Goal: Information Seeking & Learning: Learn about a topic

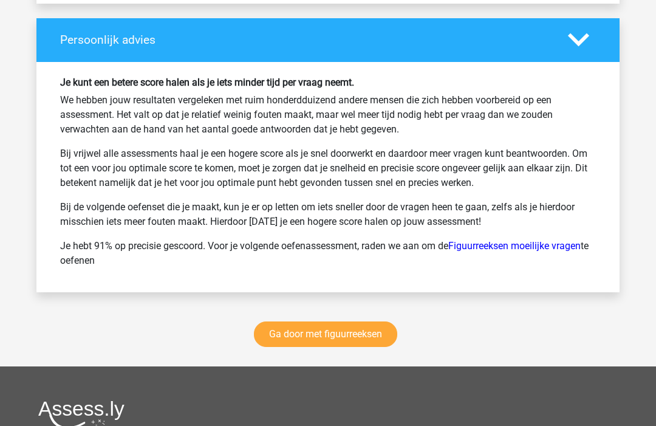
scroll to position [3996, 0]
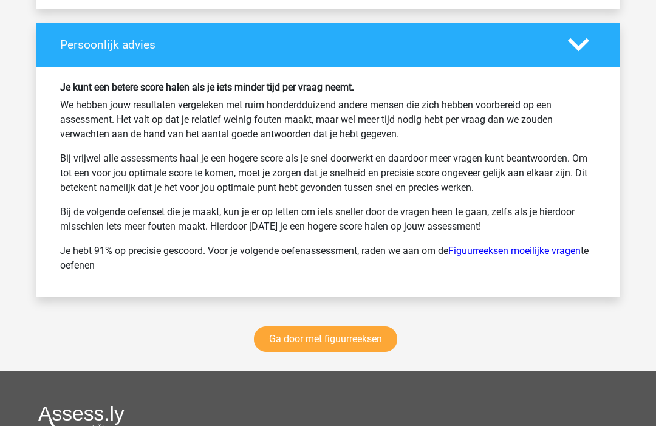
click at [347, 345] on link "Ga door met figuurreeksen" at bounding box center [325, 340] width 143 height 26
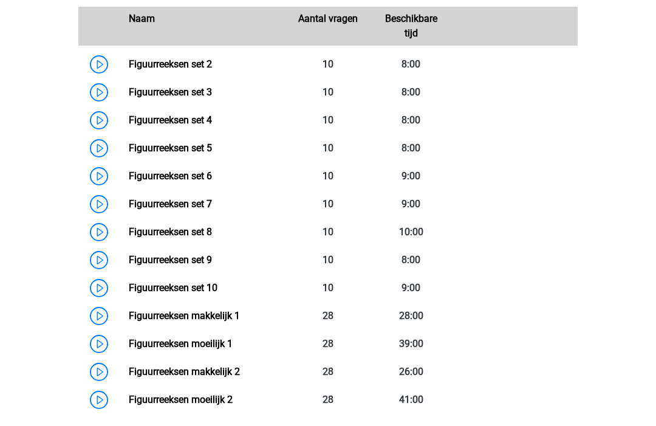
scroll to position [623, 0]
click at [129, 316] on link "Figuurreeksen makkelijk 1" at bounding box center [184, 316] width 111 height 12
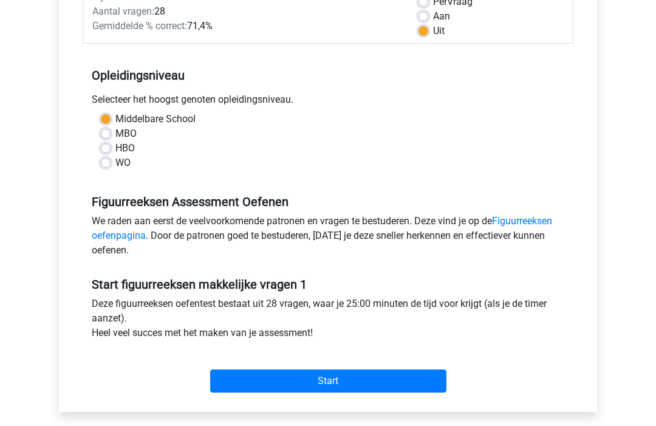
scroll to position [192, 0]
click at [422, 392] on input "Start" at bounding box center [328, 381] width 236 height 23
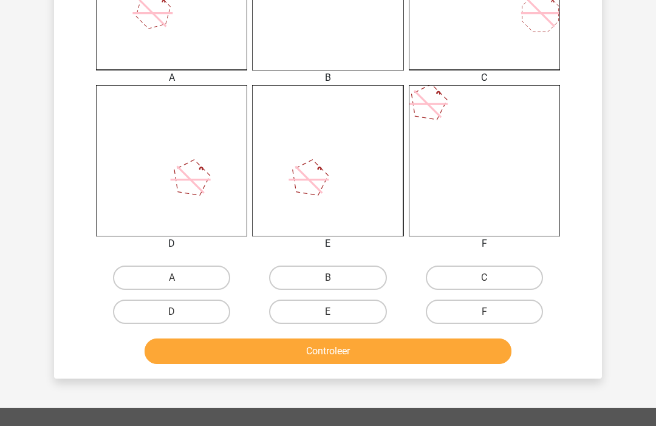
scroll to position [404, 0]
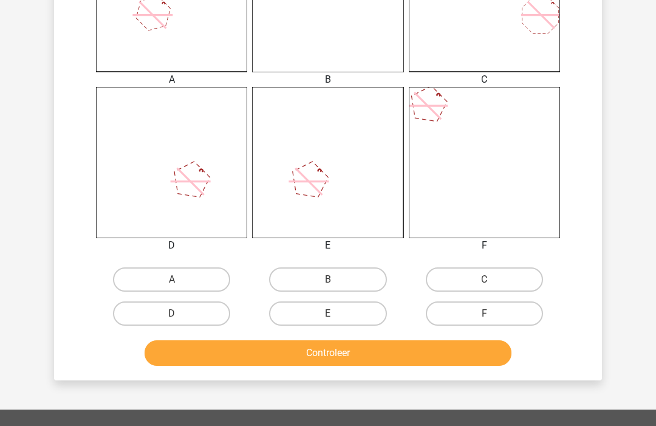
click at [143, 284] on label "A" at bounding box center [171, 279] width 117 height 24
click at [172, 284] on input "A" at bounding box center [176, 283] width 8 height 8
radio input "true"
click at [460, 355] on button "Controleer" at bounding box center [328, 353] width 367 height 26
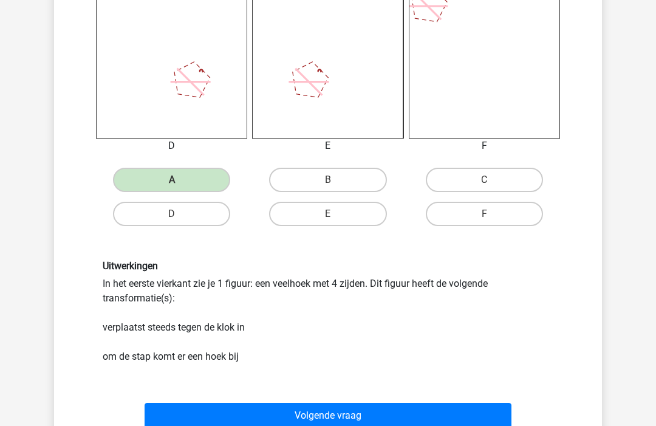
scroll to position [503, 0]
click at [490, 410] on button "Volgende vraag" at bounding box center [328, 416] width 367 height 26
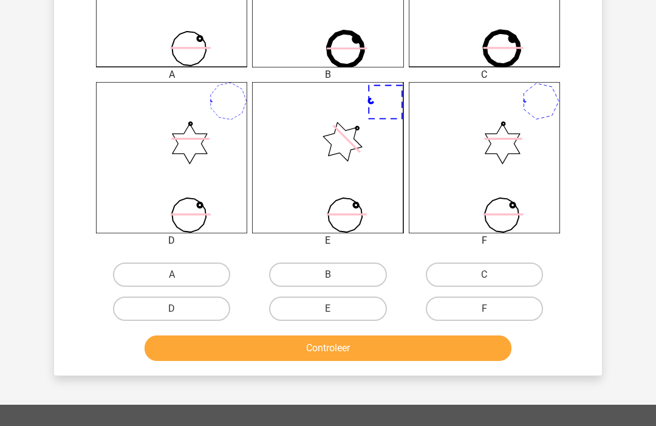
scroll to position [417, 0]
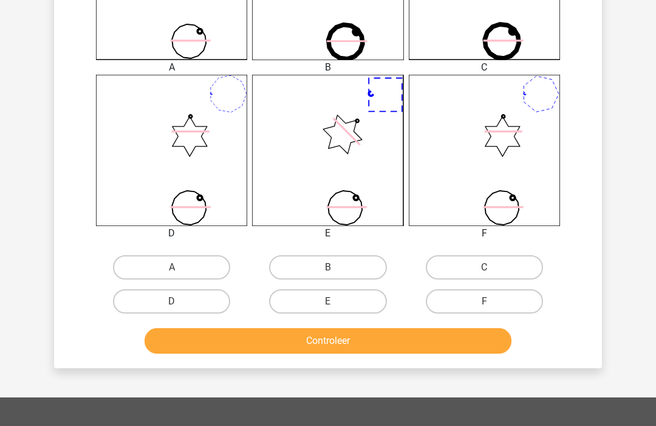
click at [200, 270] on label "A" at bounding box center [171, 267] width 117 height 24
click at [180, 270] on input "A" at bounding box center [176, 271] width 8 height 8
radio input "true"
click at [271, 348] on button "Controleer" at bounding box center [328, 341] width 367 height 26
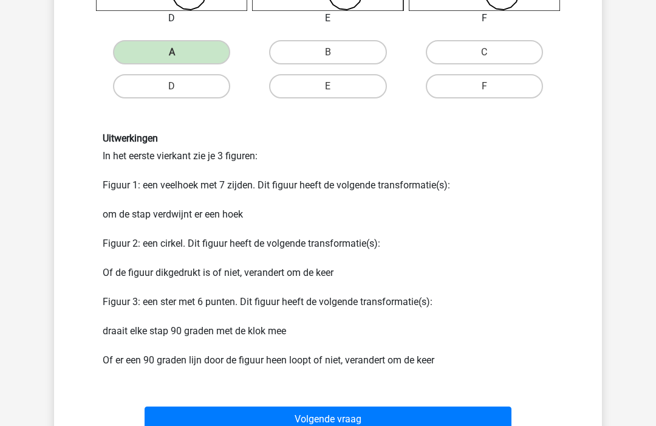
click at [384, 412] on button "Volgende vraag" at bounding box center [328, 419] width 367 height 26
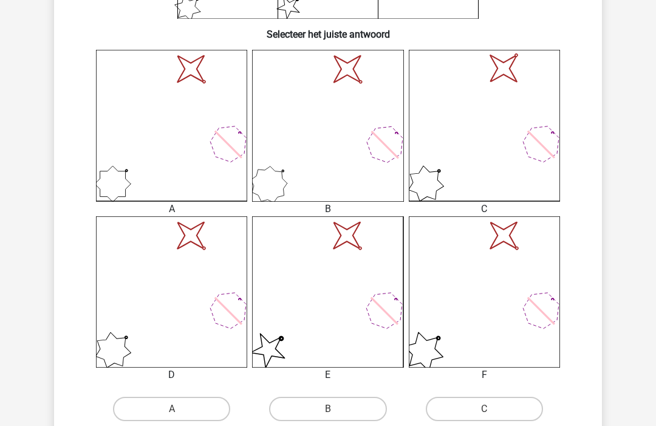
scroll to position [302, 0]
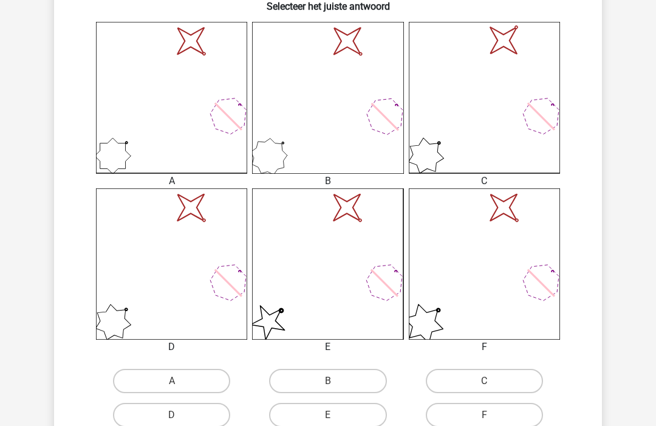
click at [349, 417] on label "E" at bounding box center [327, 415] width 117 height 24
click at [336, 417] on input "E" at bounding box center [332, 419] width 8 height 8
radio input "true"
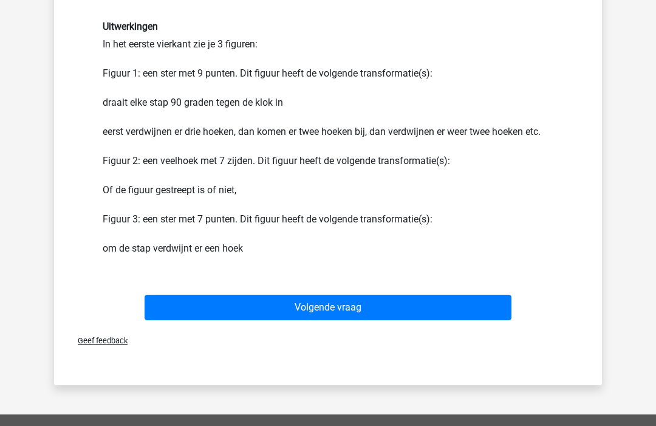
click at [415, 296] on button "Volgende vraag" at bounding box center [328, 308] width 367 height 26
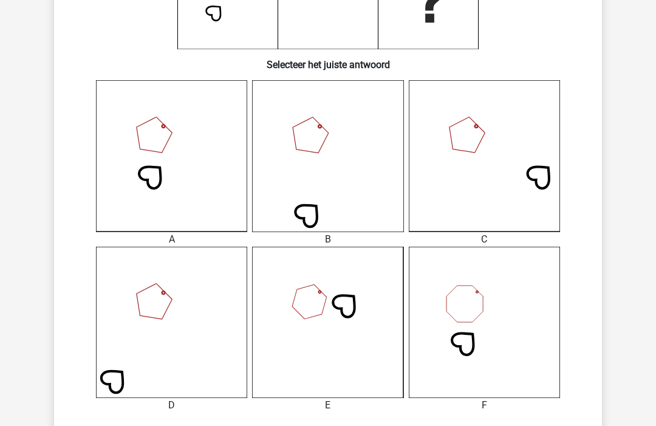
scroll to position [245, 0]
radio input "true"
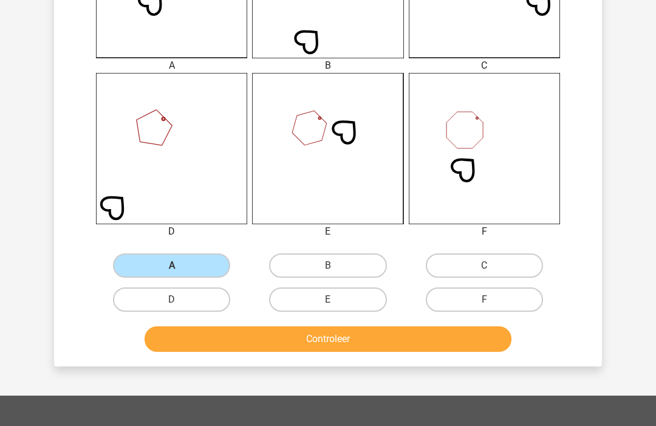
click at [348, 332] on button "Controleer" at bounding box center [328, 340] width 367 height 26
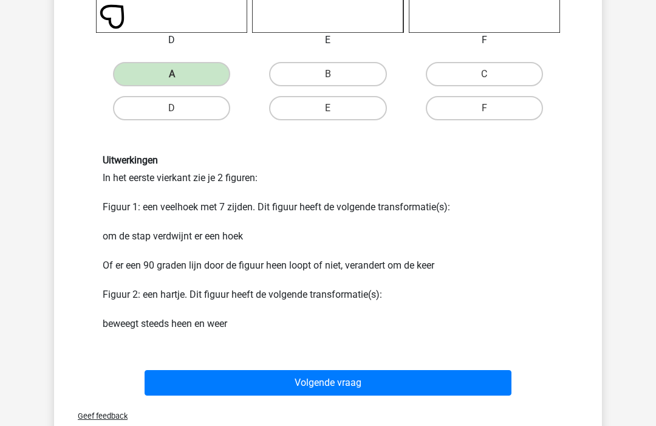
click at [370, 384] on button "Volgende vraag" at bounding box center [328, 383] width 367 height 26
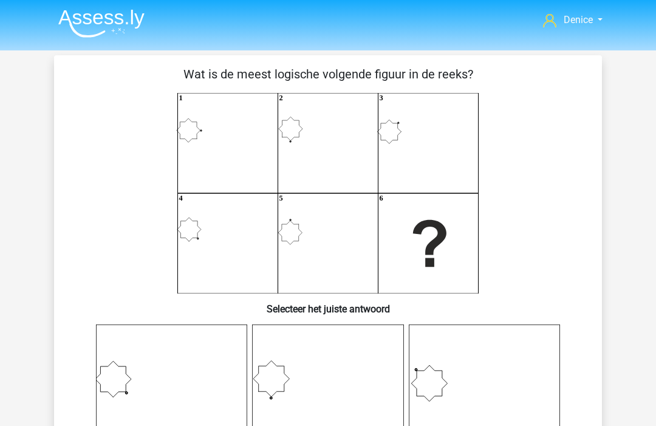
scroll to position [0, 0]
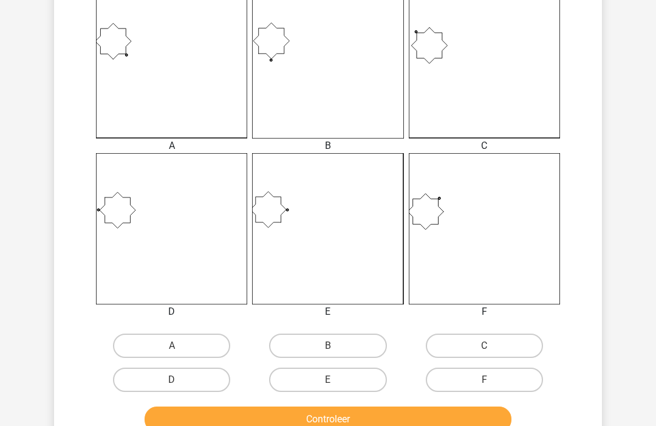
click at [355, 384] on label "E" at bounding box center [327, 380] width 117 height 24
click at [336, 384] on input "E" at bounding box center [332, 384] width 8 height 8
radio input "true"
click at [372, 425] on button "Controleer" at bounding box center [328, 419] width 367 height 26
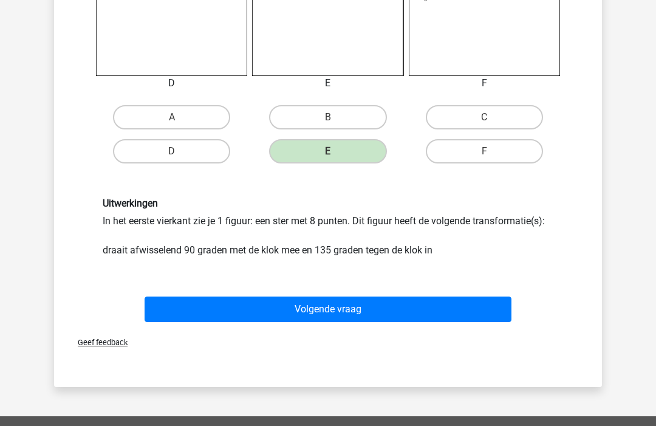
click at [416, 309] on button "Volgende vraag" at bounding box center [328, 310] width 367 height 26
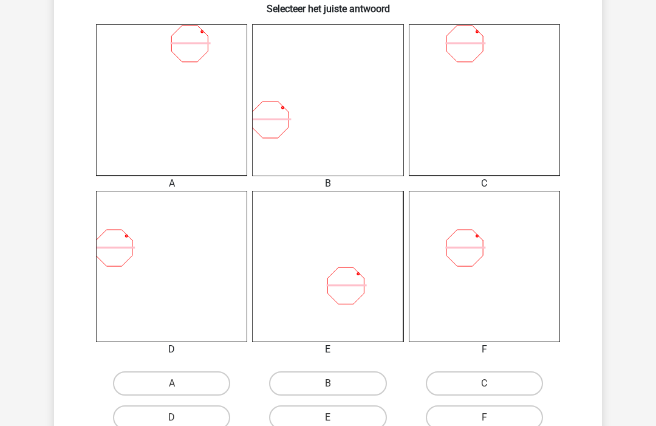
scroll to position [313, 0]
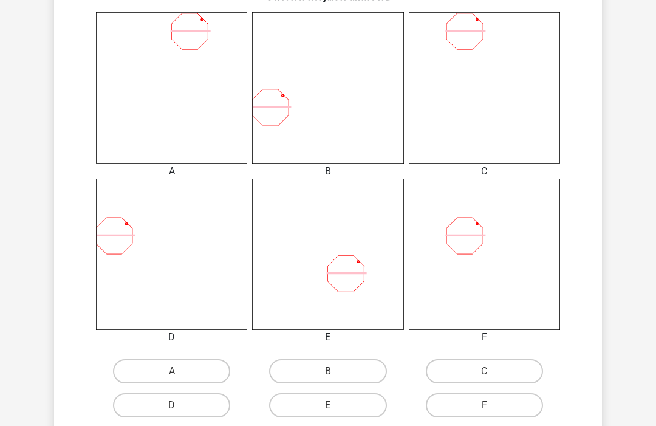
click at [481, 407] on label "F" at bounding box center [484, 405] width 117 height 24
click at [484, 407] on input "F" at bounding box center [488, 409] width 8 height 8
radio input "true"
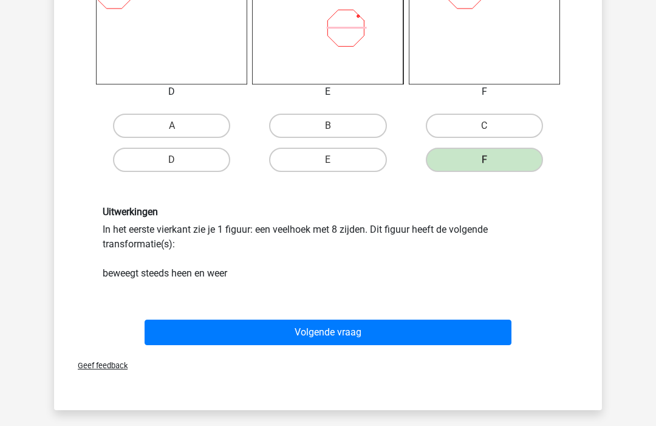
scroll to position [557, 0]
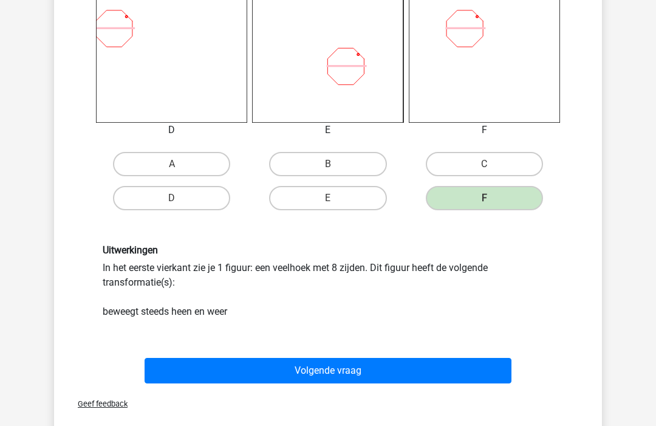
click at [455, 376] on button "Volgende vraag" at bounding box center [328, 371] width 367 height 26
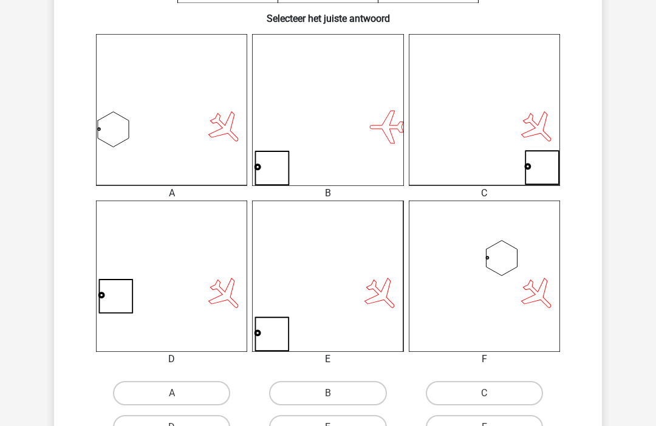
scroll to position [290, 0]
click at [336, 425] on input "E" at bounding box center [332, 431] width 8 height 8
radio input "true"
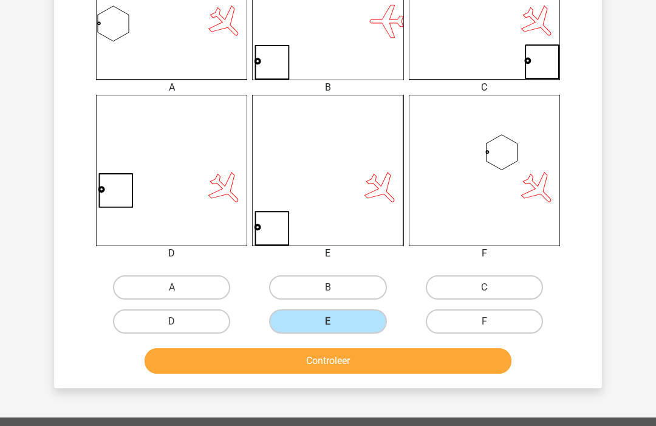
click at [339, 360] on button "Controleer" at bounding box center [328, 362] width 367 height 26
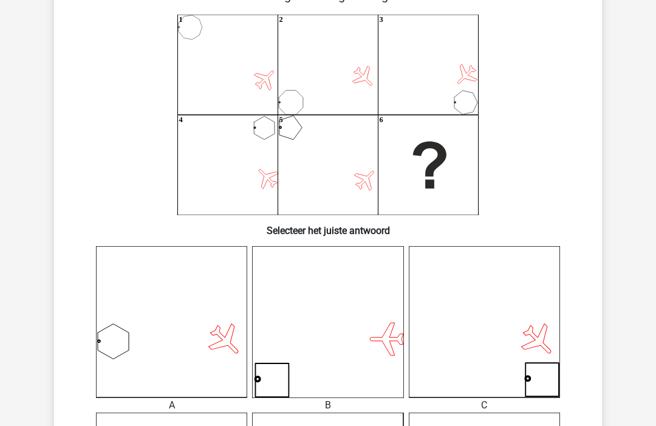
scroll to position [75, 0]
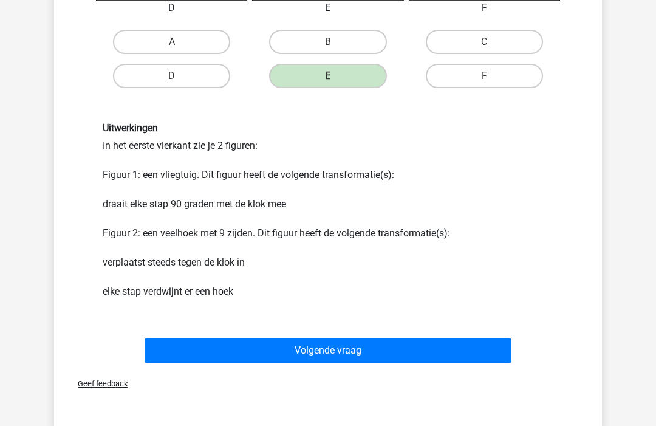
click at [331, 349] on button "Volgende vraag" at bounding box center [328, 351] width 367 height 26
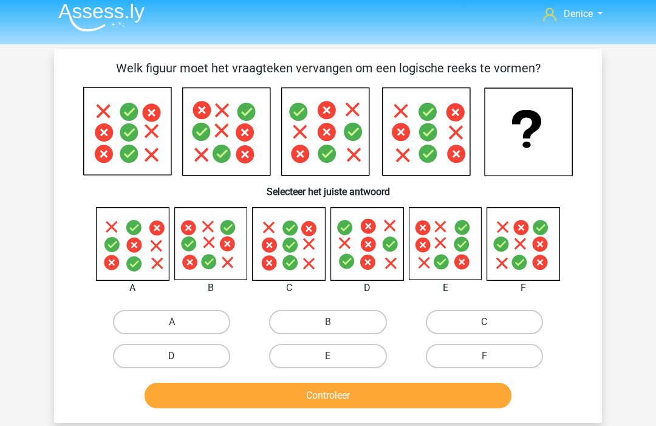
scroll to position [0, 0]
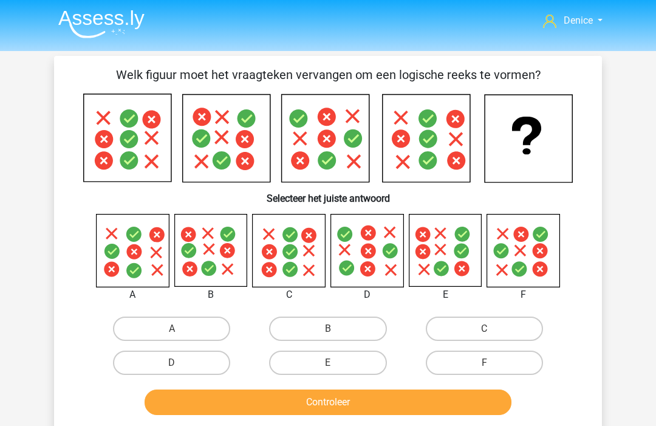
click at [337, 326] on label "B" at bounding box center [327, 328] width 117 height 24
click at [336, 328] on input "B" at bounding box center [332, 332] width 8 height 8
radio input "true"
click at [421, 407] on button "Controleer" at bounding box center [328, 402] width 367 height 26
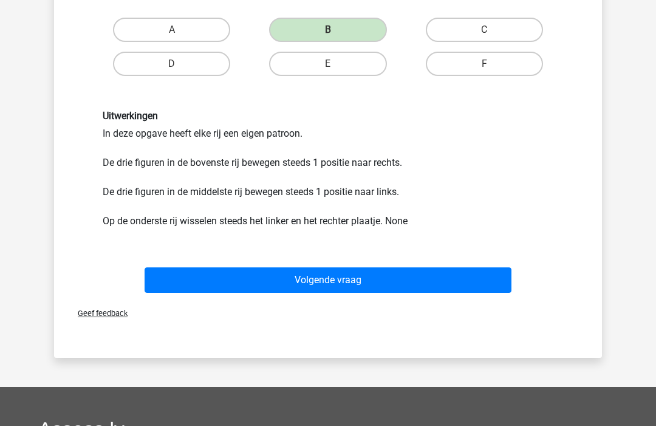
click at [452, 287] on button "Volgende vraag" at bounding box center [328, 281] width 367 height 26
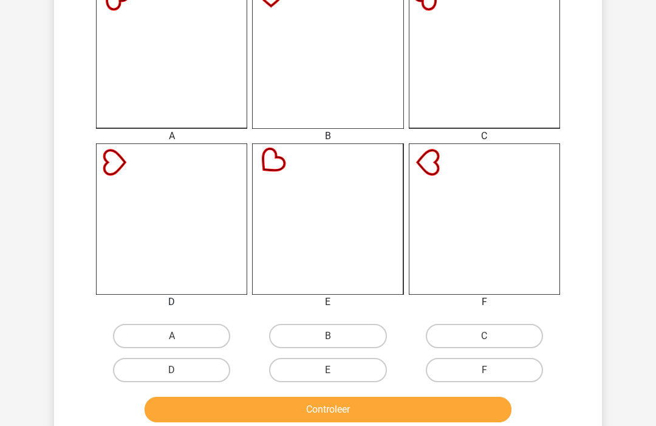
scroll to position [352, 0]
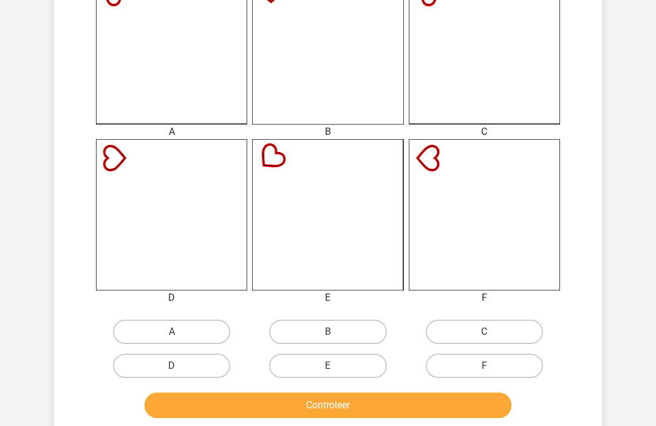
click at [498, 364] on label "F" at bounding box center [484, 366] width 117 height 24
click at [492, 366] on input "F" at bounding box center [488, 370] width 8 height 8
radio input "true"
click at [478, 404] on button "Controleer" at bounding box center [328, 405] width 367 height 26
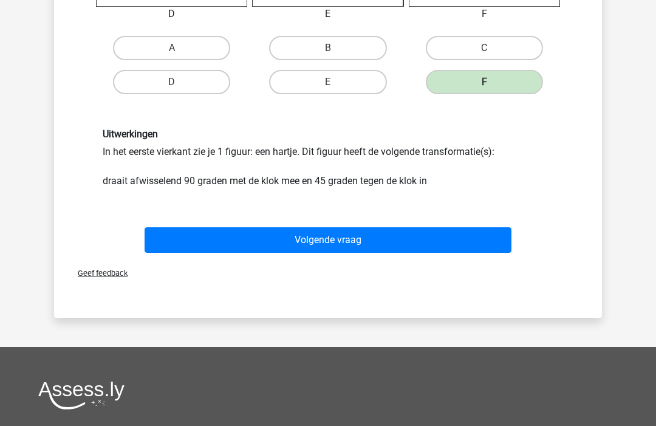
click at [463, 252] on button "Volgende vraag" at bounding box center [328, 240] width 367 height 26
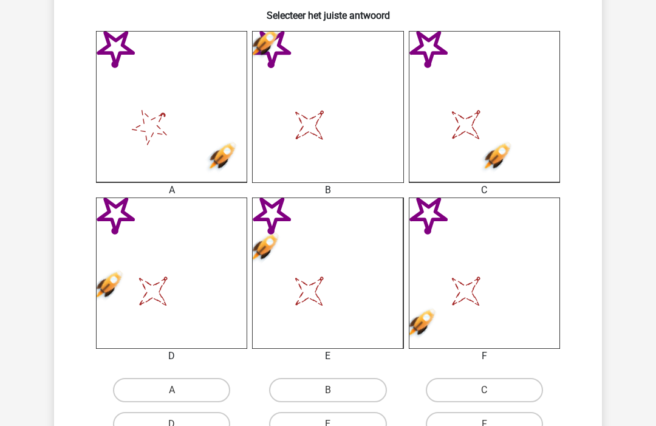
scroll to position [300, 0]
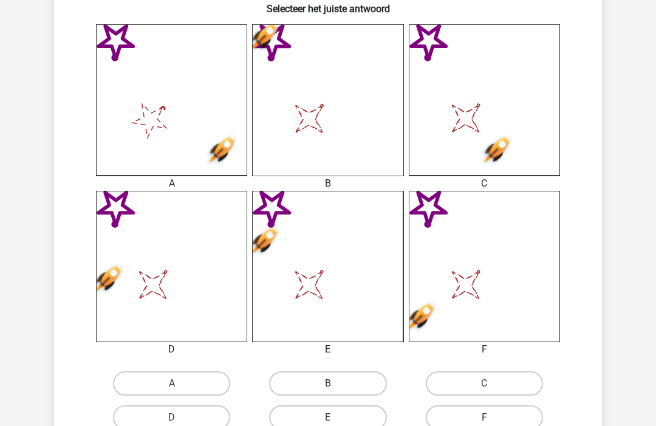
click at [217, 395] on label "A" at bounding box center [171, 384] width 117 height 24
click at [180, 392] on input "A" at bounding box center [176, 388] width 8 height 8
radio input "true"
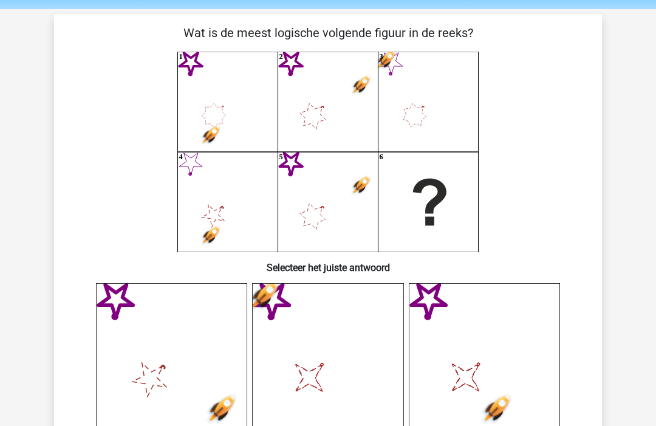
scroll to position [41, 0]
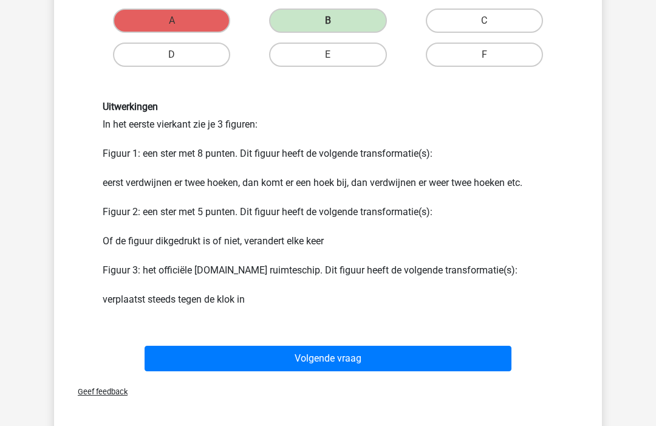
click at [500, 353] on button "Volgende vraag" at bounding box center [328, 359] width 367 height 26
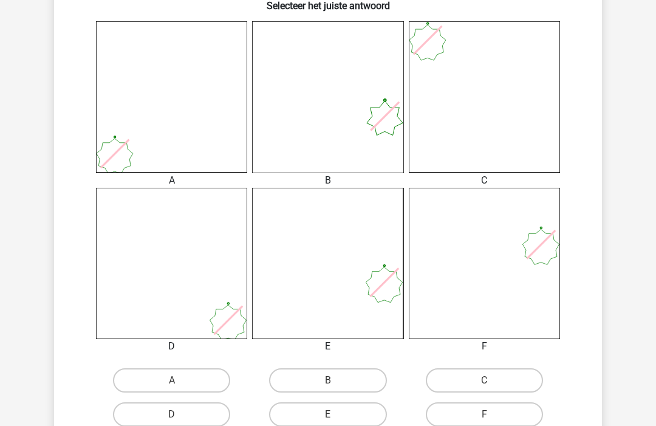
scroll to position [304, 0]
click at [539, 279] on icon at bounding box center [484, 262] width 151 height 151
click at [538, 287] on icon at bounding box center [484, 262] width 151 height 151
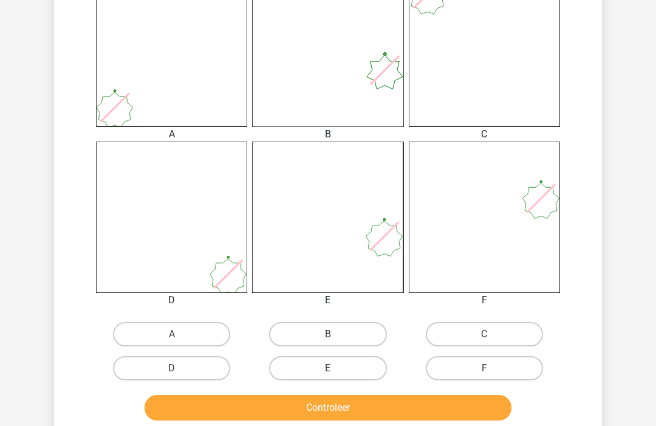
scroll to position [359, 0]
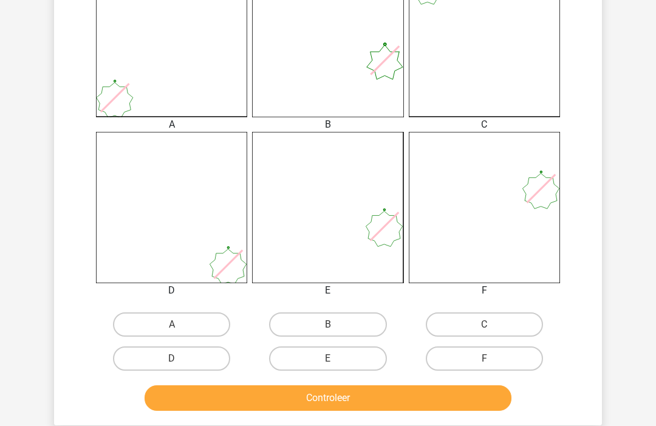
click at [520, 352] on label "F" at bounding box center [484, 358] width 117 height 24
click at [492, 358] on input "F" at bounding box center [488, 362] width 8 height 8
radio input "true"
click at [477, 397] on button "Controleer" at bounding box center [328, 398] width 367 height 26
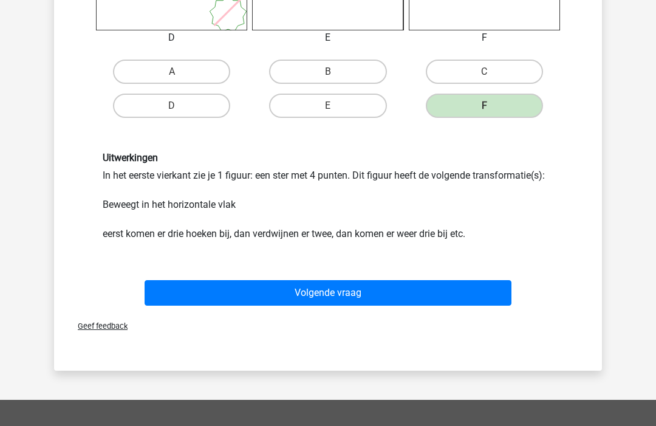
click at [412, 303] on button "Volgende vraag" at bounding box center [328, 293] width 367 height 26
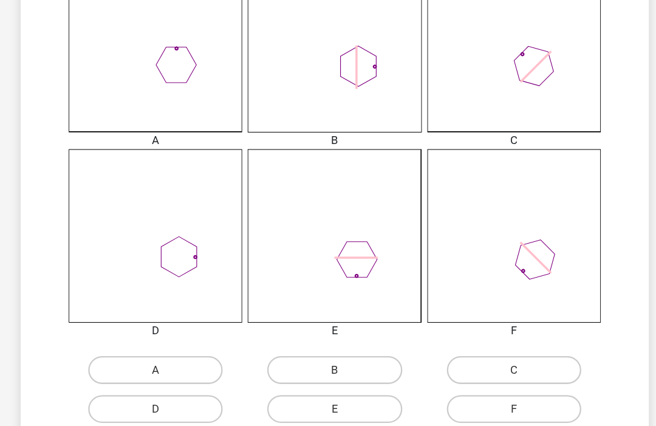
scroll to position [344, 0]
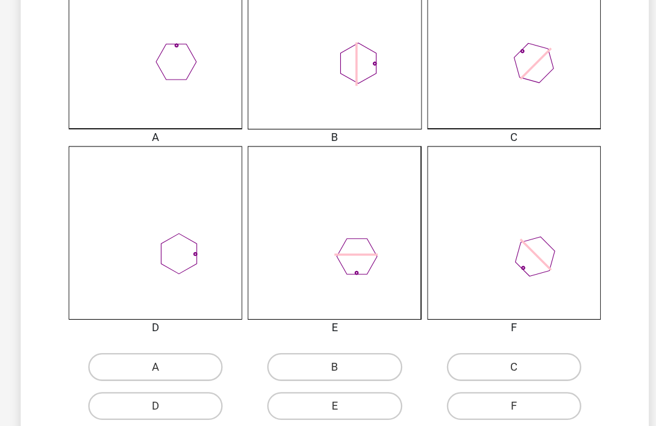
click at [180, 361] on label "D" at bounding box center [171, 373] width 117 height 24
click at [180, 373] on input "D" at bounding box center [176, 377] width 8 height 8
radio input "true"
click at [210, 400] on button "Controleer" at bounding box center [328, 413] width 367 height 26
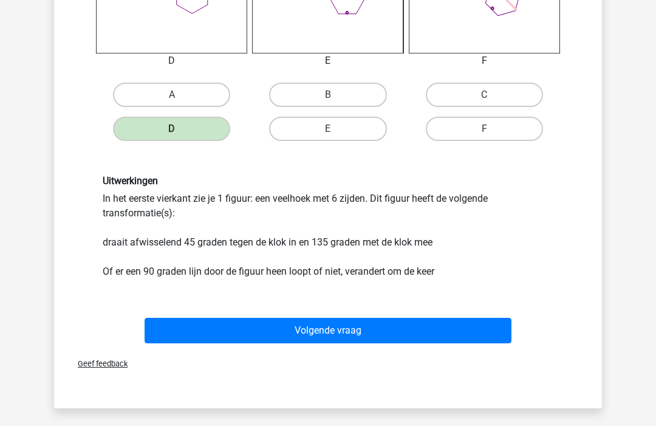
click at [446, 329] on button "Volgende vraag" at bounding box center [328, 331] width 367 height 26
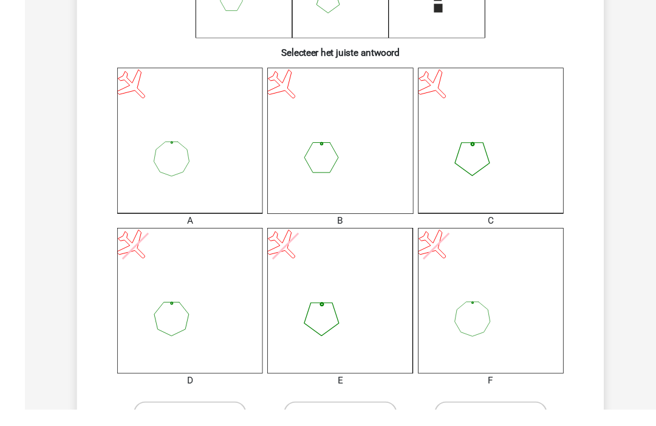
scroll to position [265, 0]
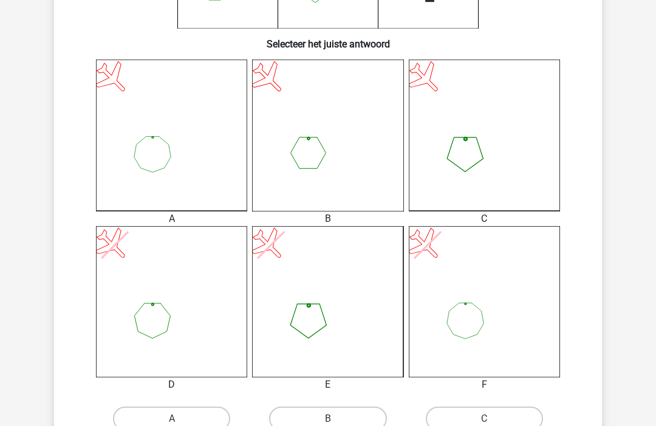
click at [480, 420] on label "C" at bounding box center [484, 419] width 117 height 24
click at [484, 420] on input "C" at bounding box center [488, 423] width 8 height 8
radio input "true"
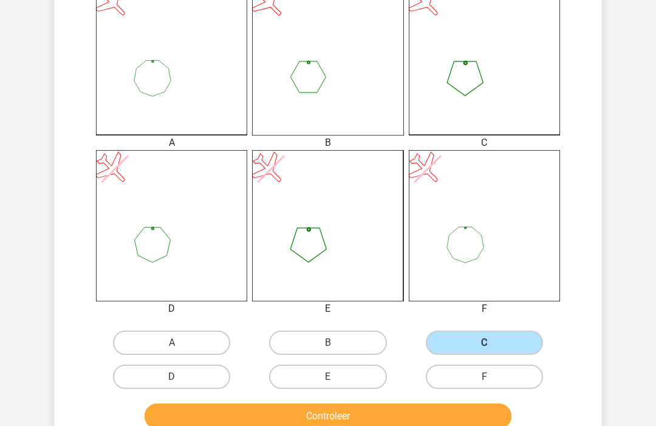
scroll to position [341, 0]
click at [420, 414] on button "Controleer" at bounding box center [328, 417] width 367 height 26
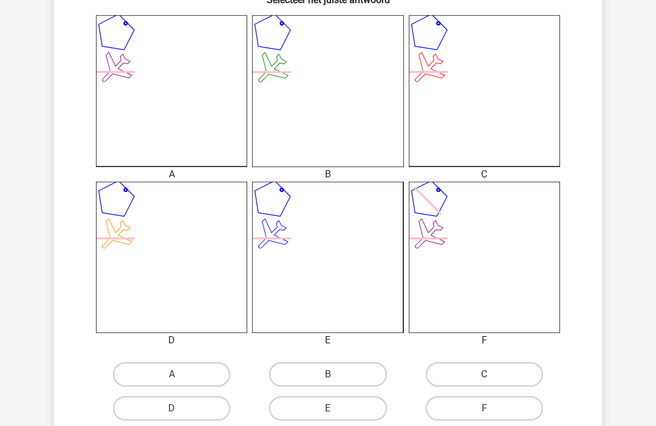
scroll to position [310, 0]
click at [213, 377] on label "A" at bounding box center [171, 373] width 117 height 24
click at [180, 377] on input "A" at bounding box center [176, 377] width 8 height 8
radio input "true"
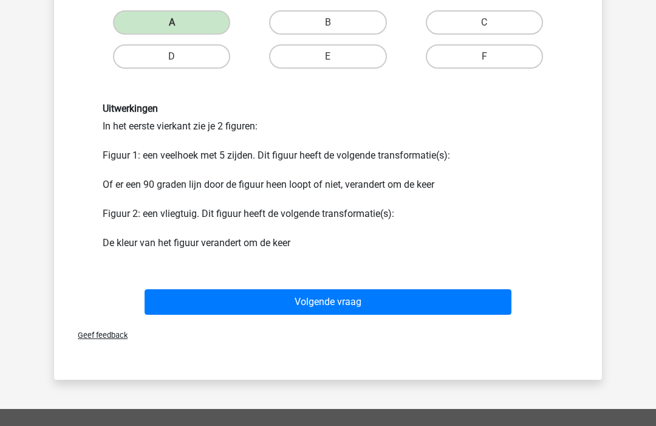
click at [392, 310] on button "Volgende vraag" at bounding box center [328, 303] width 367 height 26
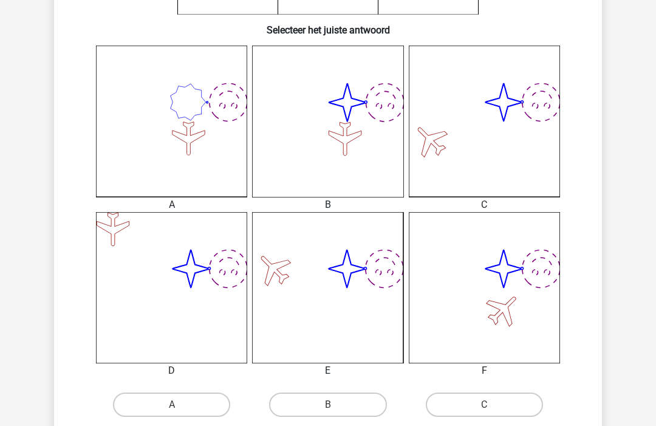
scroll to position [280, 0]
click at [320, 395] on label "B" at bounding box center [327, 404] width 117 height 24
click at [328, 404] on input "B" at bounding box center [332, 408] width 8 height 8
radio input "true"
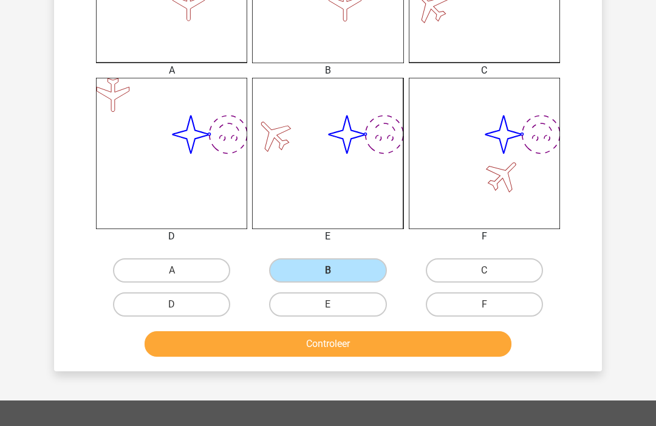
scroll to position [420, 0]
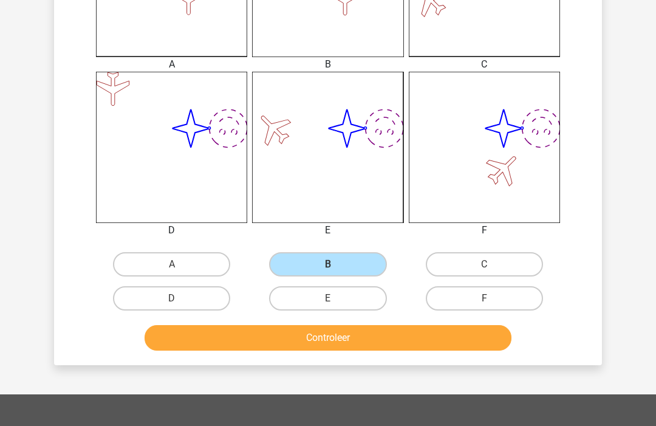
click at [363, 338] on button "Controleer" at bounding box center [328, 338] width 367 height 26
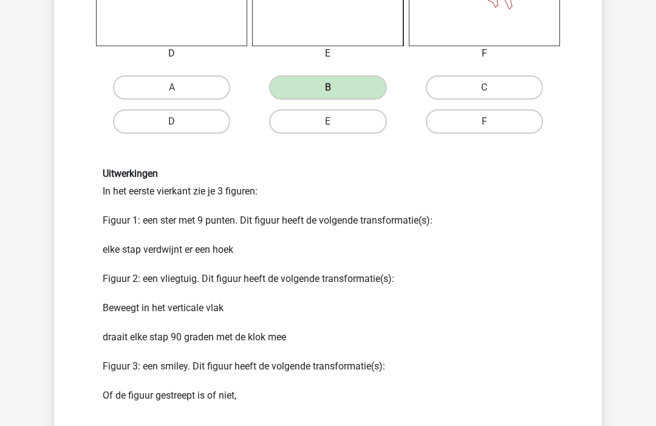
scroll to position [597, 0]
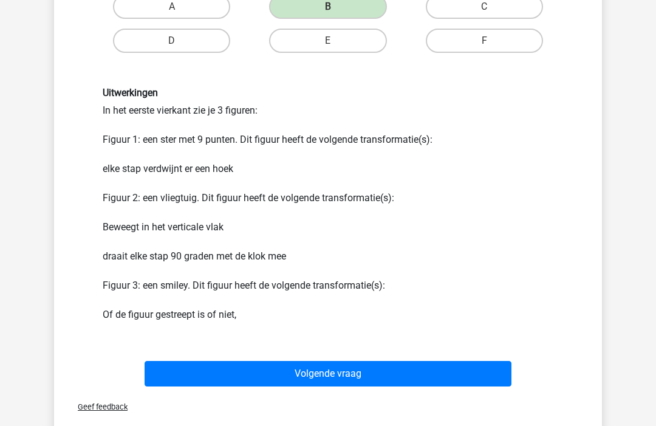
click at [391, 368] on button "Volgende vraag" at bounding box center [328, 374] width 367 height 26
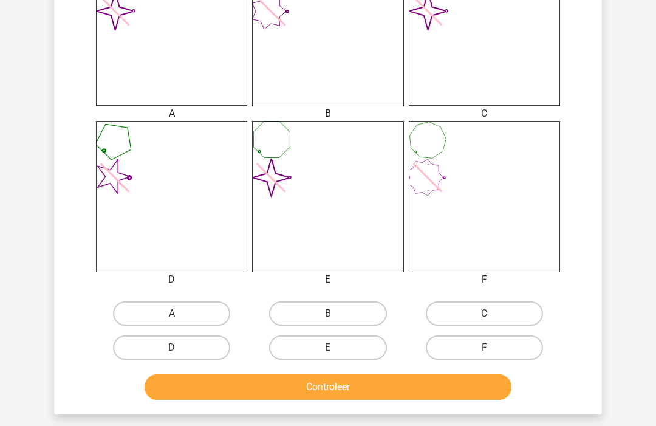
scroll to position [373, 0]
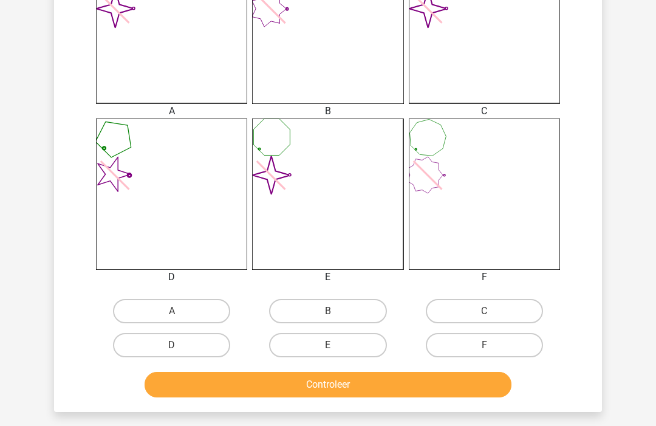
click at [516, 308] on label "C" at bounding box center [484, 311] width 117 height 24
click at [492, 311] on input "C" at bounding box center [488, 315] width 8 height 8
radio input "true"
click at [482, 390] on button "Controleer" at bounding box center [328, 385] width 367 height 26
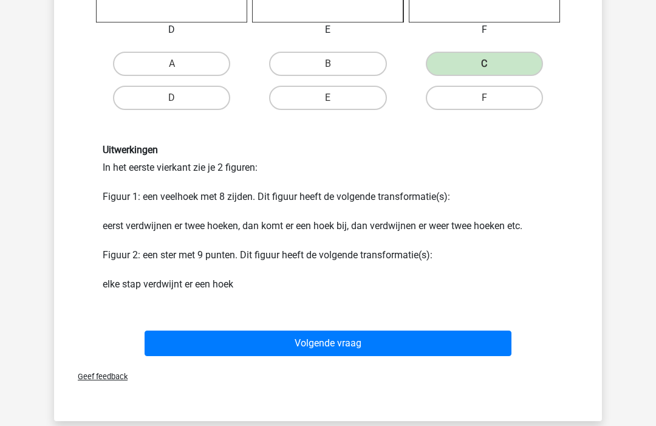
click at [471, 336] on button "Volgende vraag" at bounding box center [328, 344] width 367 height 26
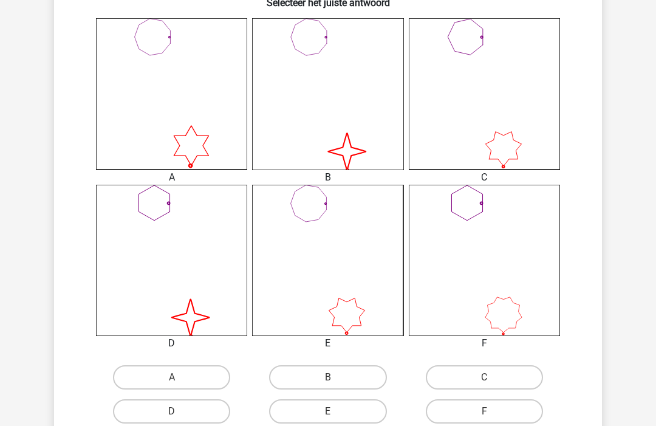
scroll to position [307, 0]
click at [373, 375] on label "B" at bounding box center [327, 377] width 117 height 24
click at [336, 377] on input "B" at bounding box center [332, 381] width 8 height 8
radio input "true"
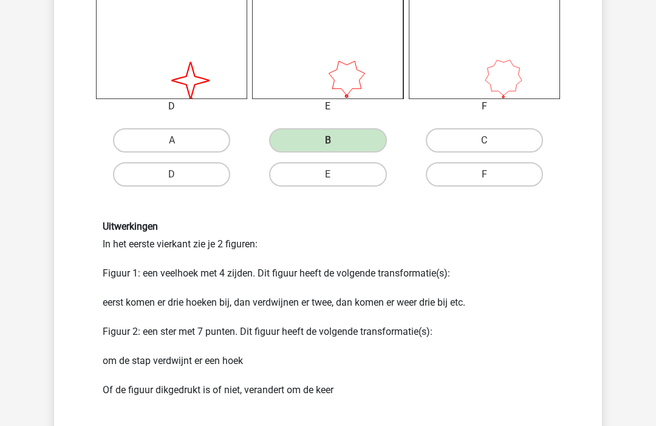
scroll to position [565, 0]
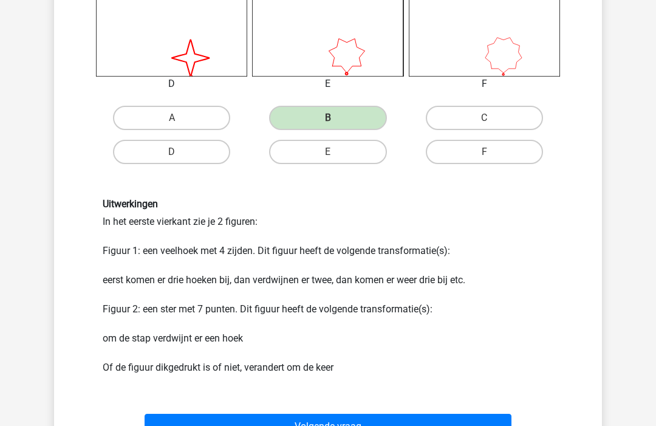
click at [469, 420] on button "Volgende vraag" at bounding box center [328, 427] width 367 height 26
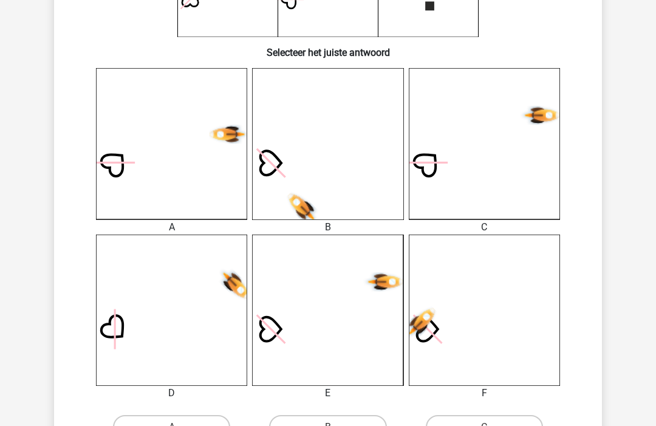
scroll to position [259, 0]
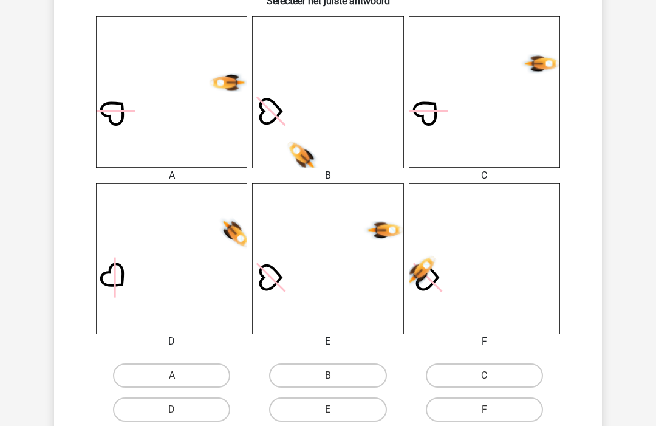
click at [359, 416] on label "E" at bounding box center [327, 410] width 117 height 24
click at [336, 416] on input "E" at bounding box center [332, 414] width 8 height 8
radio input "true"
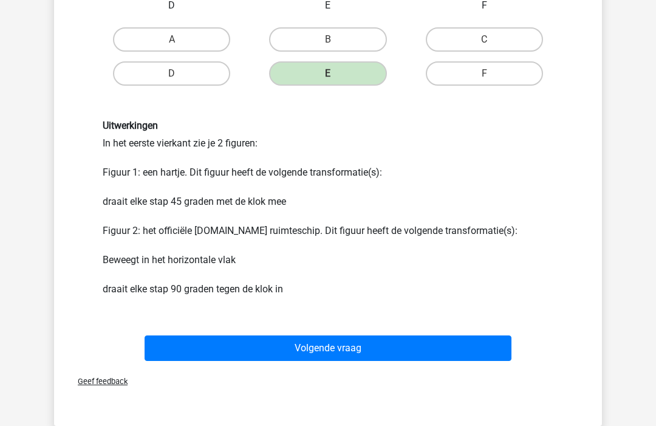
click at [398, 338] on button "Volgende vraag" at bounding box center [328, 349] width 367 height 26
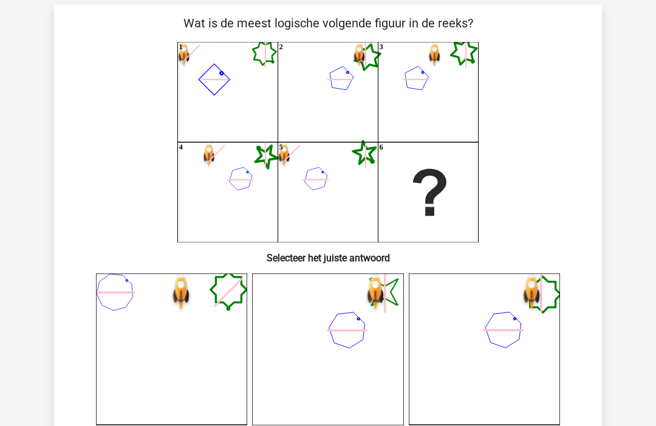
scroll to position [51, 0]
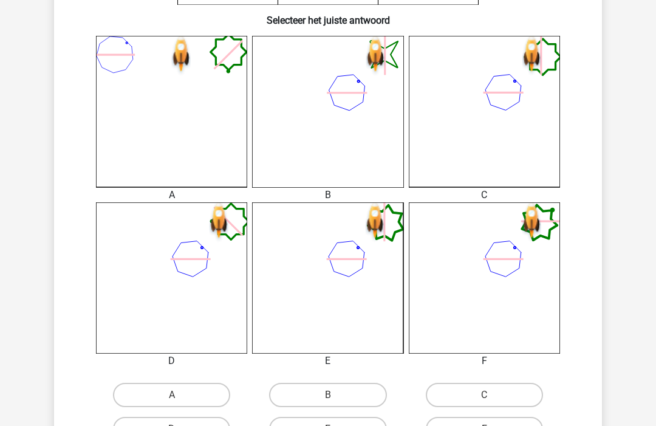
click at [333, 395] on input "B" at bounding box center [332, 399] width 8 height 8
radio input "true"
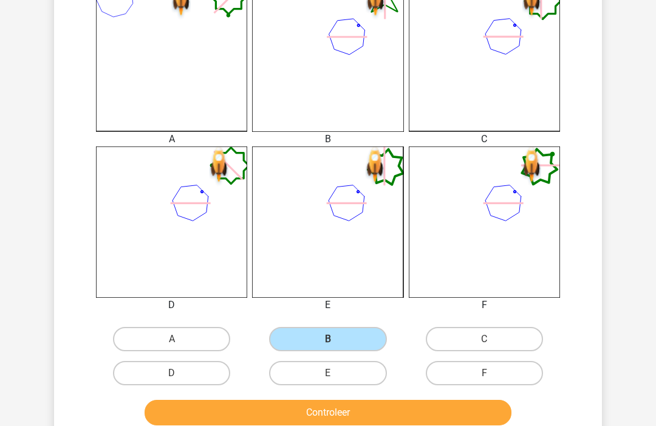
scroll to position [461, 0]
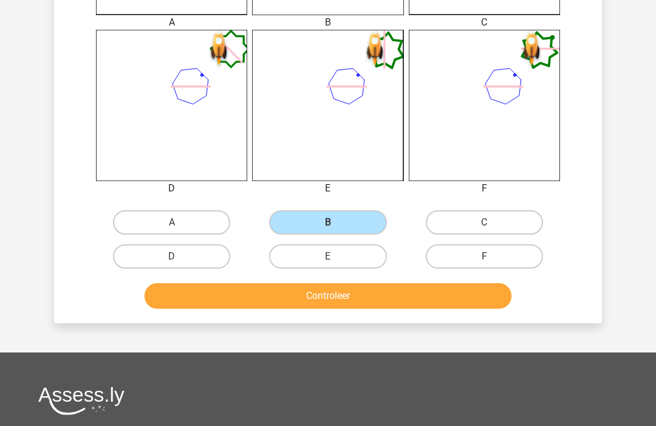
click at [366, 300] on button "Controleer" at bounding box center [328, 296] width 367 height 26
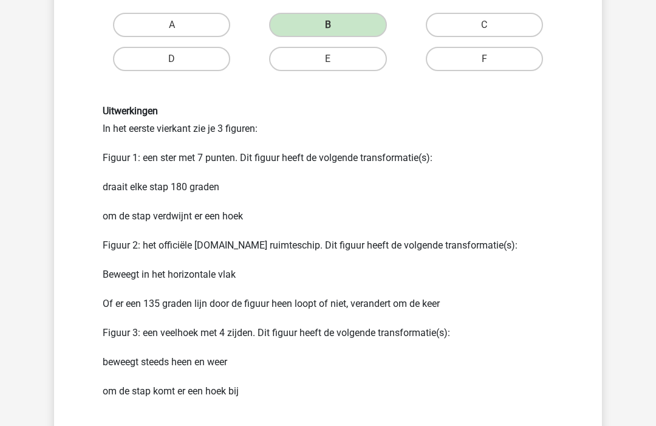
scroll to position [667, 0]
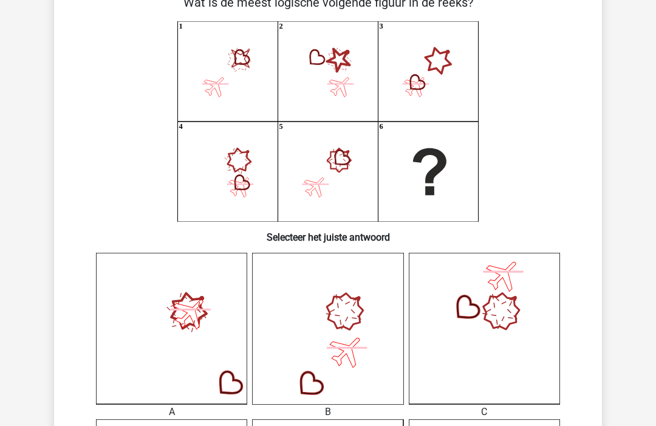
scroll to position [72, 0]
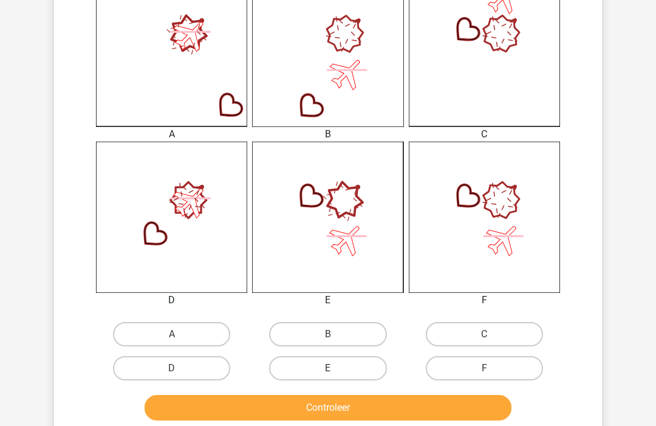
click at [492, 366] on label "F" at bounding box center [484, 368] width 117 height 24
click at [492, 369] on input "F" at bounding box center [488, 373] width 8 height 8
radio input "true"
click at [440, 398] on button "Controleer" at bounding box center [328, 408] width 367 height 26
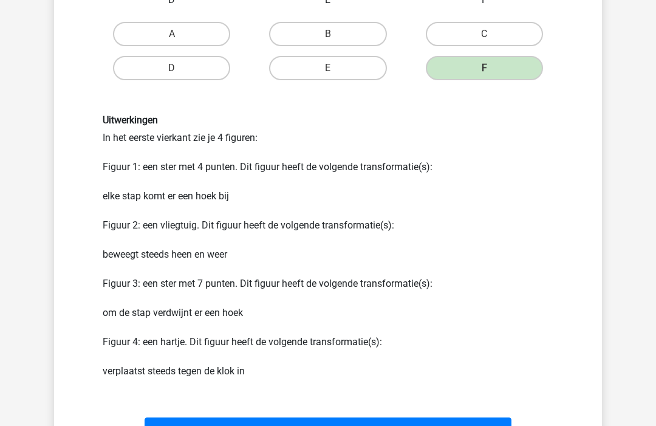
scroll to position [707, 0]
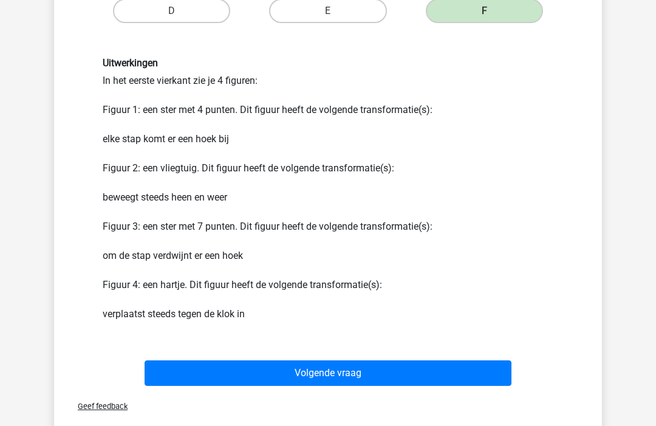
click at [467, 370] on button "Volgende vraag" at bounding box center [328, 373] width 367 height 26
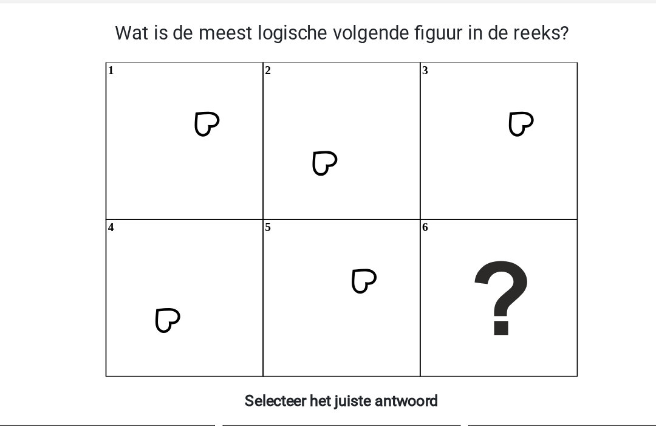
scroll to position [52, 0]
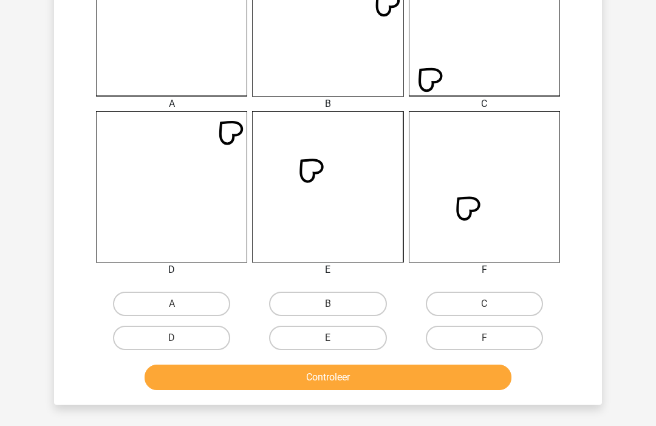
click at [495, 347] on label "F" at bounding box center [484, 338] width 117 height 24
click at [492, 346] on input "F" at bounding box center [488, 342] width 8 height 8
radio input "true"
click at [480, 376] on button "Controleer" at bounding box center [328, 377] width 367 height 26
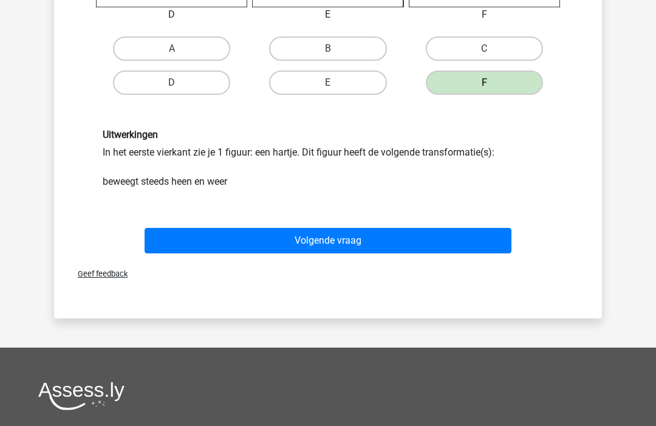
click at [449, 233] on button "Volgende vraag" at bounding box center [328, 241] width 367 height 26
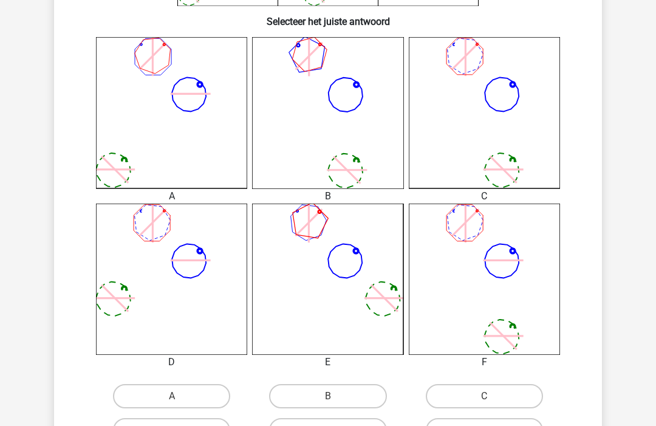
scroll to position [291, 0]
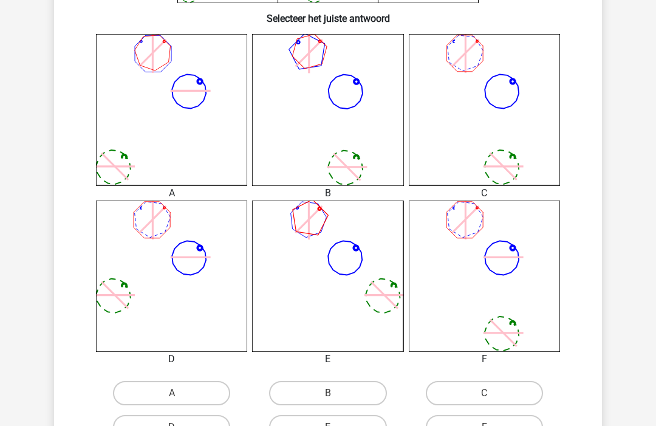
click at [588, 266] on div "Wat is de meest logische volgende figuur in de reeks? 1 2 3 4 5 6" at bounding box center [328, 129] width 538 height 709
click at [597, 188] on div "Wat is de meest logische volgende figuur in de reeks? 1 2 3 4 5 6" at bounding box center [328, 129] width 548 height 729
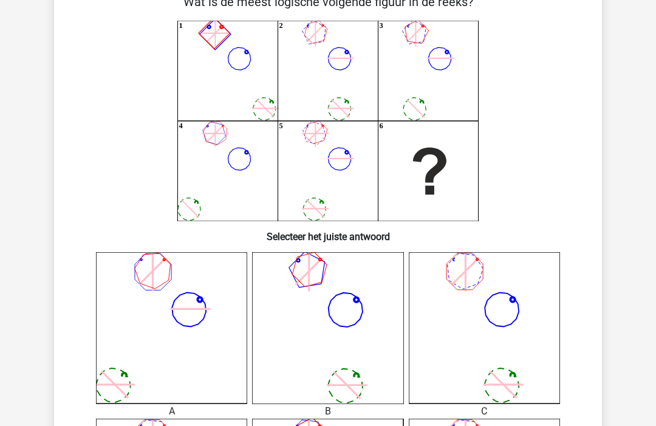
scroll to position [0, 0]
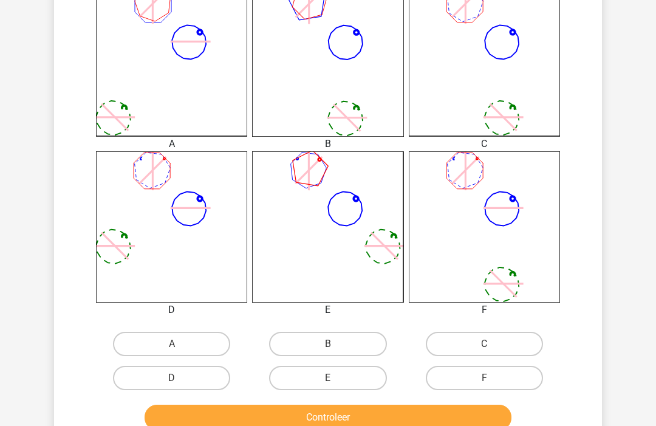
click at [512, 374] on label "F" at bounding box center [484, 378] width 117 height 24
click at [492, 378] on input "F" at bounding box center [488, 382] width 8 height 8
radio input "true"
click at [475, 410] on button "Controleer" at bounding box center [328, 417] width 367 height 26
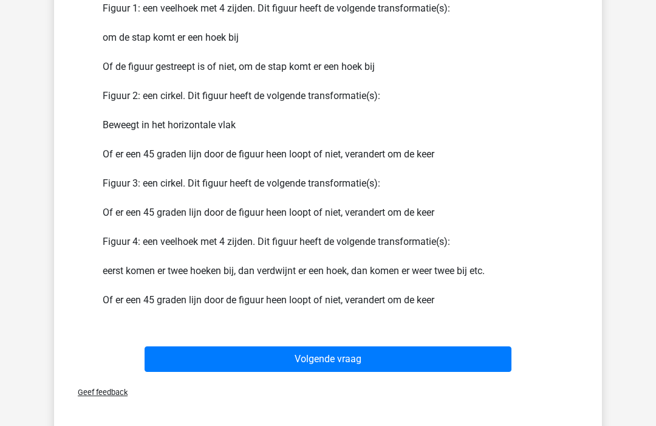
click at [406, 358] on button "Volgende vraag" at bounding box center [328, 360] width 367 height 26
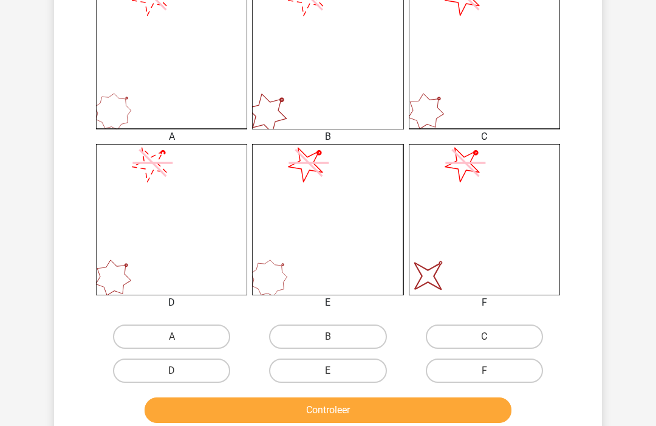
scroll to position [345, 0]
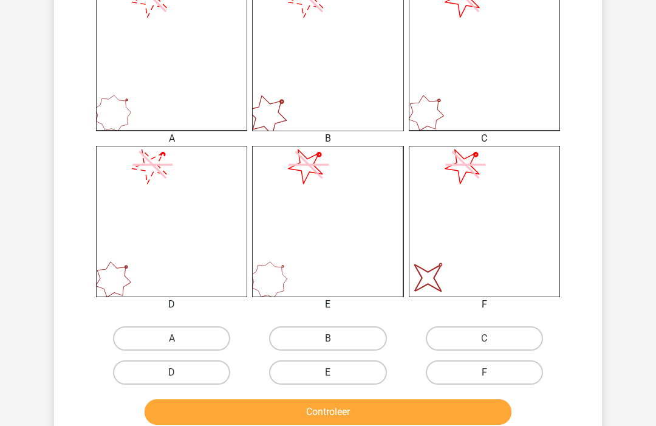
click at [515, 375] on label "F" at bounding box center [484, 372] width 117 height 24
click at [492, 375] on input "F" at bounding box center [488, 376] width 8 height 8
radio input "true"
click at [498, 410] on button "Controleer" at bounding box center [328, 412] width 367 height 26
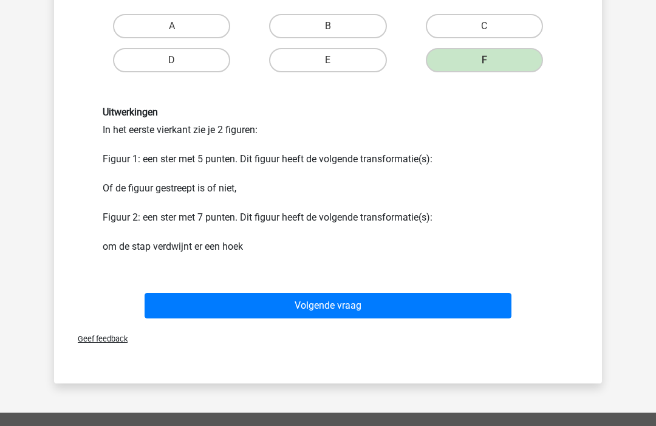
click at [511, 310] on button "Volgende vraag" at bounding box center [328, 306] width 367 height 26
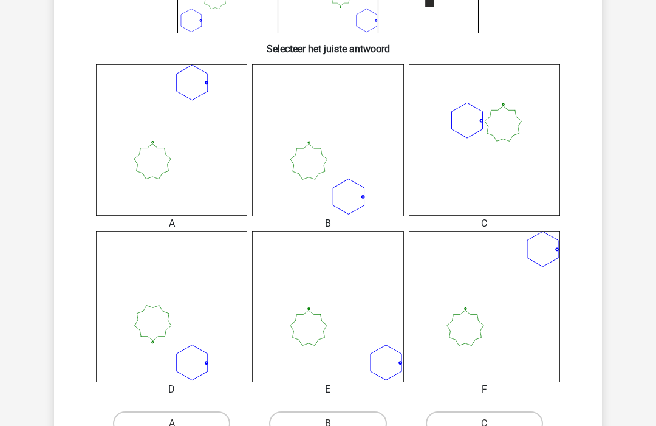
scroll to position [264, 0]
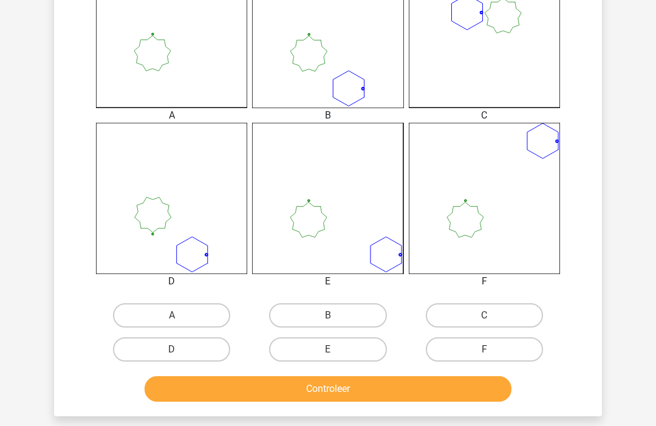
click at [366, 321] on label "B" at bounding box center [327, 316] width 117 height 24
click at [336, 321] on input "B" at bounding box center [332, 320] width 8 height 8
radio input "true"
click at [341, 400] on button "Controleer" at bounding box center [328, 389] width 367 height 26
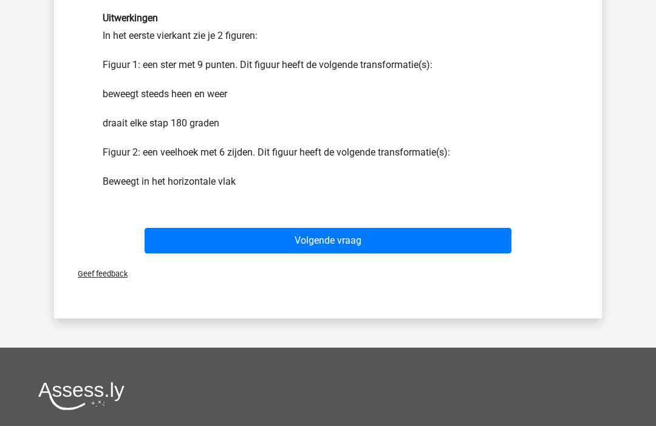
click at [392, 237] on button "Volgende vraag" at bounding box center [328, 241] width 367 height 26
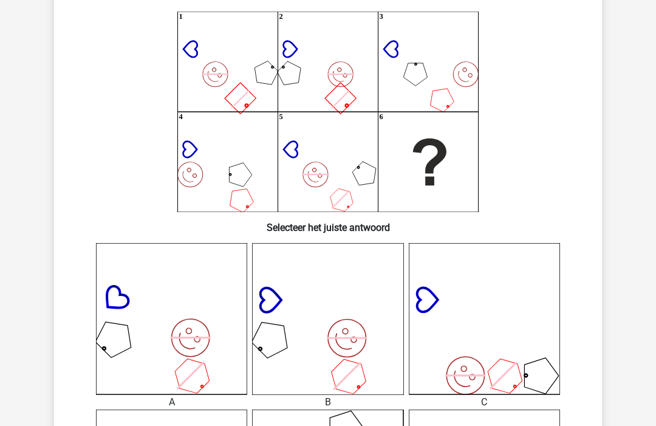
scroll to position [56, 0]
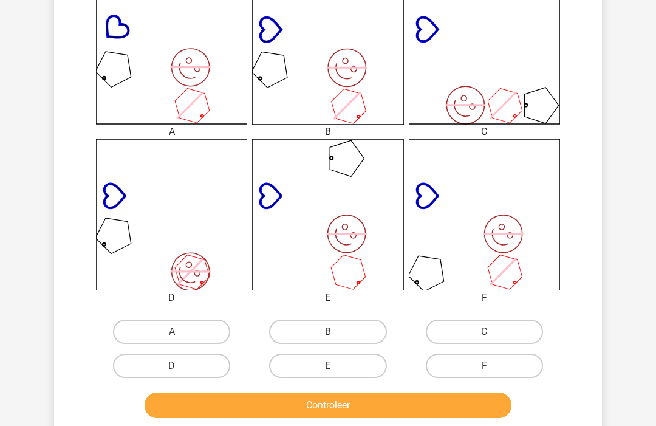
scroll to position [353, 0]
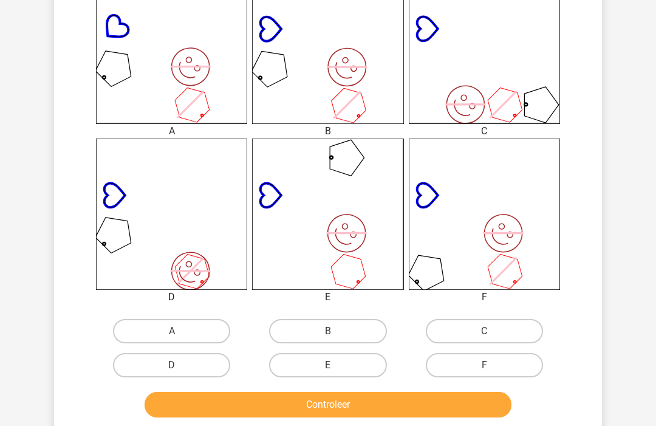
click at [363, 332] on label "B" at bounding box center [327, 331] width 117 height 24
click at [336, 332] on input "B" at bounding box center [332, 335] width 8 height 8
radio input "true"
click at [351, 398] on button "Controleer" at bounding box center [328, 405] width 367 height 26
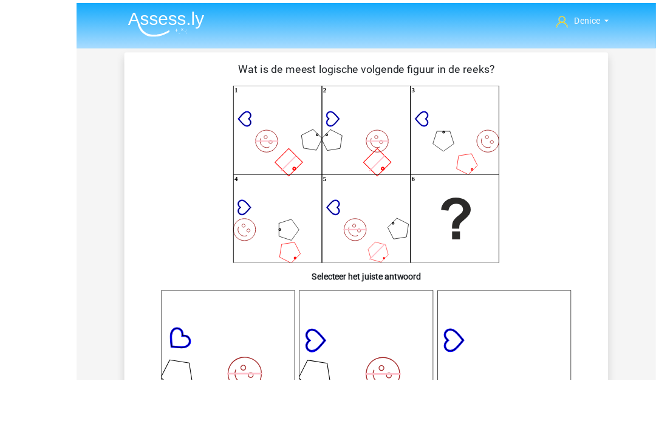
scroll to position [34, 0]
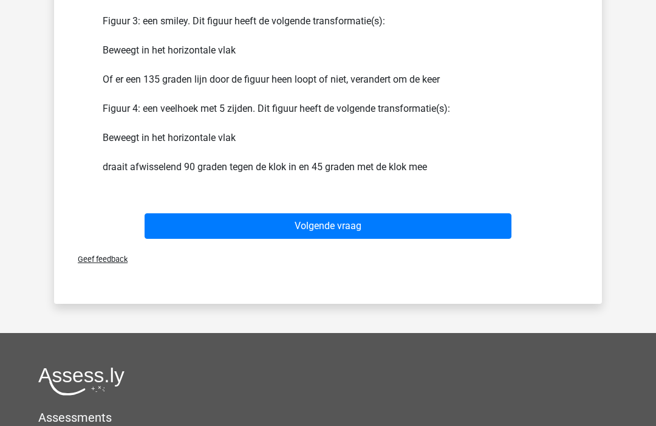
click at [466, 226] on button "Volgende vraag" at bounding box center [328, 226] width 367 height 26
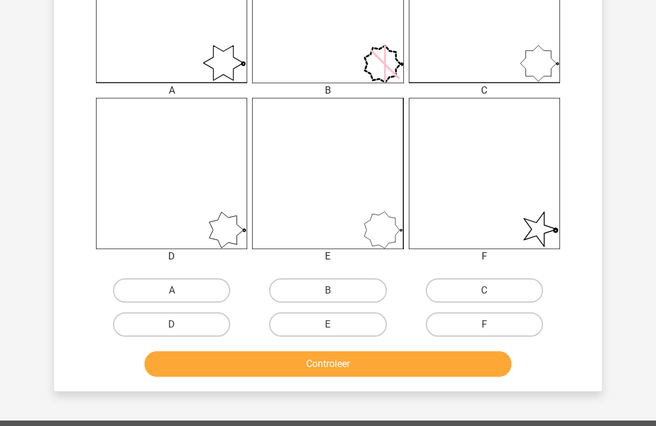
scroll to position [406, 0]
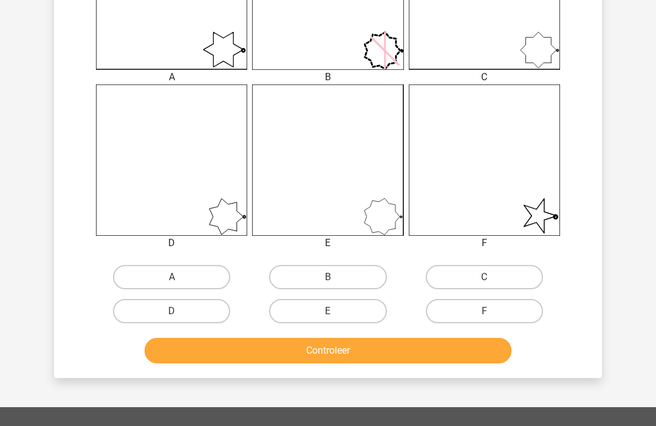
click at [554, 203] on icon at bounding box center [484, 160] width 151 height 151
click at [512, 307] on label "F" at bounding box center [484, 311] width 117 height 24
click at [492, 311] on input "F" at bounding box center [488, 315] width 8 height 8
radio input "true"
click at [483, 341] on button "Controleer" at bounding box center [328, 351] width 367 height 26
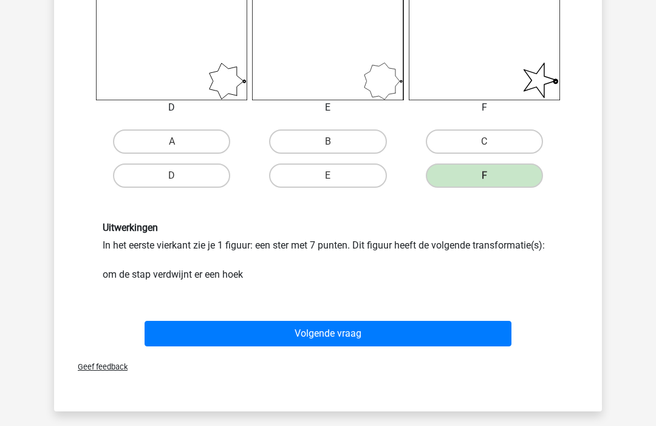
click at [370, 324] on button "Volgende vraag" at bounding box center [328, 334] width 367 height 26
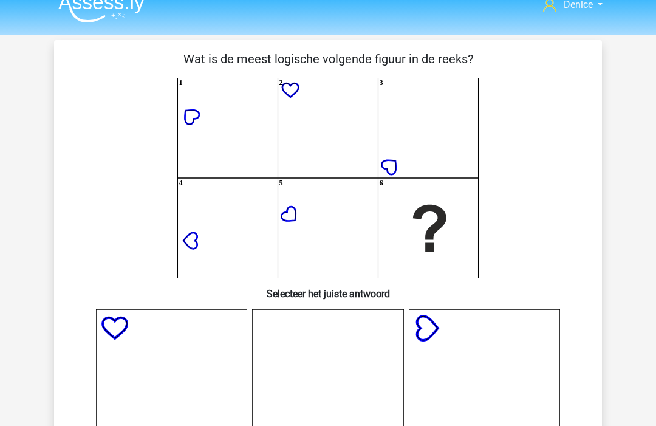
scroll to position [12, 0]
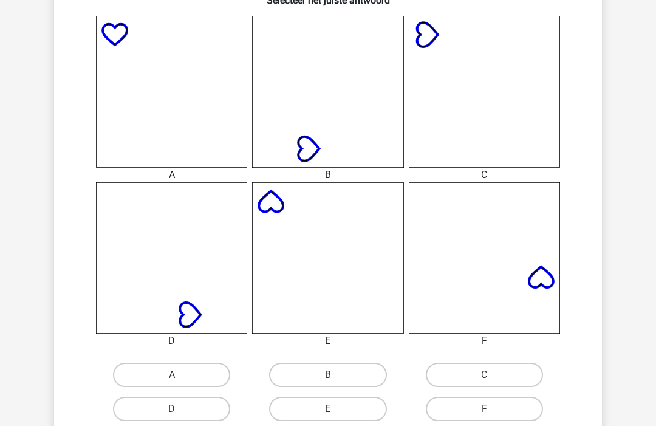
click at [363, 415] on label "E" at bounding box center [327, 409] width 117 height 24
click at [336, 415] on input "E" at bounding box center [332, 413] width 8 height 8
radio input "true"
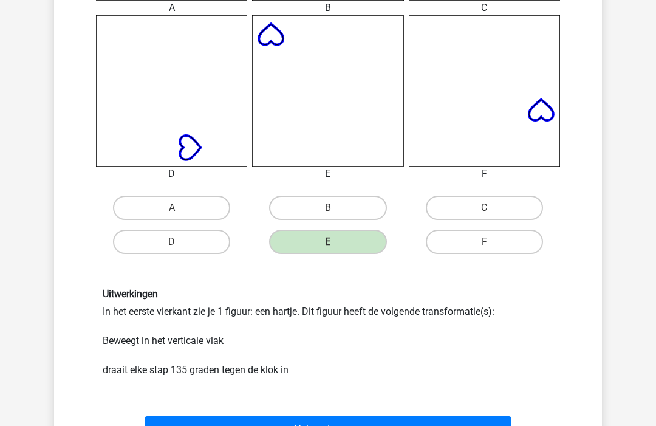
click at [393, 425] on button "Volgende vraag" at bounding box center [328, 430] width 367 height 26
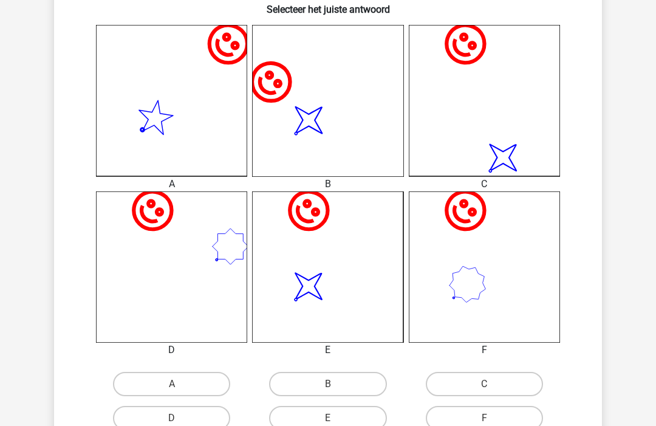
scroll to position [301, 0]
click at [360, 420] on label "E" at bounding box center [327, 417] width 117 height 24
click at [336, 420] on input "E" at bounding box center [332, 421] width 8 height 8
radio input "true"
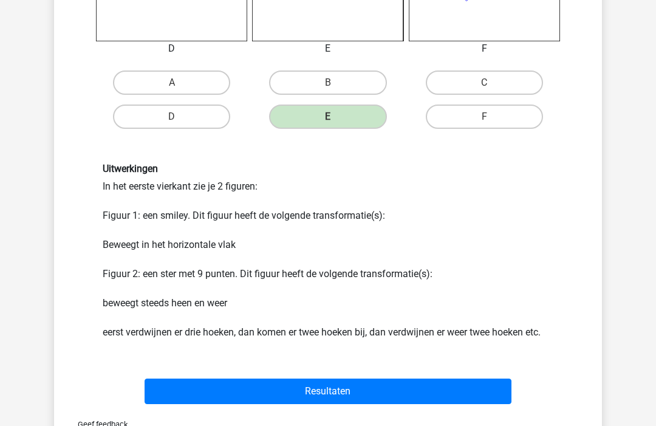
scroll to position [730, 0]
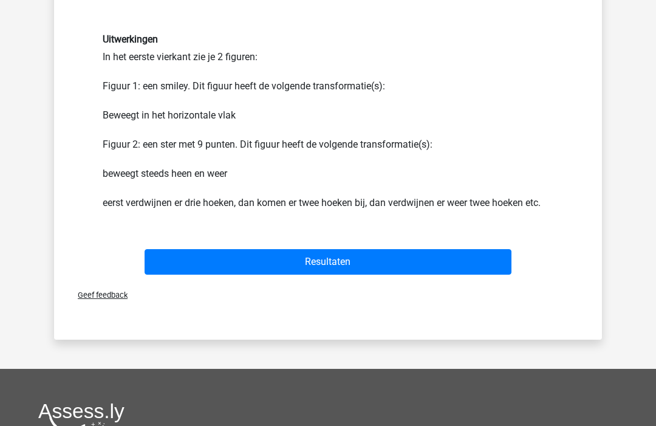
click at [439, 263] on button "Resultaten" at bounding box center [328, 262] width 367 height 26
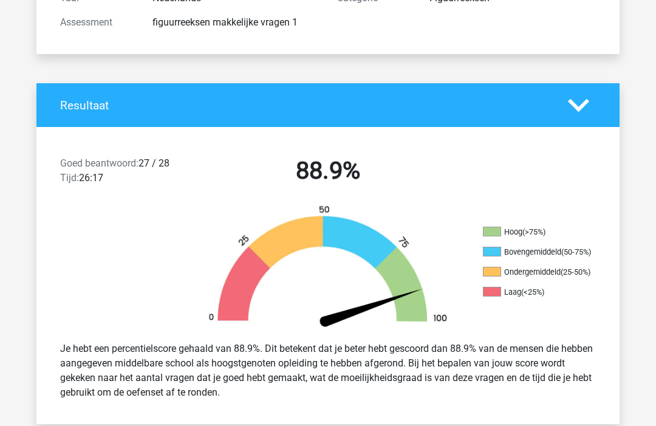
scroll to position [182, 0]
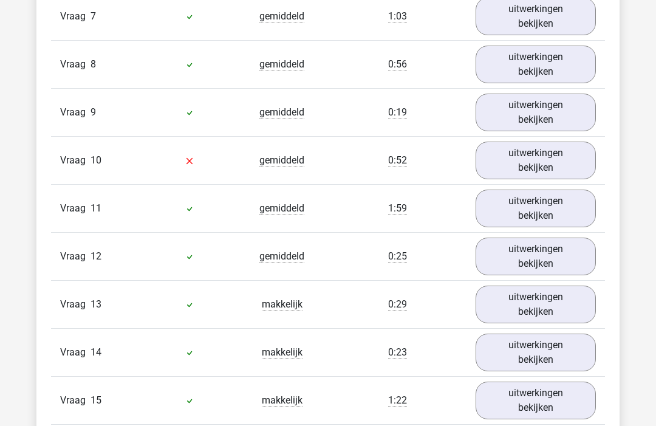
click at [570, 158] on link "uitwerkingen bekijken" at bounding box center [535, 161] width 120 height 38
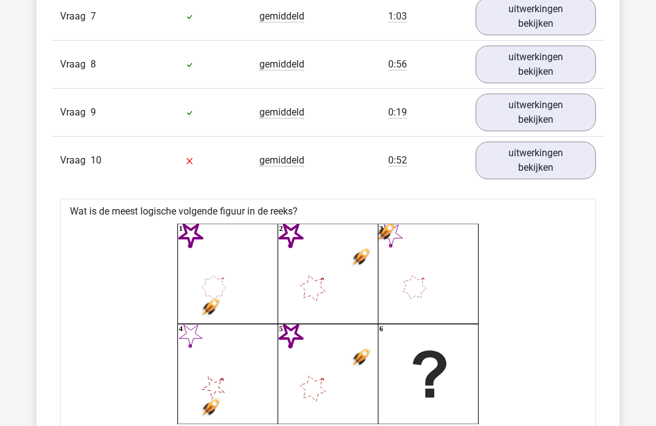
click at [563, 163] on link "uitwerkingen bekijken" at bounding box center [535, 160] width 120 height 38
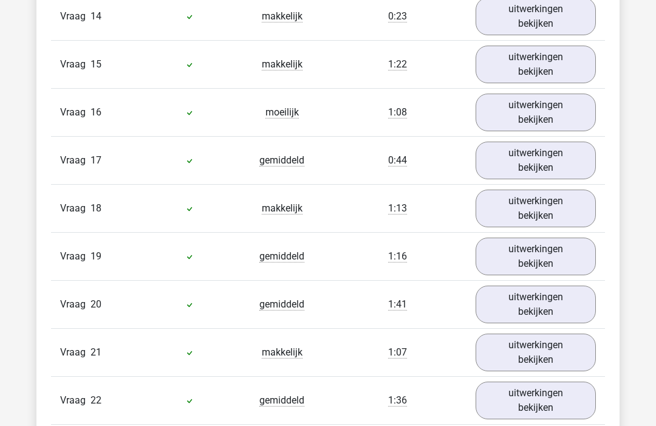
scroll to position [1435, 0]
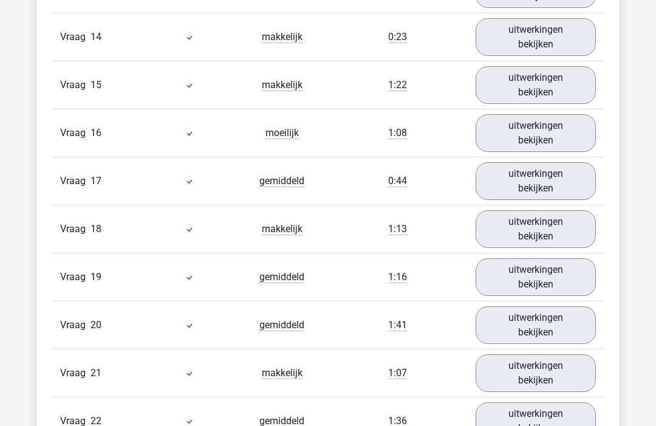
click at [584, 82] on link "uitwerkingen bekijken" at bounding box center [535, 85] width 120 height 38
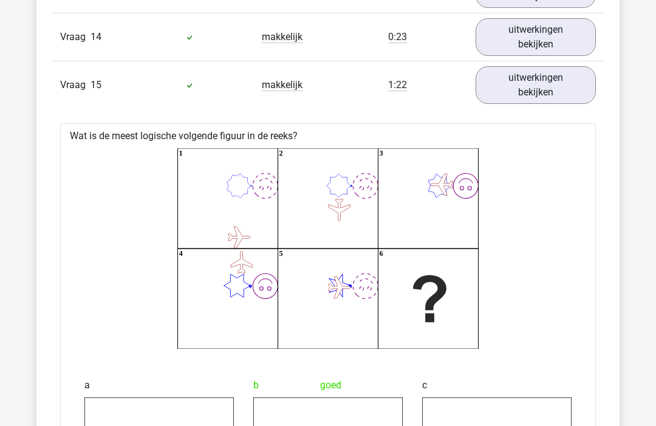
click at [582, 92] on link "uitwerkingen bekijken" at bounding box center [535, 85] width 120 height 38
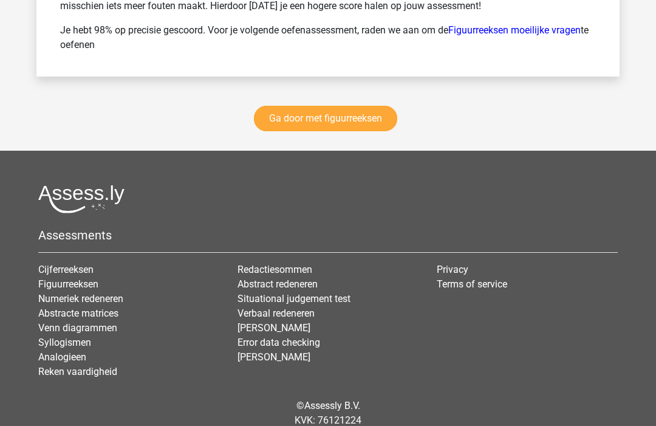
scroll to position [2786, 0]
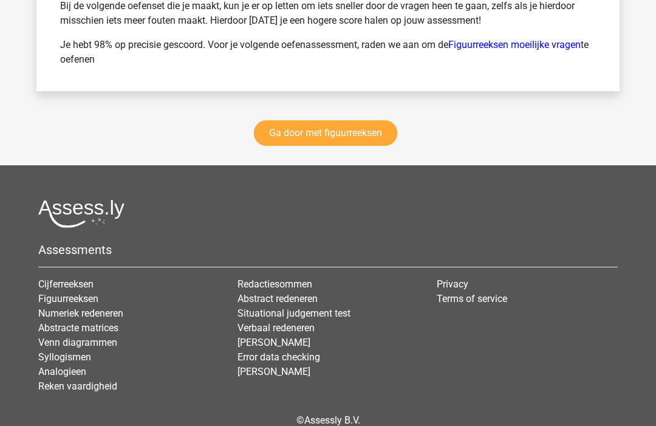
click at [376, 124] on link "Ga door met figuurreeksen" at bounding box center [325, 134] width 143 height 26
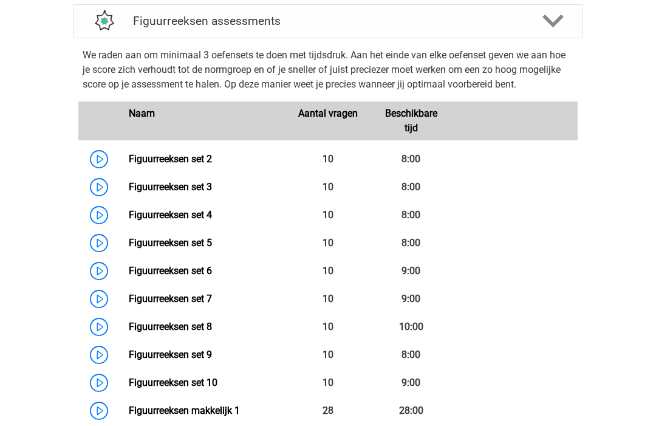
click at [553, 26] on polygon at bounding box center [552, 21] width 21 height 13
click at [551, 20] on icon at bounding box center [552, 21] width 21 height 21
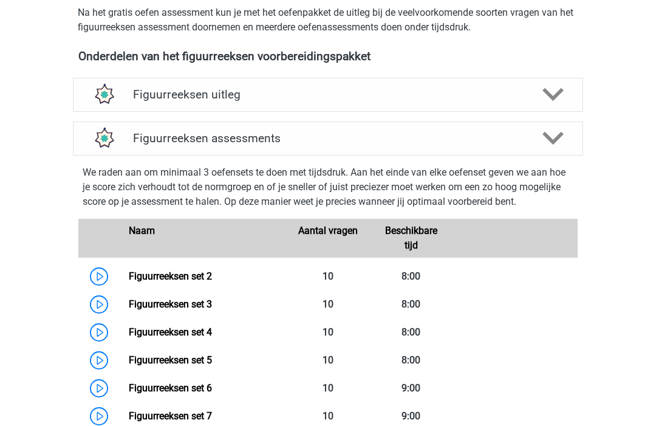
scroll to position [410, 0]
click at [260, 146] on h4 "Figuurreeksen assessments" at bounding box center [328, 139] width 390 height 14
click at [561, 148] on icon at bounding box center [552, 138] width 21 height 21
click at [567, 131] on div at bounding box center [552, 138] width 41 height 21
click at [555, 138] on icon at bounding box center [552, 138] width 21 height 21
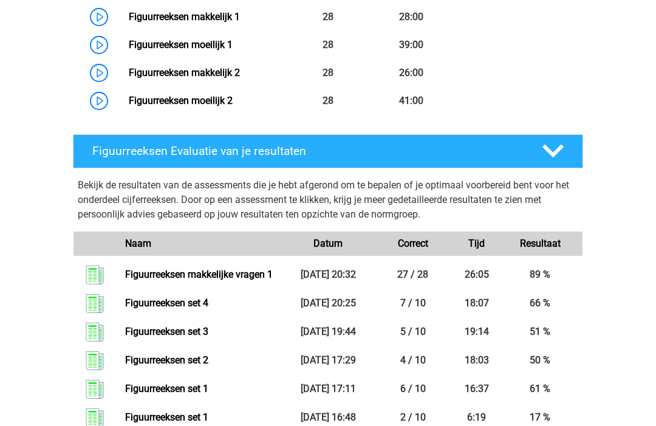
click at [562, 158] on icon at bounding box center [552, 151] width 21 height 21
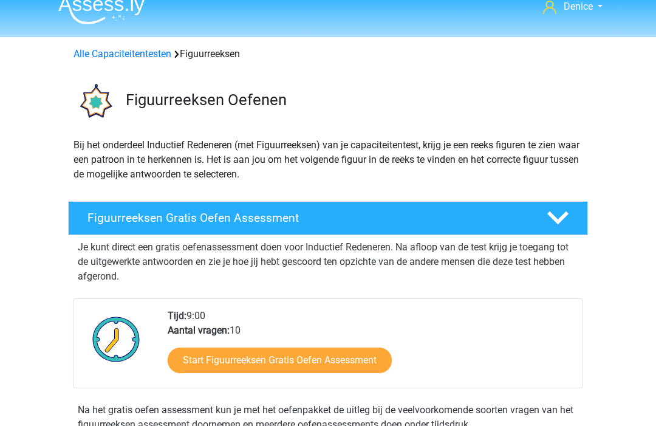
scroll to position [0, 0]
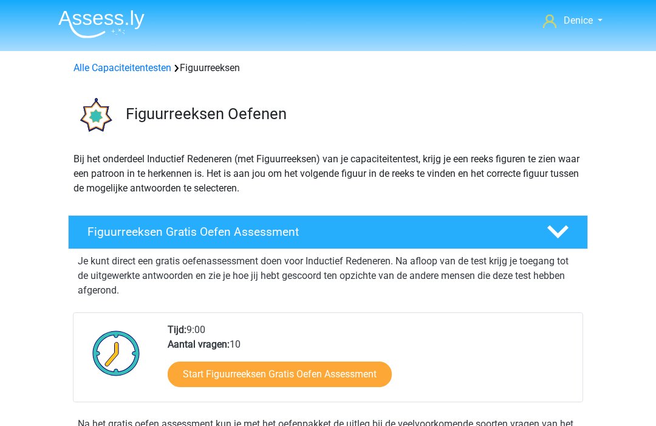
click at [103, 60] on div "Alle Capaciteitentesten Figuurreeksen" at bounding box center [327, 65] width 577 height 19
click at [100, 56] on div "Alle Capaciteitentesten Figuurreeksen" at bounding box center [327, 65] width 577 height 19
click at [132, 72] on link "Alle Capaciteitentesten" at bounding box center [122, 68] width 98 height 12
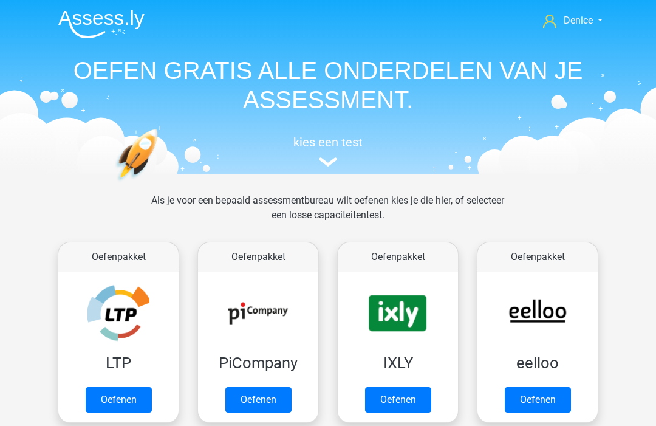
scroll to position [2, 0]
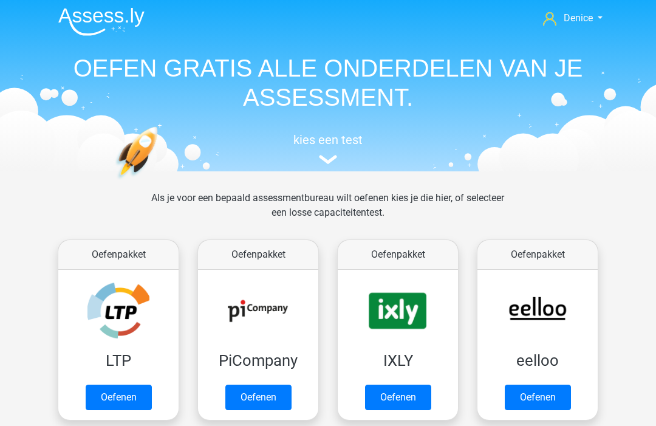
click at [551, 388] on link "Oefenen" at bounding box center [538, 397] width 66 height 26
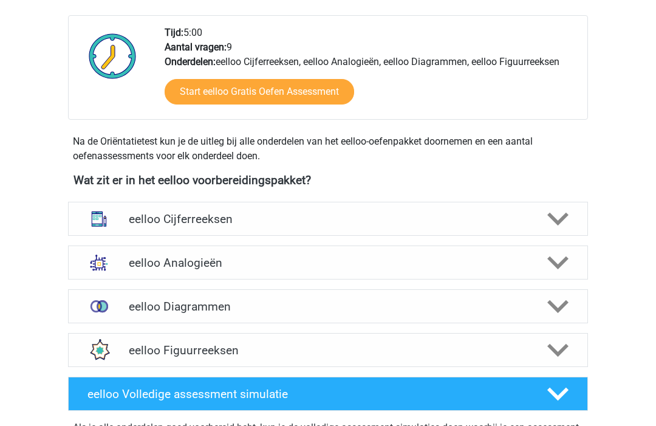
scroll to position [301, 0]
click at [565, 209] on icon at bounding box center [557, 219] width 21 height 21
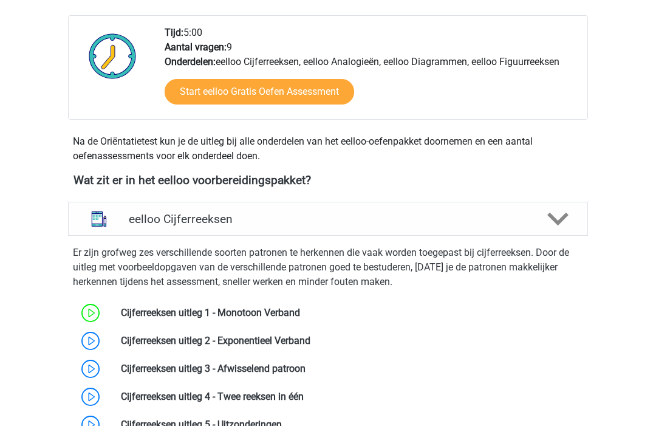
scroll to position [302, 0]
click at [310, 343] on link at bounding box center [310, 341] width 0 height 12
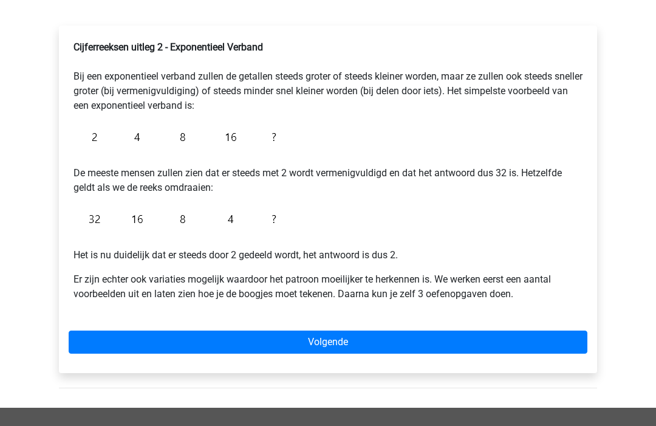
scroll to position [185, 0]
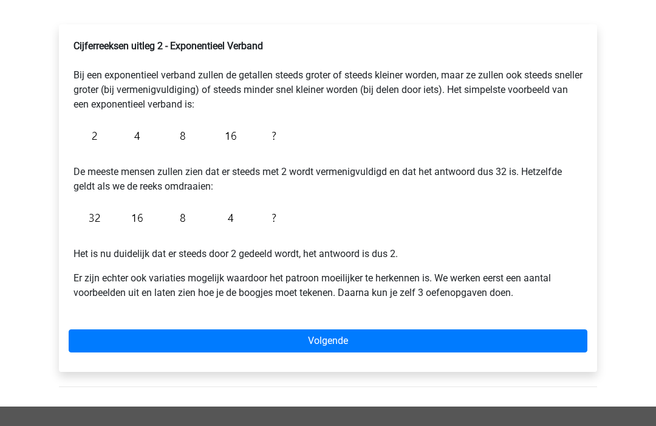
click at [550, 349] on link "Volgende" at bounding box center [328, 340] width 519 height 23
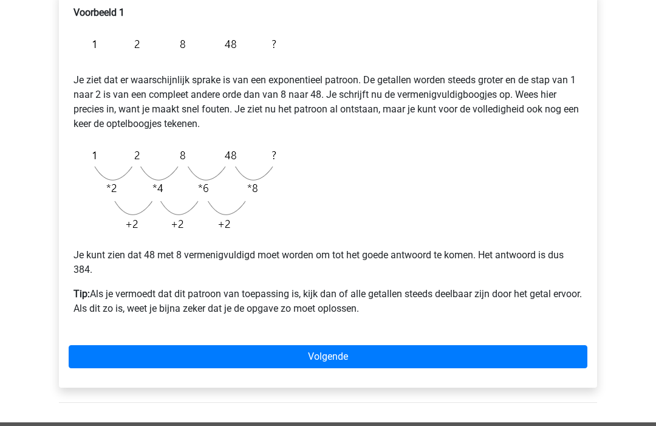
scroll to position [217, 0]
click at [539, 360] on link "Volgende" at bounding box center [328, 356] width 519 height 23
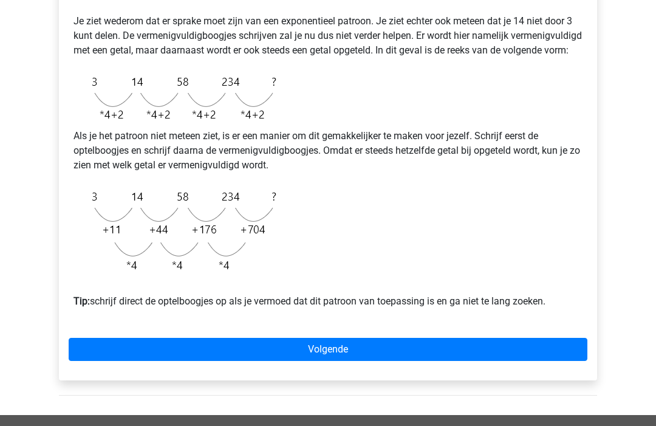
scroll to position [277, 0]
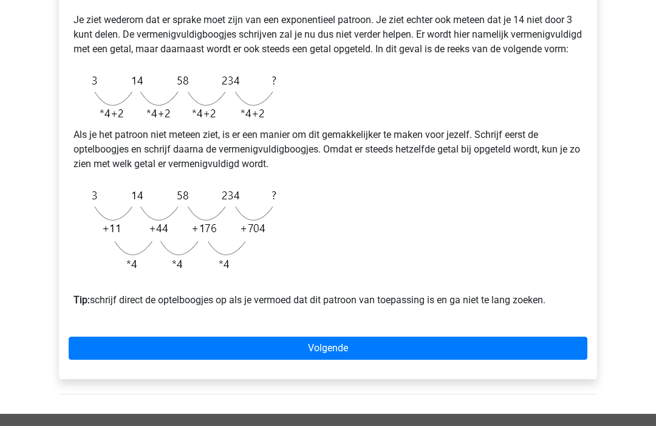
click at [550, 359] on link "Volgende" at bounding box center [328, 348] width 519 height 23
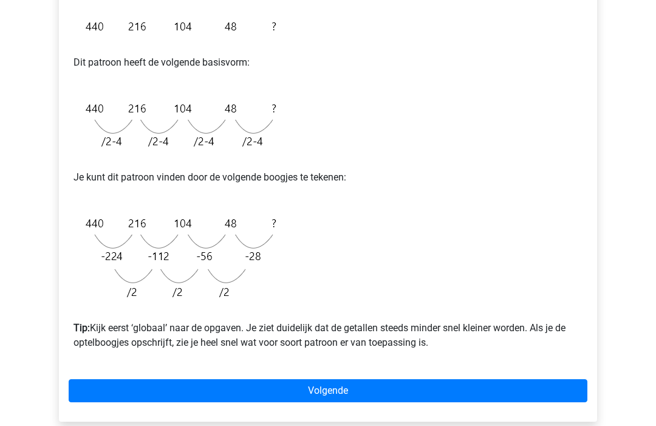
scroll to position [254, 0]
click at [557, 376] on div "Voorbeeld 3 Uiteraard zijn dit soort patronen ook mogelijk met een gedeeld door…" at bounding box center [328, 187] width 538 height 467
click at [562, 389] on link "Volgende" at bounding box center [328, 390] width 519 height 23
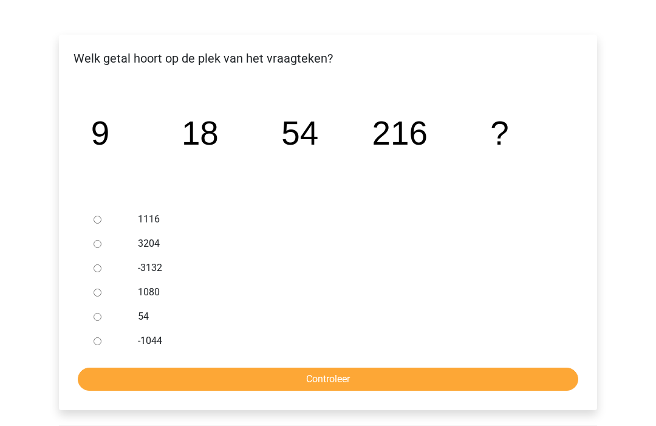
scroll to position [174, 0]
click at [106, 285] on div at bounding box center [109, 293] width 40 height 24
click at [100, 294] on input "1080" at bounding box center [98, 293] width 8 height 8
radio input "true"
click at [512, 384] on input "Controleer" at bounding box center [328, 379] width 500 height 23
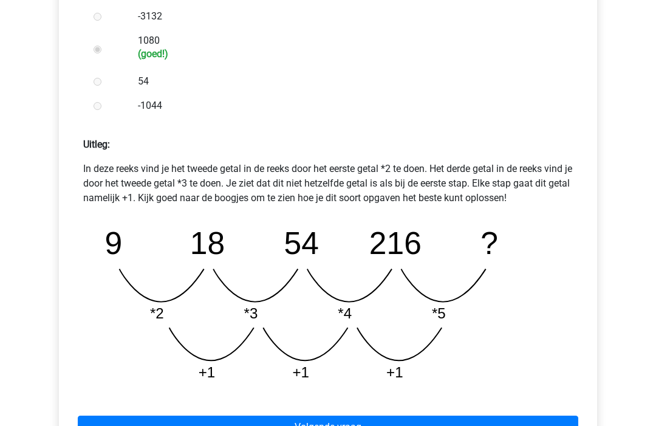
scroll to position [429, 0]
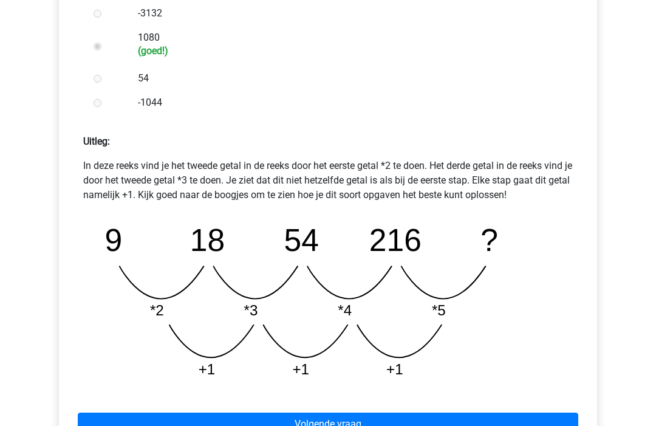
click at [482, 420] on link "Volgende vraag" at bounding box center [328, 423] width 500 height 23
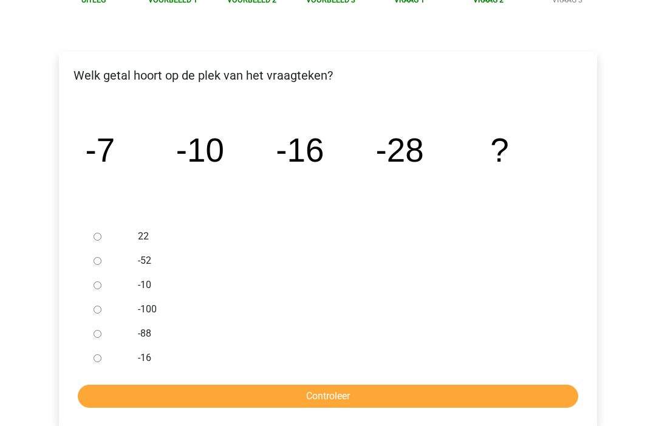
scroll to position [157, 0]
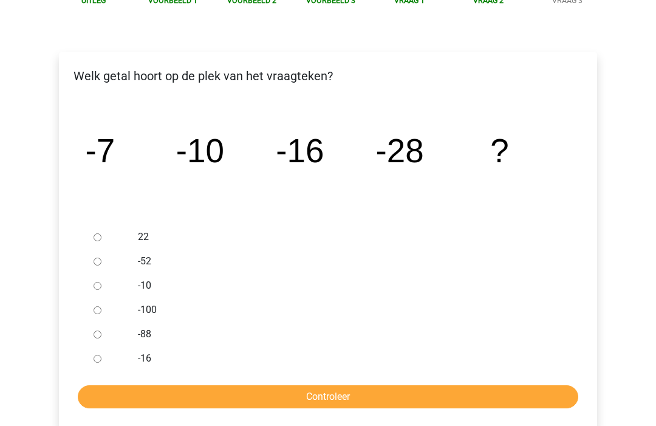
click at [101, 262] on input "-52" at bounding box center [98, 261] width 8 height 8
radio input "true"
click at [162, 402] on input "Controleer" at bounding box center [328, 396] width 500 height 23
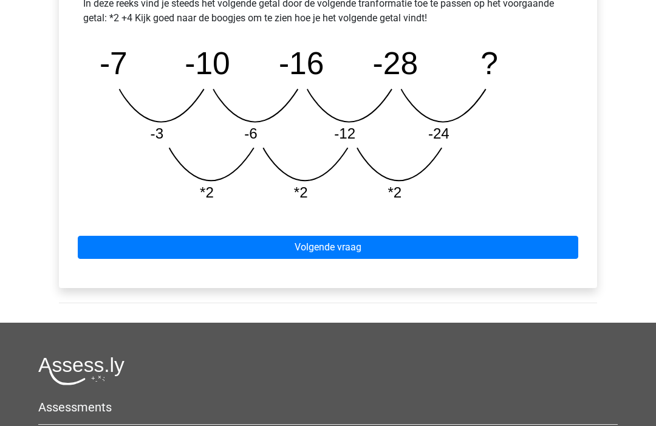
scroll to position [590, 0]
click at [393, 254] on link "Volgende vraag" at bounding box center [328, 247] width 500 height 23
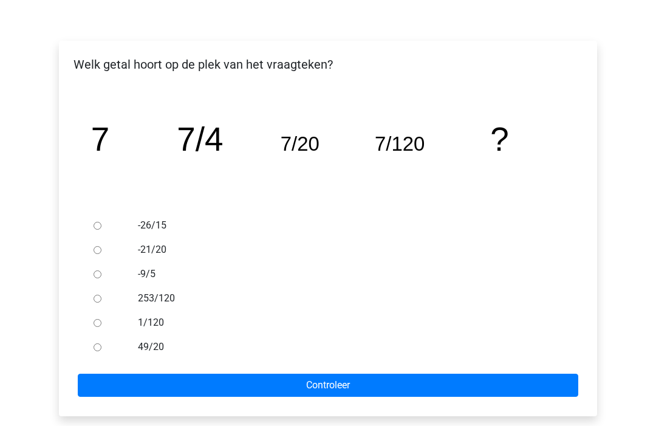
scroll to position [168, 0]
click at [331, 152] on icon "image/svg+xml 7 7/4 7/20 7/120 ?" at bounding box center [327, 150] width 499 height 125
click at [394, 175] on icon "image/svg+xml 7 7/4 7/20 7/120 ?" at bounding box center [327, 150] width 499 height 125
click at [383, 155] on tspan "7/120" at bounding box center [400, 143] width 50 height 22
click at [383, 148] on tspan "7/120" at bounding box center [400, 143] width 50 height 22
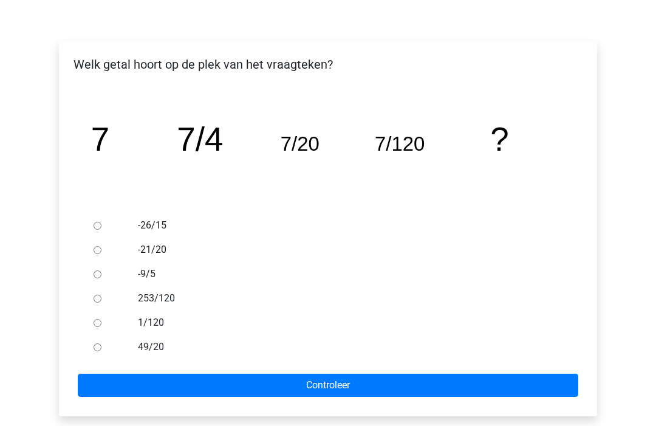
click at [383, 148] on tspan "7/120" at bounding box center [400, 143] width 50 height 22
click at [381, 149] on tspan "7/120" at bounding box center [400, 143] width 50 height 22
click at [381, 148] on tspan "7/120" at bounding box center [400, 143] width 50 height 22
click at [134, 148] on icon "image/svg+xml 7 7/4 7/20 7/120 ?" at bounding box center [327, 150] width 499 height 125
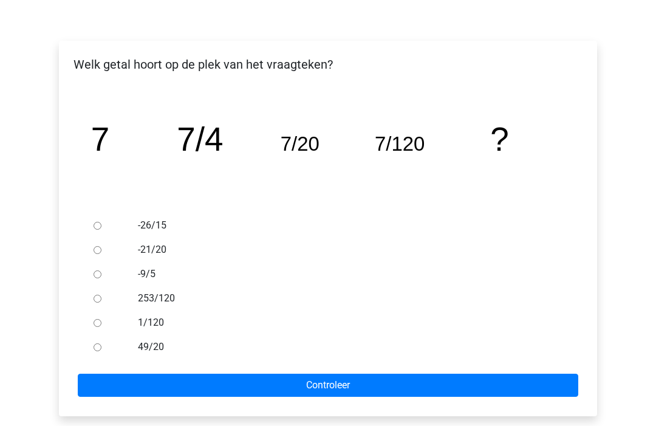
click at [120, 146] on icon "image/svg+xml 7 7/4 7/20 7/120 ?" at bounding box center [327, 150] width 499 height 125
click at [117, 145] on icon "image/svg+xml 7 7/4 7/20 7/120 ?" at bounding box center [327, 150] width 499 height 125
click at [376, 166] on icon "image/svg+xml 7 7/4 7/20 7/120 ?" at bounding box center [327, 150] width 499 height 125
click at [381, 152] on tspan "7/120" at bounding box center [400, 143] width 50 height 22
click at [383, 146] on tspan "7/120" at bounding box center [400, 143] width 50 height 22
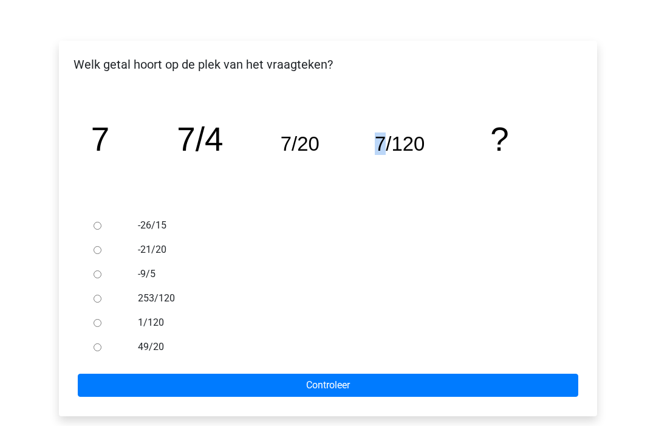
click at [372, 196] on icon "image/svg+xml 7 7/4 7/20 7/120 ?" at bounding box center [327, 150] width 499 height 125
click at [114, 324] on div at bounding box center [109, 322] width 40 height 24
click at [103, 312] on div at bounding box center [109, 322] width 40 height 24
click at [96, 323] on input "1/120" at bounding box center [98, 323] width 8 height 8
radio input "true"
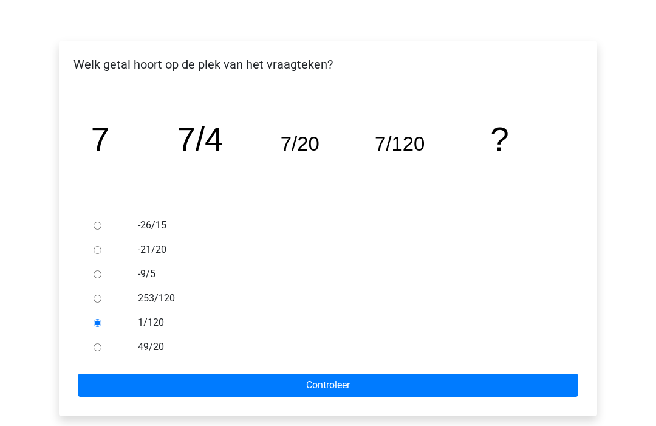
click at [128, 384] on input "Controleer" at bounding box center [328, 384] width 500 height 23
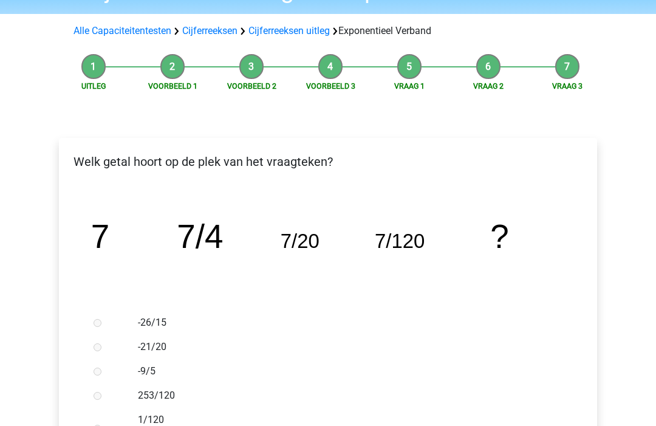
scroll to position [70, 0]
click at [182, 425] on h6 "(goed!)" at bounding box center [348, 433] width 420 height 12
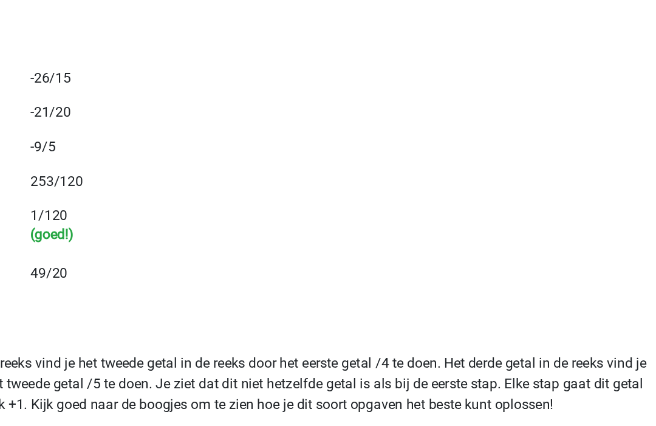
click at [138, 256] on h6 "(goed!)" at bounding box center [348, 262] width 420 height 12
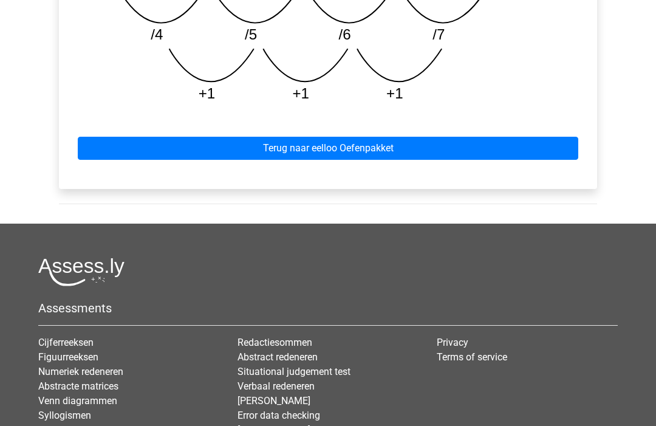
scroll to position [698, 0]
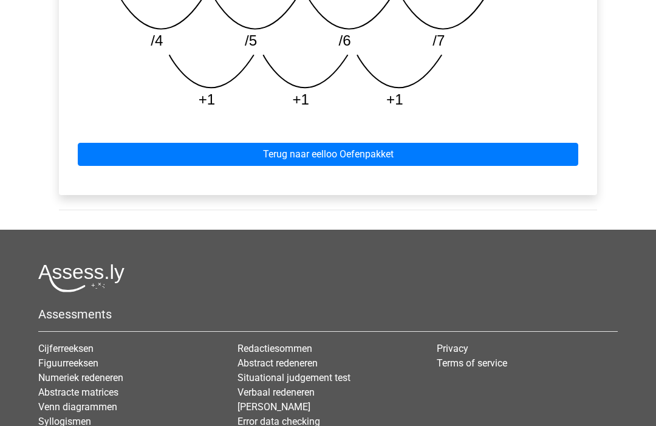
click at [459, 149] on link "Terug naar eelloo Oefenpakket" at bounding box center [328, 154] width 500 height 23
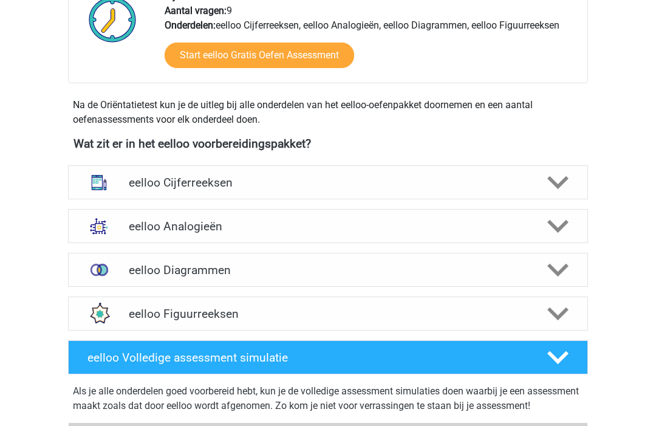
scroll to position [339, 0]
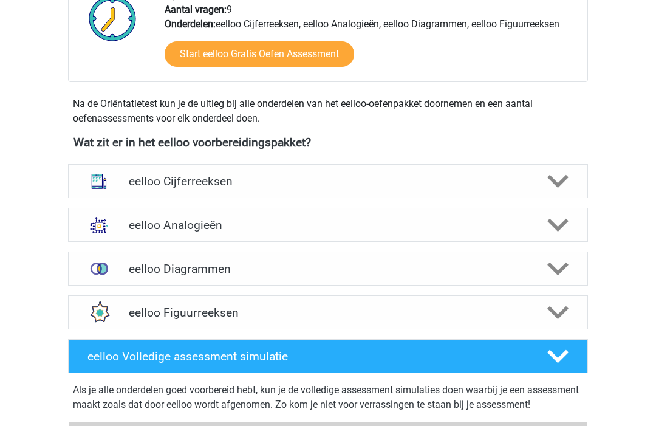
click at [560, 228] on polygon at bounding box center [557, 225] width 21 height 13
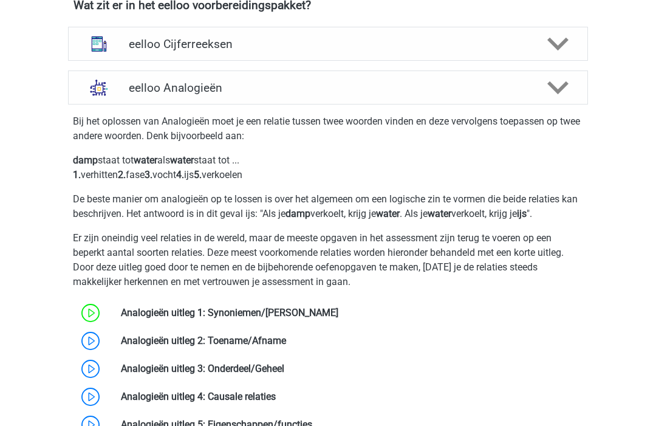
scroll to position [477, 0]
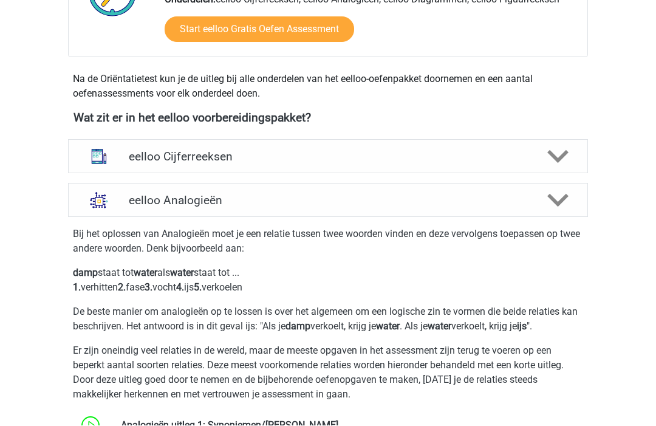
click at [558, 165] on icon at bounding box center [557, 156] width 21 height 21
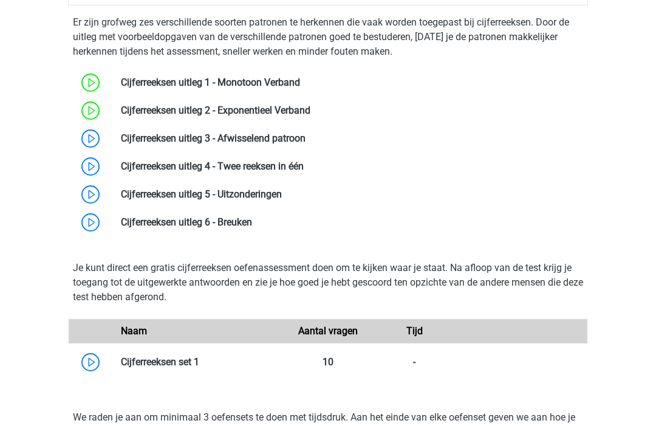
scroll to position [531, 0]
click at [305, 137] on link at bounding box center [305, 139] width 0 height 12
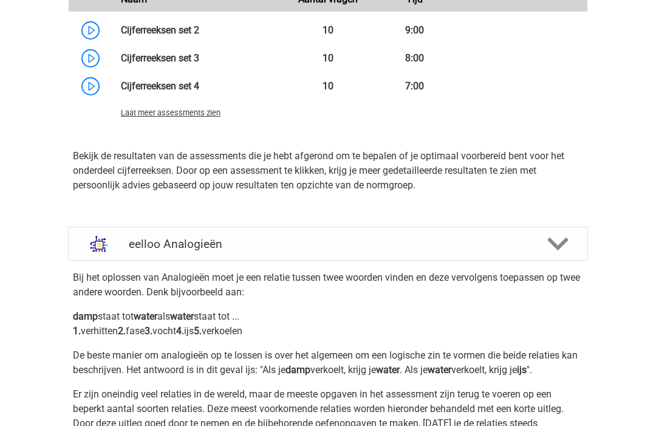
scroll to position [1122, 0]
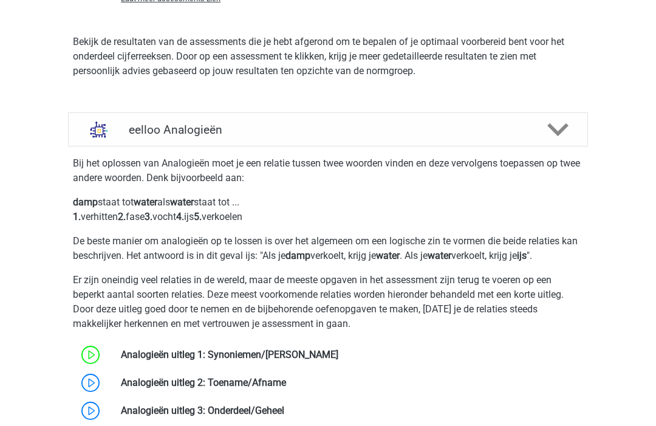
click at [560, 125] on icon at bounding box center [557, 129] width 21 height 21
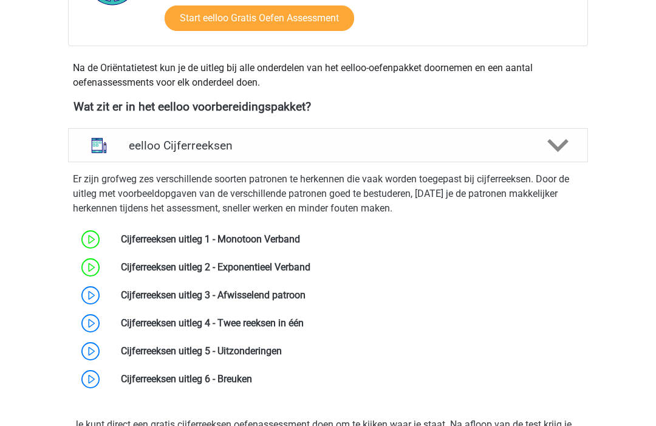
click at [551, 143] on polygon at bounding box center [557, 145] width 21 height 13
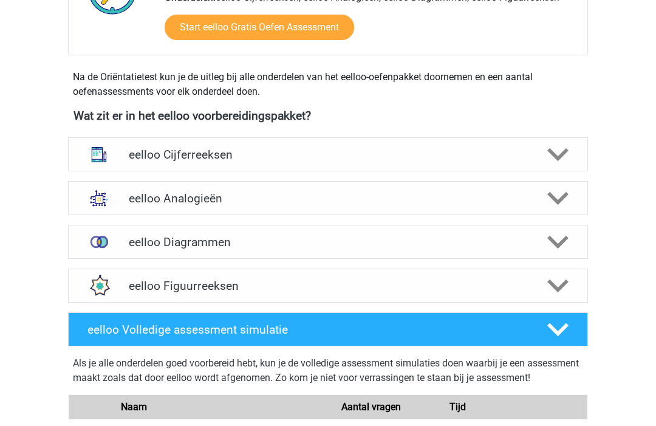
click at [554, 243] on polygon at bounding box center [557, 242] width 21 height 13
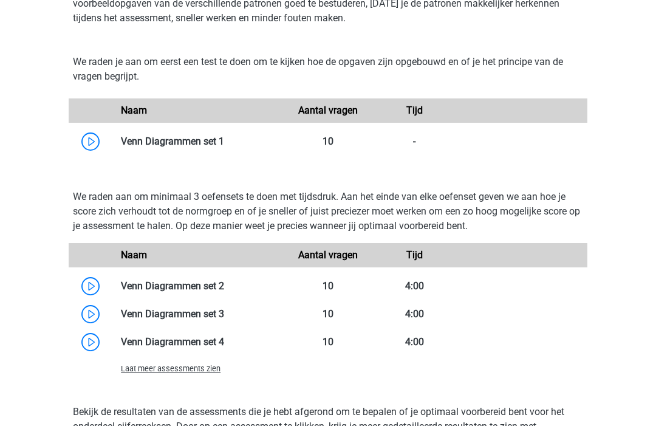
scroll to position [653, 0]
click at [224, 136] on link at bounding box center [224, 141] width 0 height 12
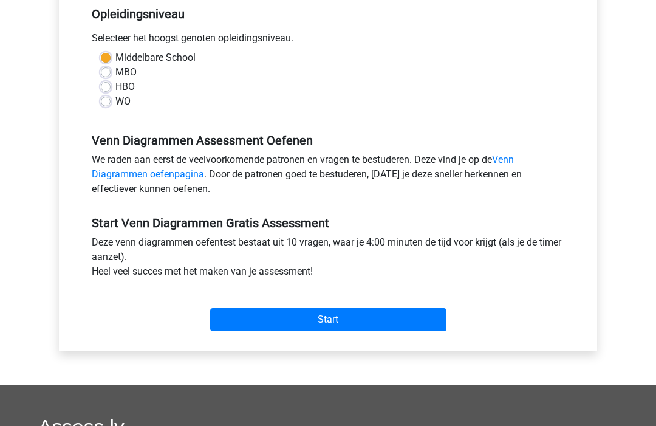
scroll to position [263, 0]
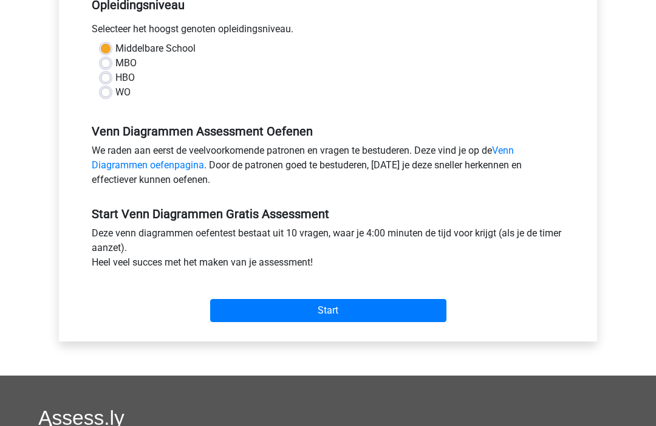
click at [307, 321] on input "Start" at bounding box center [328, 310] width 236 height 23
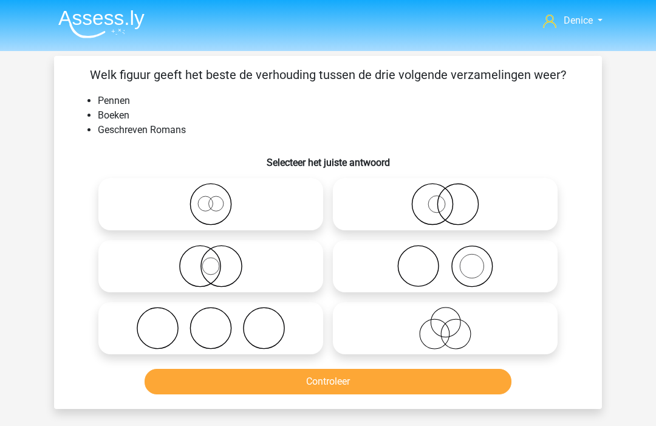
click at [474, 276] on icon at bounding box center [445, 266] width 215 height 43
click at [453, 260] on input "radio" at bounding box center [449, 256] width 8 height 8
radio input "true"
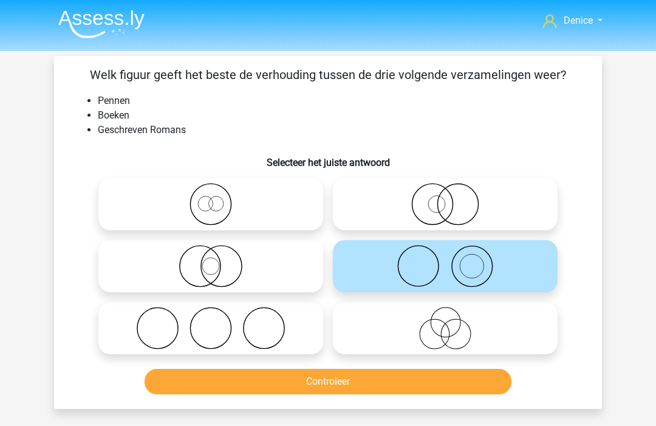
click at [567, 169] on div "Welk figuur geeft het beste de verhouding tussen de drie volgende verzamelingen…" at bounding box center [328, 232] width 538 height 333
click at [330, 386] on button "Controleer" at bounding box center [328, 382] width 367 height 26
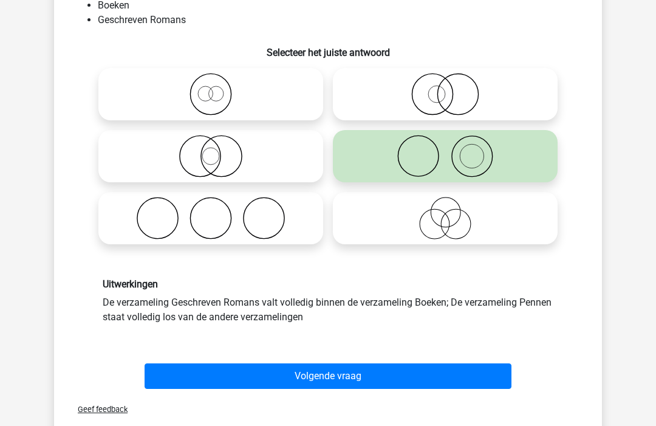
click at [338, 380] on button "Volgende vraag" at bounding box center [328, 377] width 367 height 26
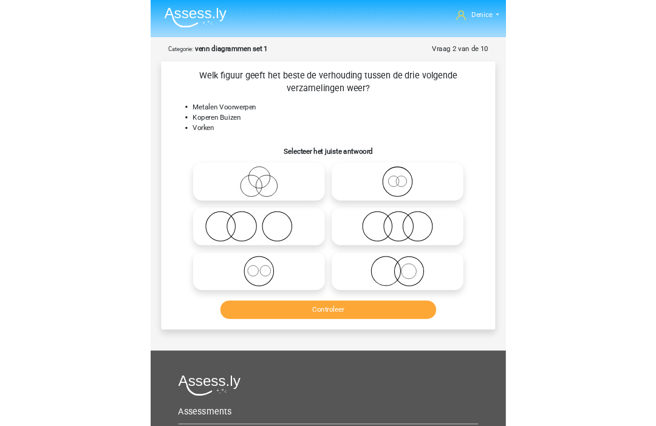
scroll to position [5, 0]
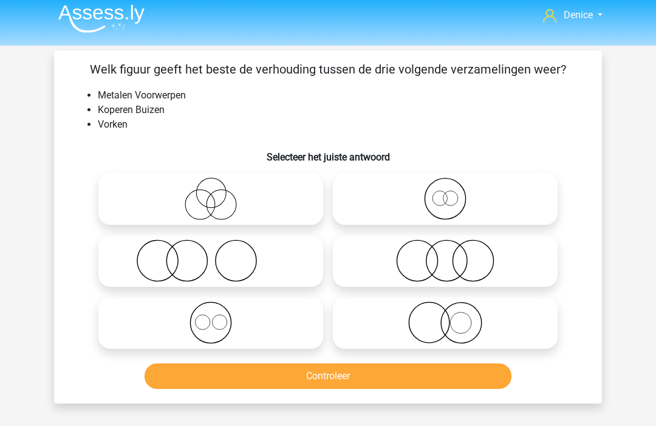
click at [435, 280] on icon at bounding box center [445, 260] width 215 height 43
click at [445, 254] on input "radio" at bounding box center [449, 251] width 8 height 8
radio input "true"
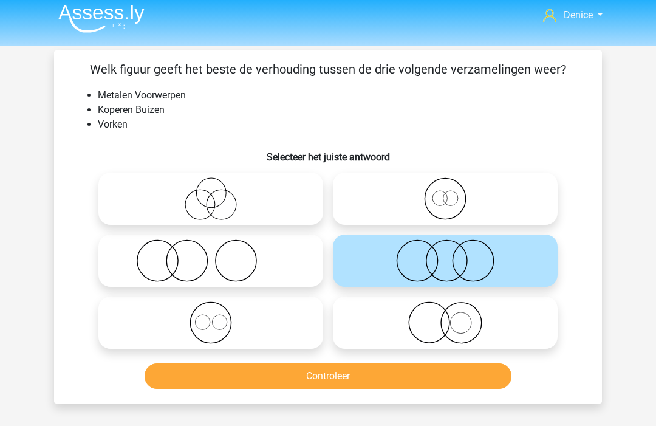
click at [421, 319] on icon at bounding box center [445, 322] width 215 height 43
click at [445, 316] on input "radio" at bounding box center [449, 312] width 8 height 8
radio input "true"
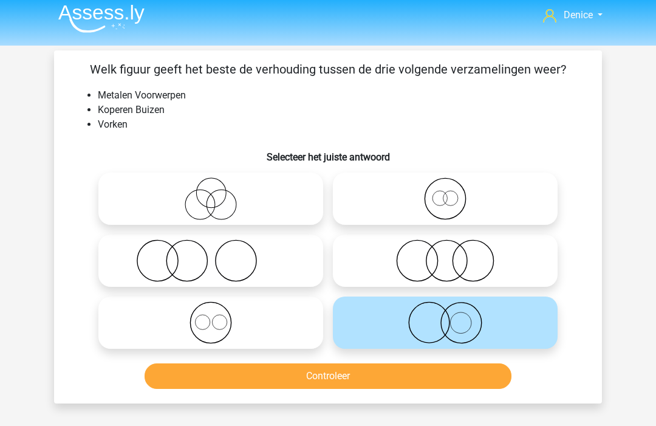
click at [287, 286] on label at bounding box center [210, 260] width 225 height 52
click at [219, 254] on input "radio" at bounding box center [215, 251] width 8 height 8
radio input "true"
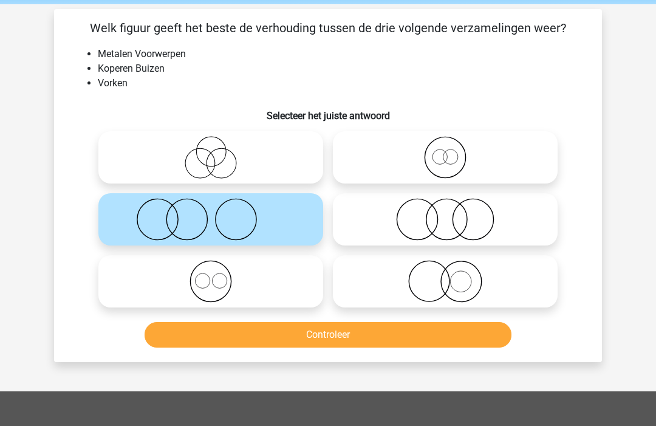
click at [329, 344] on button "Controleer" at bounding box center [328, 335] width 367 height 26
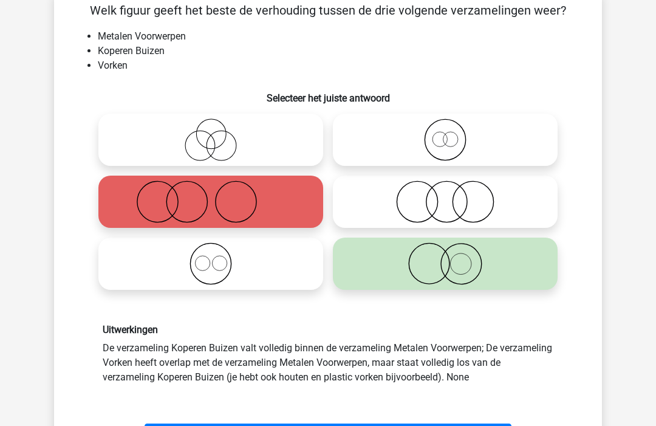
scroll to position [64, 0]
click at [297, 410] on div "Uitwerkingen De verzameling Koperen Buizen valt volledig binnen de verzameling …" at bounding box center [327, 353] width 509 height 118
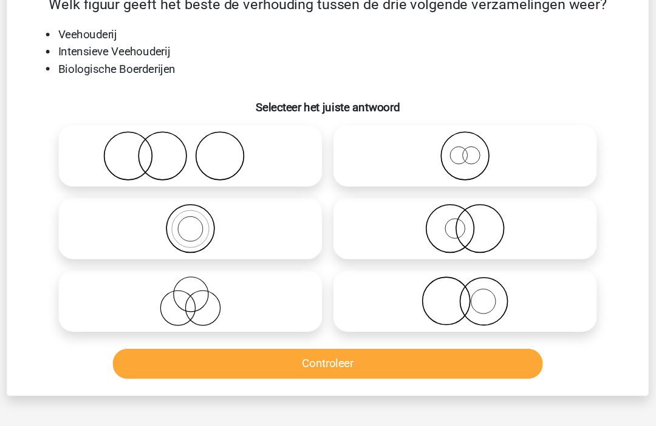
scroll to position [56, 0]
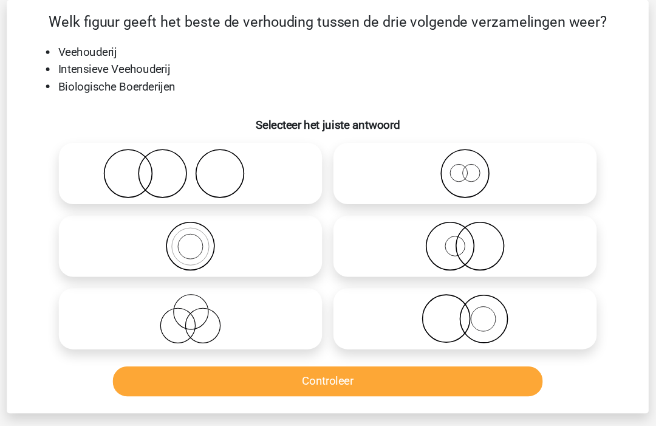
click at [209, 281] on icon at bounding box center [210, 272] width 215 height 43
click at [211, 266] on input "radio" at bounding box center [215, 262] width 8 height 8
radio input "true"
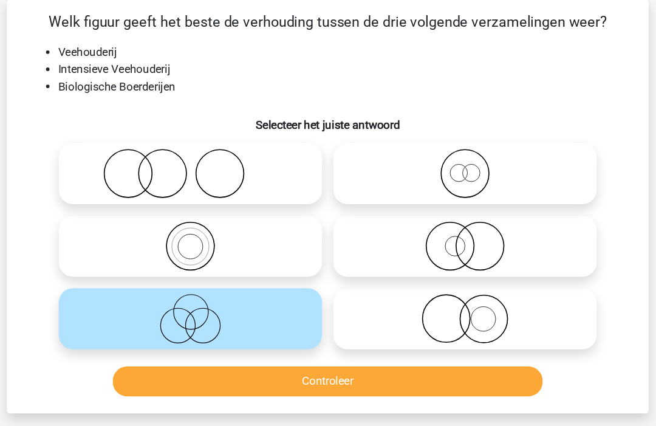
click at [185, 325] on button "Controleer" at bounding box center [328, 326] width 367 height 26
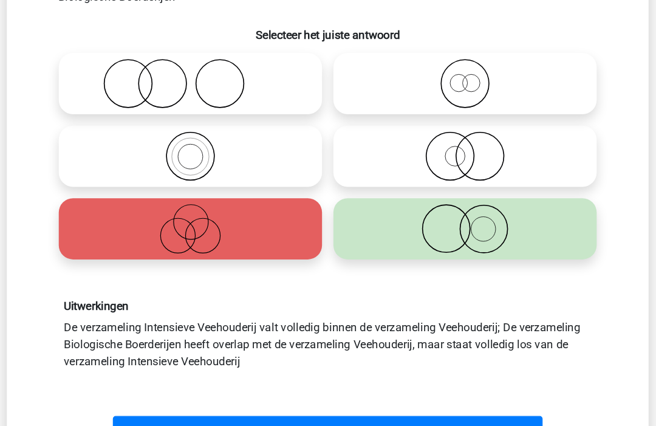
scroll to position [107, 0]
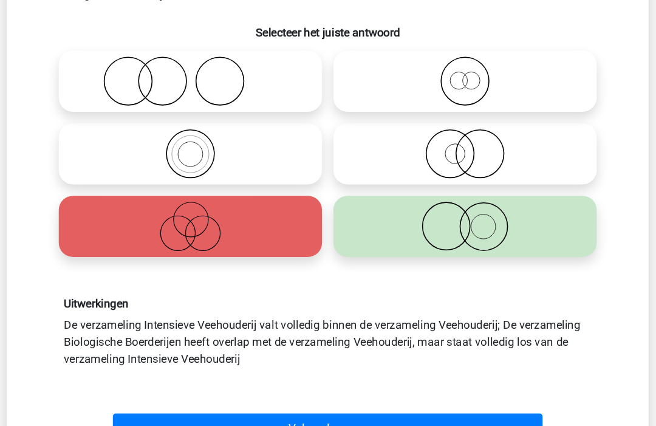
click at [219, 381] on button "Volgende vraag" at bounding box center [328, 394] width 367 height 26
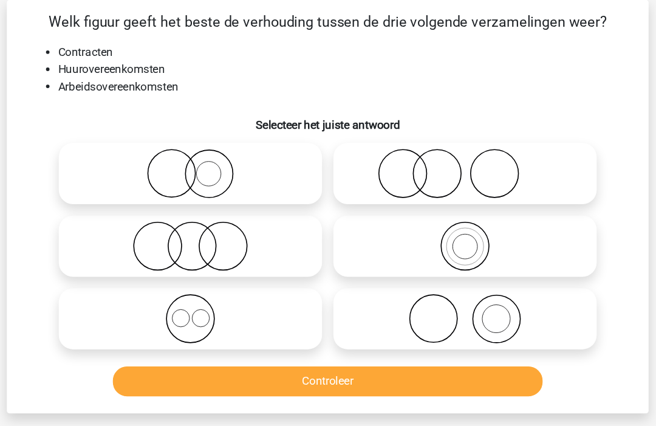
scroll to position [4, 0]
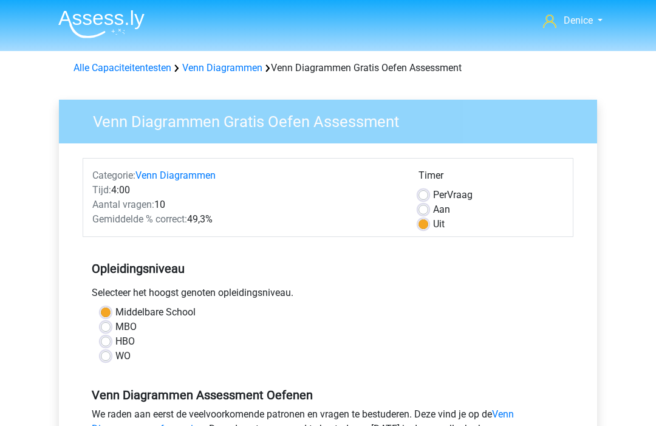
scroll to position [304, 0]
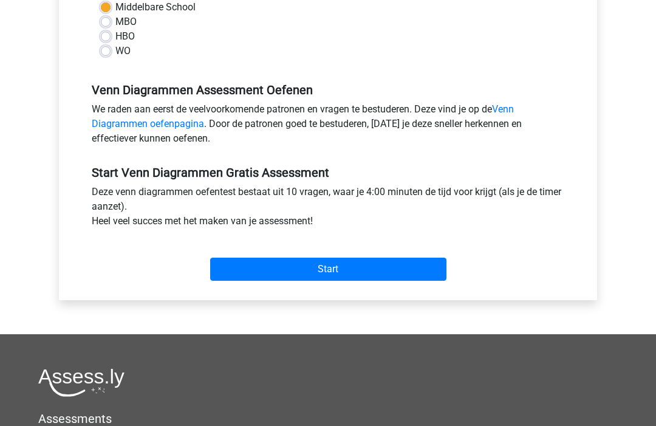
click at [409, 272] on input "Start" at bounding box center [328, 269] width 236 height 23
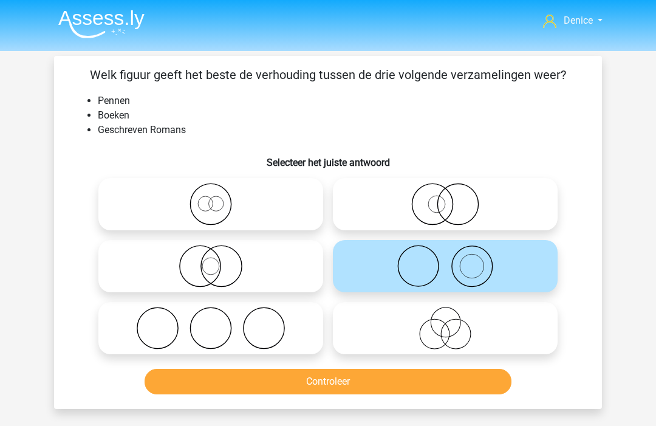
click at [395, 384] on button "Controleer" at bounding box center [328, 382] width 367 height 26
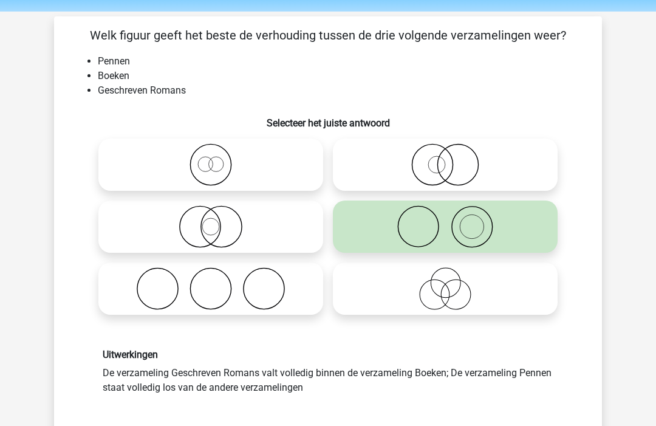
scroll to position [39, 0]
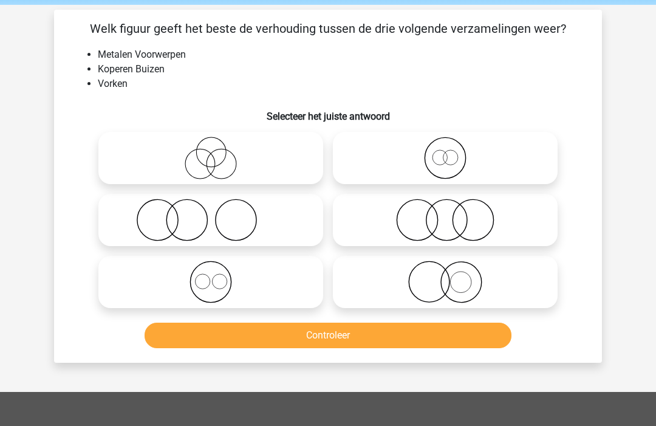
scroll to position [55, 0]
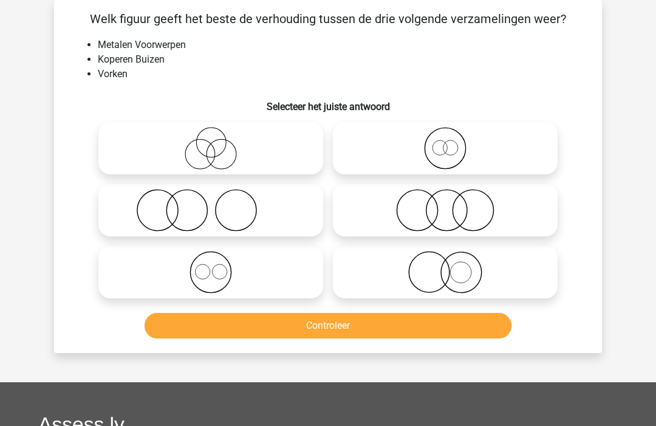
click at [293, 231] on icon at bounding box center [210, 210] width 215 height 43
click at [219, 205] on input "radio" at bounding box center [215, 201] width 8 height 8
radio input "true"
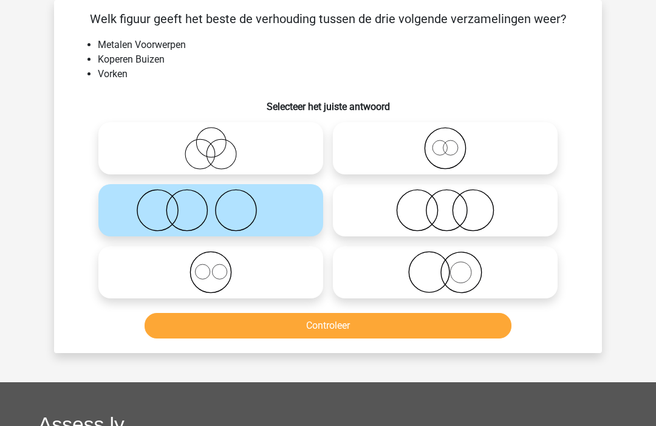
scroll to position [56, 0]
click at [332, 338] on button "Controleer" at bounding box center [328, 326] width 367 height 26
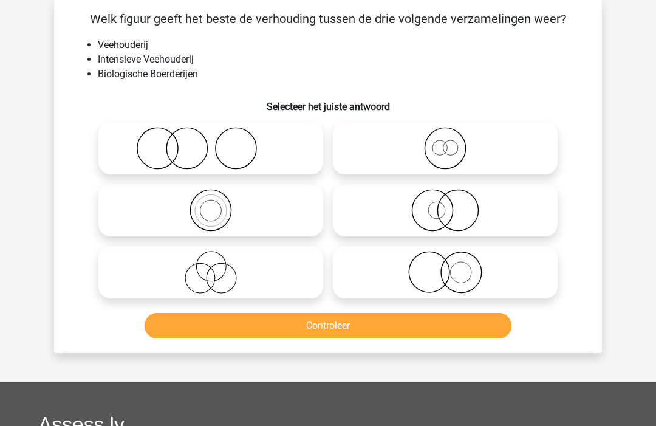
click at [282, 296] on label at bounding box center [210, 272] width 225 height 52
click at [219, 266] on input "radio" at bounding box center [215, 262] width 8 height 8
radio input "true"
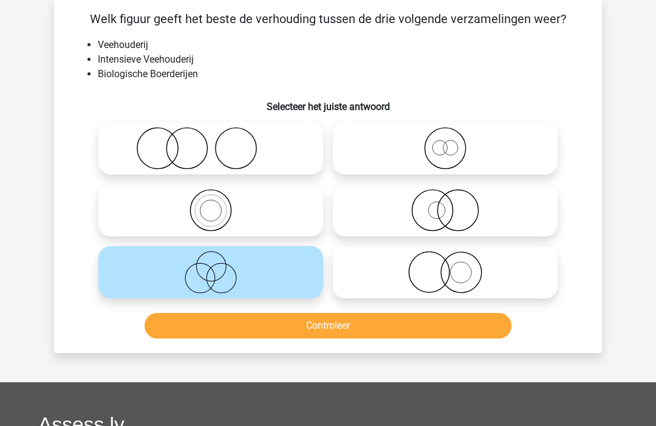
click at [299, 329] on button "Controleer" at bounding box center [328, 326] width 367 height 26
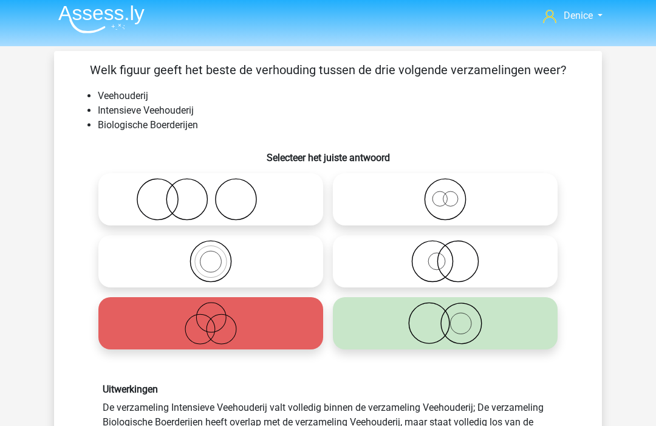
scroll to position [0, 0]
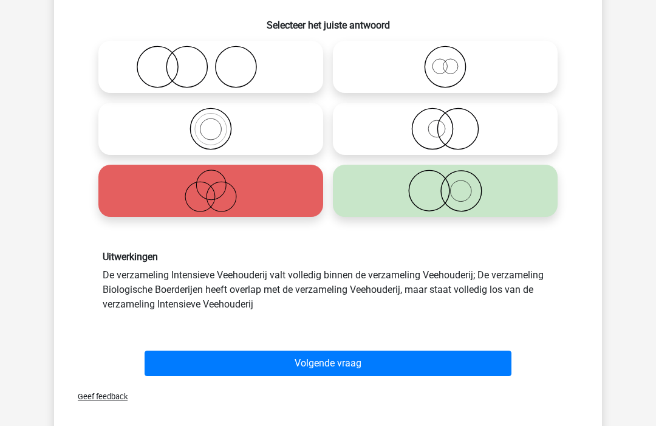
click at [250, 361] on button "Volgende vraag" at bounding box center [328, 363] width 367 height 26
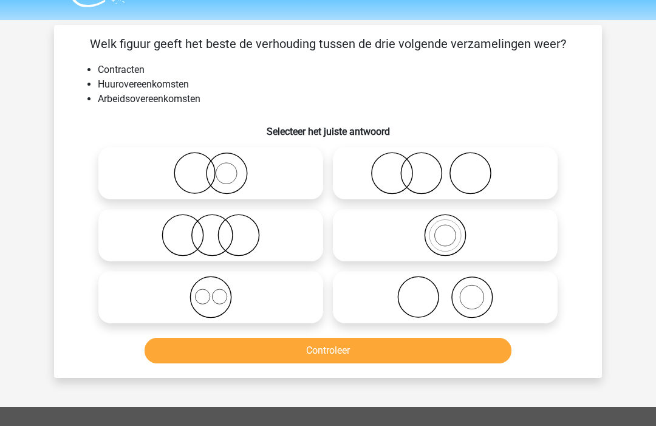
scroll to position [31, 0]
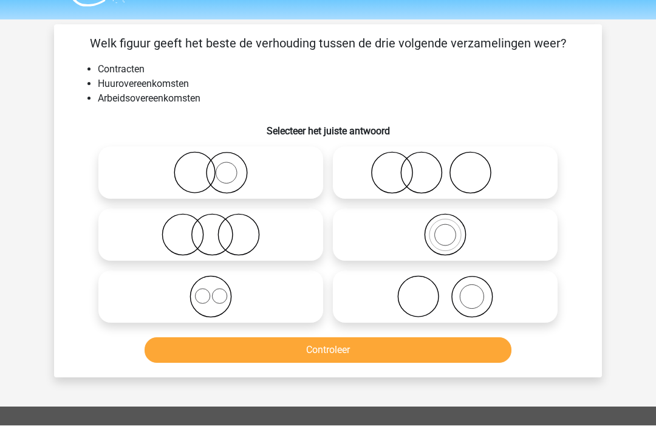
click at [281, 316] on icon at bounding box center [210, 297] width 215 height 43
click at [219, 291] on input "radio" at bounding box center [215, 287] width 8 height 8
radio input "true"
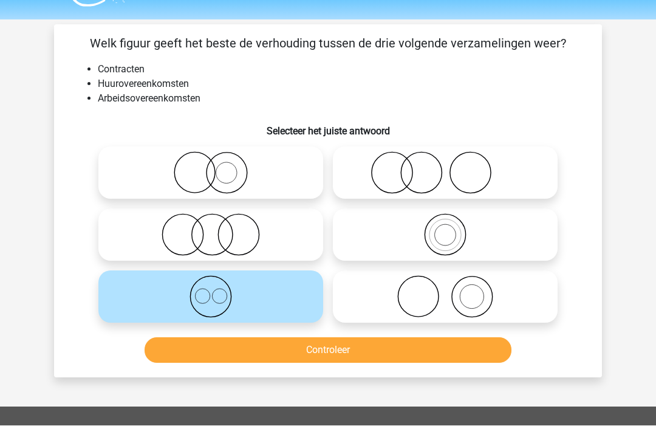
scroll to position [32, 0]
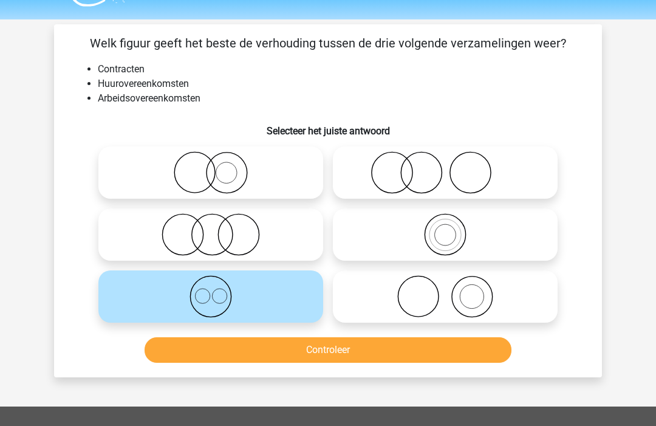
click at [296, 353] on button "Controleer" at bounding box center [328, 350] width 367 height 26
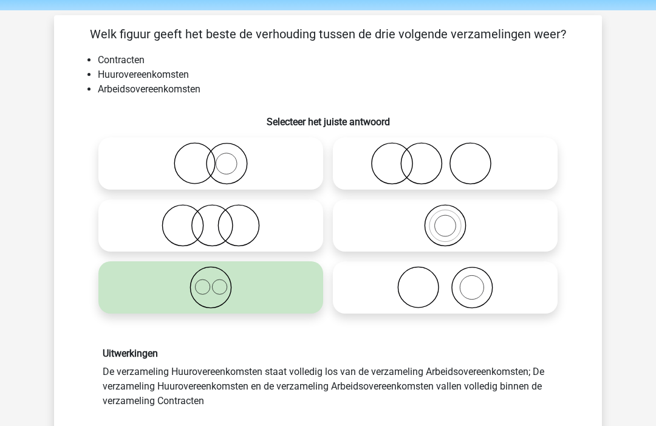
scroll to position [39, 0]
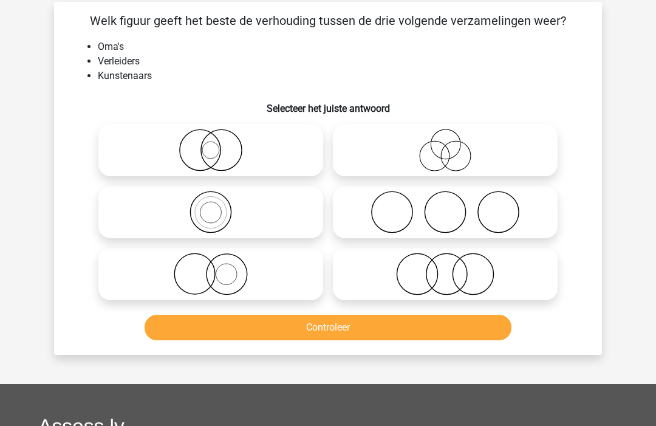
scroll to position [55, 0]
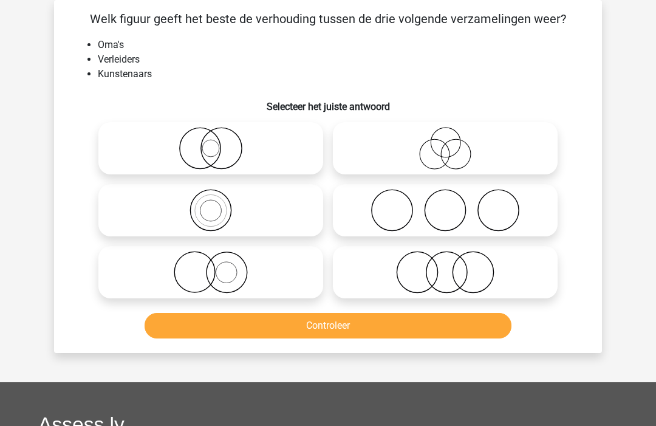
click at [459, 197] on icon at bounding box center [445, 210] width 215 height 43
click at [453, 197] on input "radio" at bounding box center [449, 201] width 8 height 8
radio input "true"
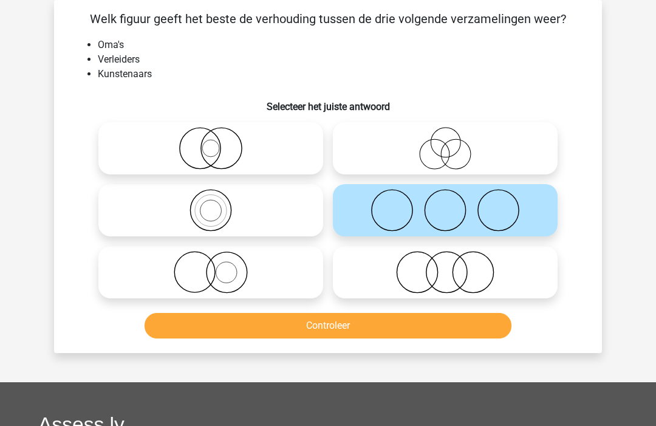
click at [502, 146] on icon at bounding box center [445, 148] width 215 height 43
click at [453, 142] on input "radio" at bounding box center [449, 138] width 8 height 8
radio input "true"
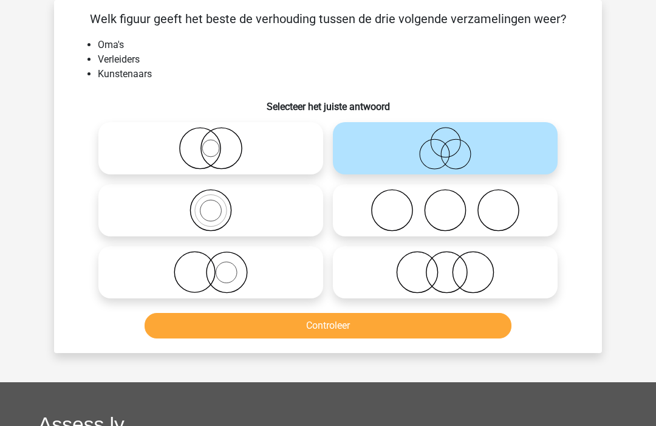
click at [473, 337] on button "Controleer" at bounding box center [328, 326] width 367 height 26
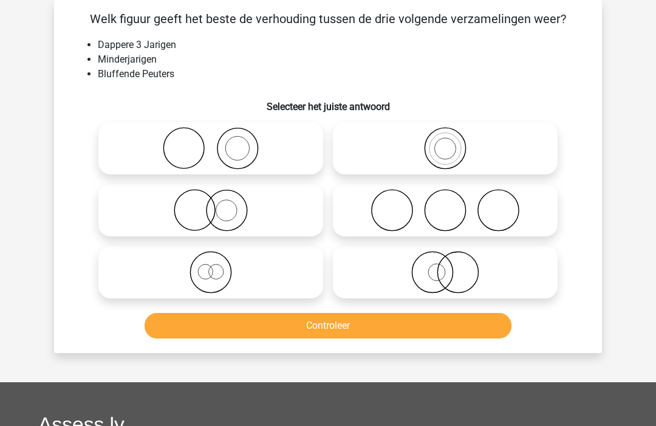
scroll to position [61, 0]
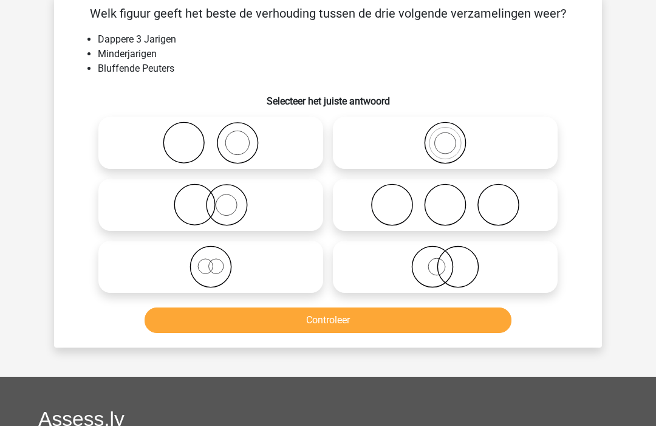
click at [274, 214] on icon at bounding box center [210, 204] width 215 height 43
click at [219, 199] on input "radio" at bounding box center [215, 195] width 8 height 8
radio input "true"
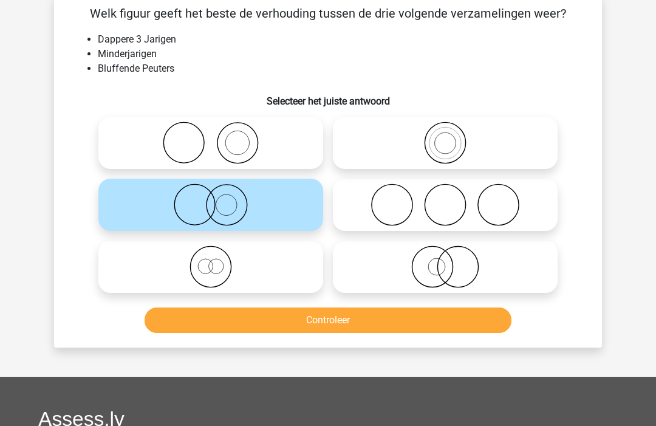
click at [267, 253] on icon at bounding box center [210, 266] width 215 height 43
click at [219, 253] on input "radio" at bounding box center [215, 257] width 8 height 8
radio input "true"
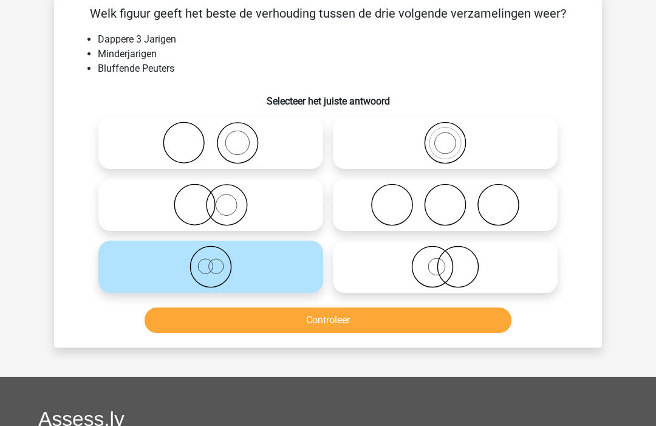
click at [337, 318] on button "Controleer" at bounding box center [328, 320] width 367 height 26
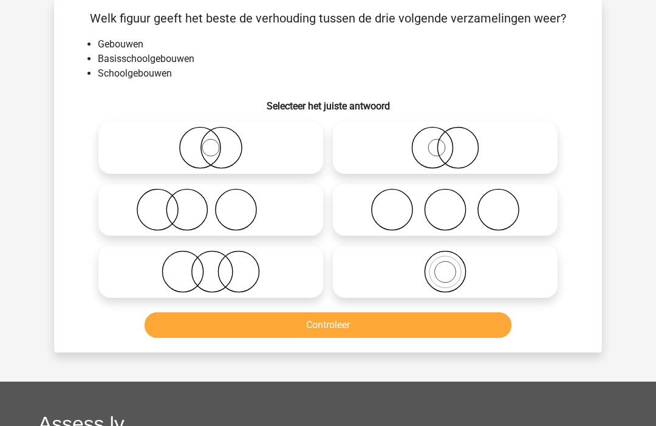
scroll to position [56, 0]
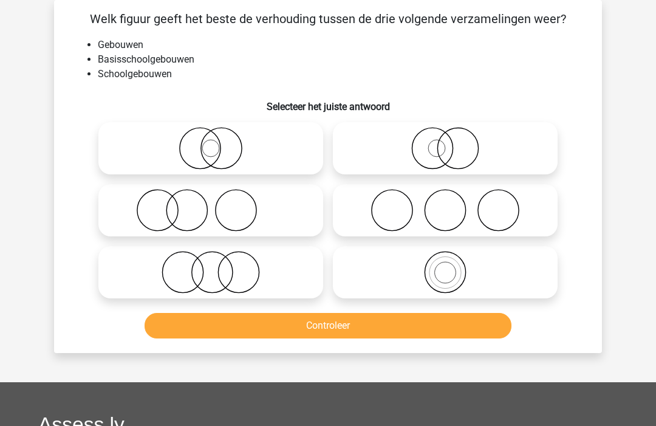
click at [441, 284] on icon at bounding box center [445, 272] width 215 height 43
click at [445, 266] on input "radio" at bounding box center [449, 262] width 8 height 8
radio input "true"
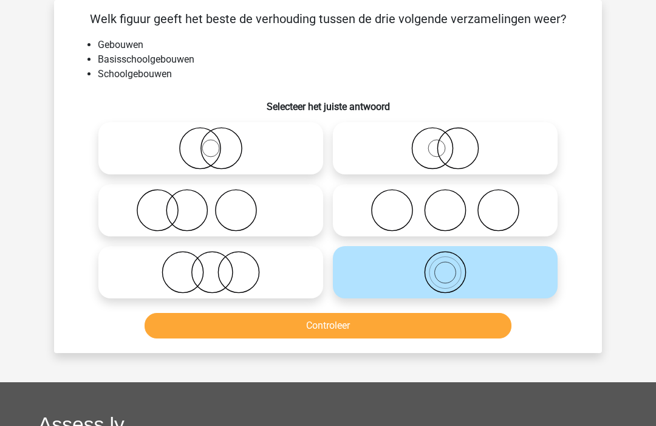
click at [382, 326] on button "Controleer" at bounding box center [328, 326] width 367 height 26
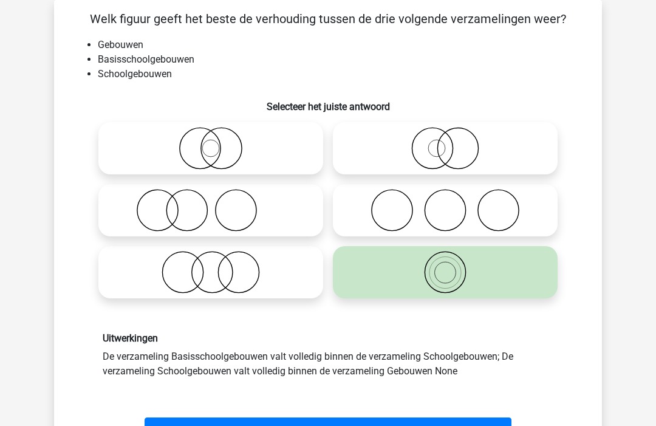
click at [300, 425] on button "Volgende vraag" at bounding box center [328, 430] width 367 height 26
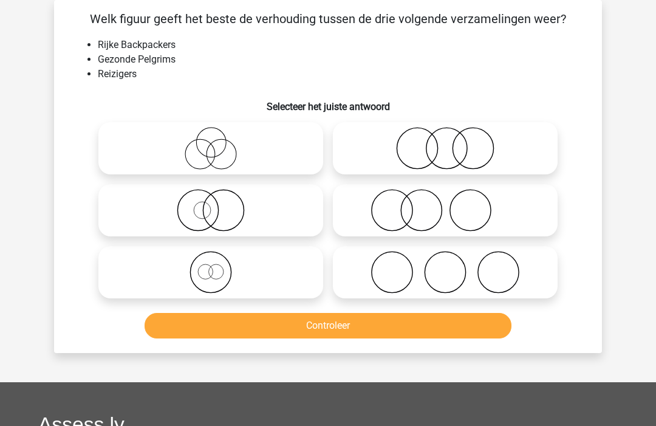
click at [273, 290] on icon at bounding box center [210, 272] width 215 height 43
click at [219, 266] on input "radio" at bounding box center [215, 262] width 8 height 8
radio input "true"
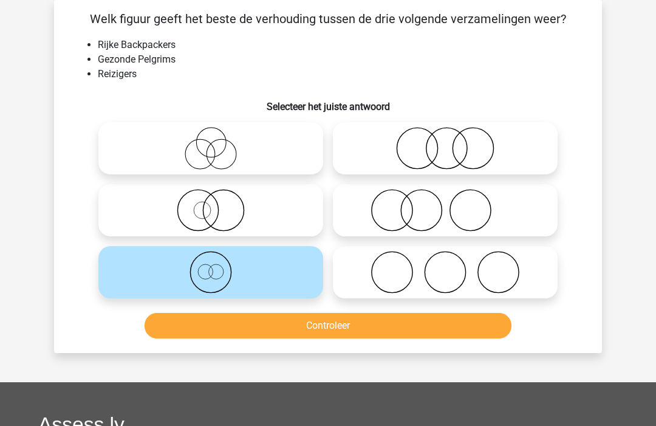
click at [293, 329] on button "Controleer" at bounding box center [328, 326] width 367 height 26
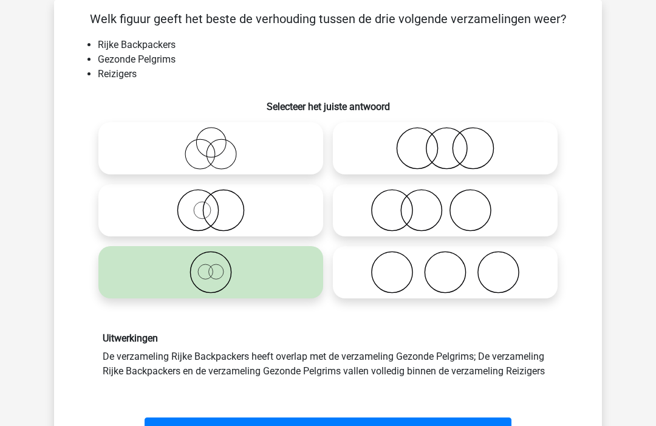
click at [305, 425] on button "Volgende vraag" at bounding box center [328, 430] width 367 height 26
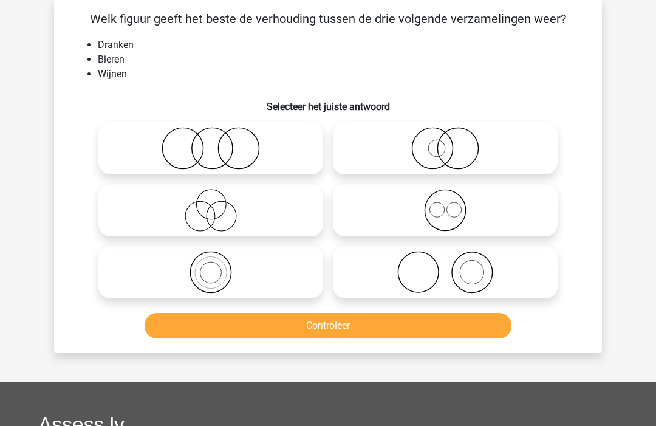
click at [223, 230] on icon at bounding box center [210, 210] width 215 height 43
click at [219, 204] on input "radio" at bounding box center [215, 200] width 8 height 8
radio input "true"
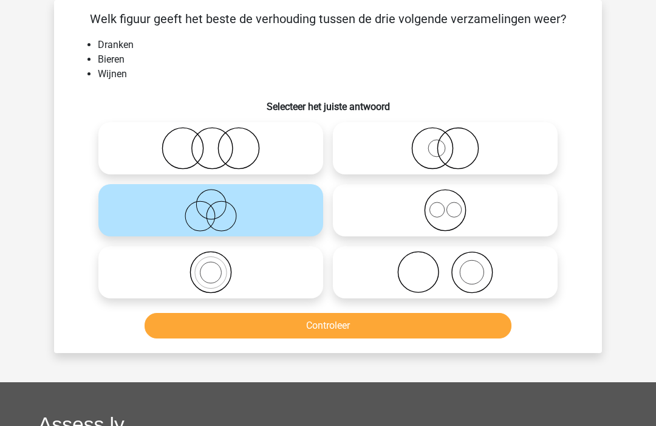
click at [225, 230] on icon at bounding box center [210, 210] width 215 height 43
click at [219, 204] on input "radio" at bounding box center [215, 200] width 8 height 8
click at [165, 143] on icon at bounding box center [210, 148] width 215 height 43
click at [211, 142] on input "radio" at bounding box center [215, 138] width 8 height 8
radio input "true"
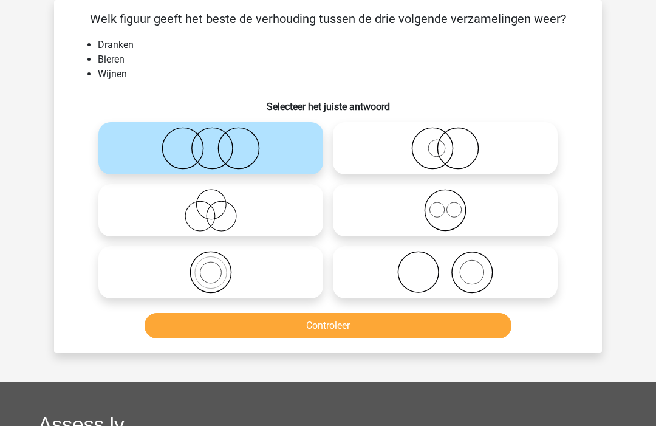
click at [519, 203] on icon at bounding box center [445, 210] width 215 height 43
click at [453, 203] on input "radio" at bounding box center [449, 200] width 8 height 8
radio input "true"
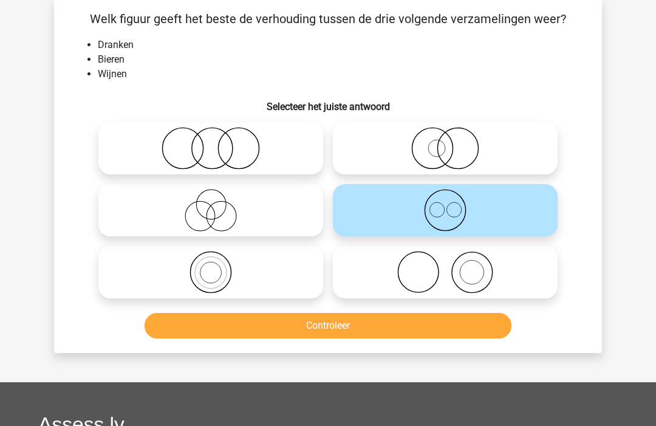
click at [431, 218] on icon at bounding box center [445, 210] width 215 height 43
click at [445, 204] on input "radio" at bounding box center [449, 200] width 8 height 8
click at [431, 218] on icon at bounding box center [445, 210] width 215 height 43
click at [445, 204] on input "radio" at bounding box center [449, 200] width 8 height 8
click at [319, 330] on button "Controleer" at bounding box center [328, 326] width 367 height 26
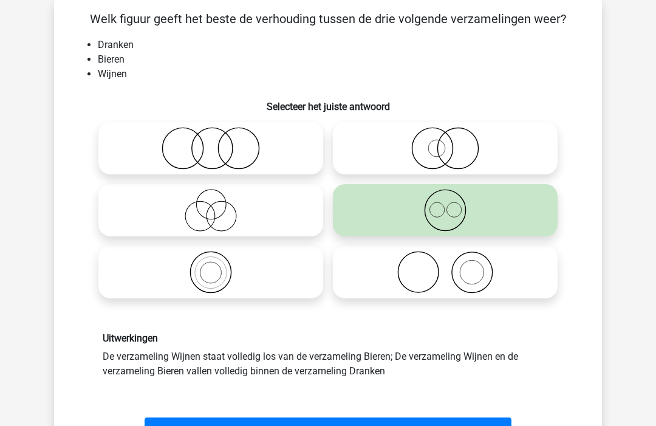
click at [243, 425] on button "Volgende vraag" at bounding box center [328, 430] width 367 height 26
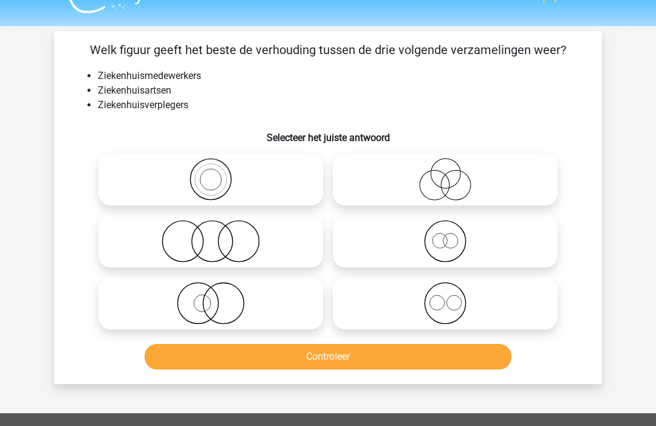
scroll to position [0, 0]
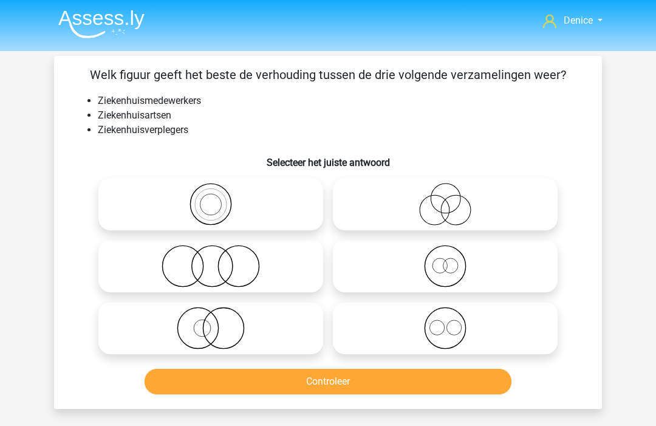
click at [386, 353] on label at bounding box center [445, 328] width 225 height 52
click at [445, 322] on input "radio" at bounding box center [449, 318] width 8 height 8
radio input "true"
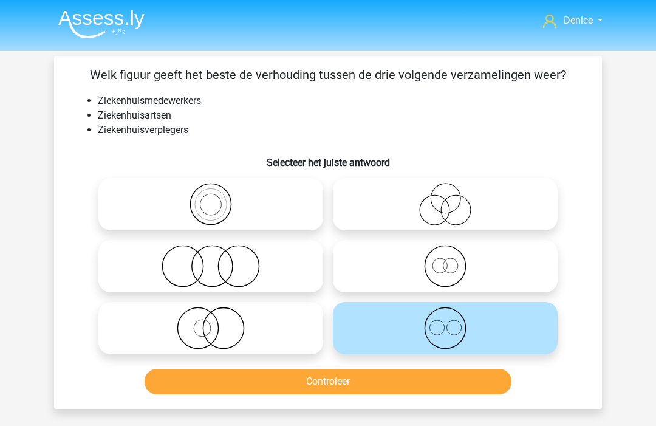
click at [386, 352] on label at bounding box center [445, 328] width 225 height 52
click at [445, 322] on input "radio" at bounding box center [449, 318] width 8 height 8
click at [412, 274] on icon at bounding box center [445, 266] width 215 height 43
click at [445, 260] on input "radio" at bounding box center [449, 256] width 8 height 8
radio input "true"
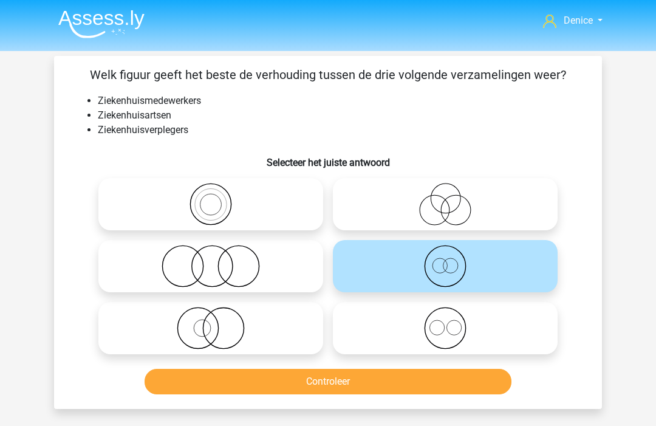
click at [400, 304] on label at bounding box center [445, 328] width 225 height 52
click at [445, 314] on input "radio" at bounding box center [449, 318] width 8 height 8
radio input "true"
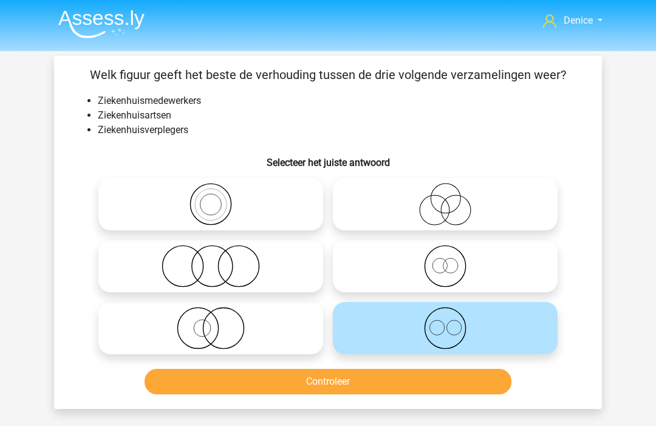
click at [403, 266] on icon at bounding box center [445, 266] width 215 height 43
click at [445, 260] on input "radio" at bounding box center [449, 256] width 8 height 8
radio input "true"
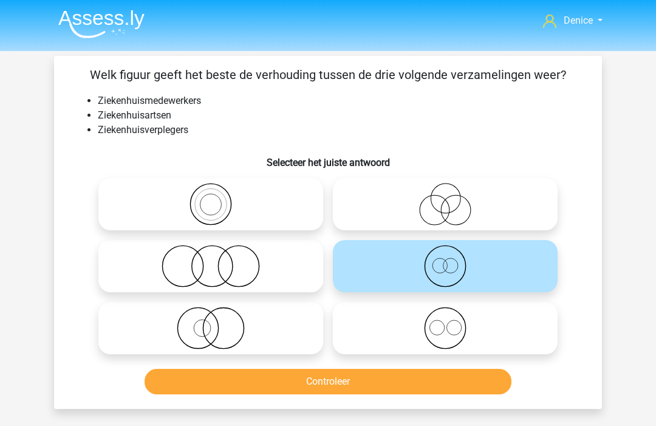
click at [394, 316] on icon at bounding box center [445, 328] width 215 height 43
click at [445, 316] on input "radio" at bounding box center [449, 318] width 8 height 8
radio input "true"
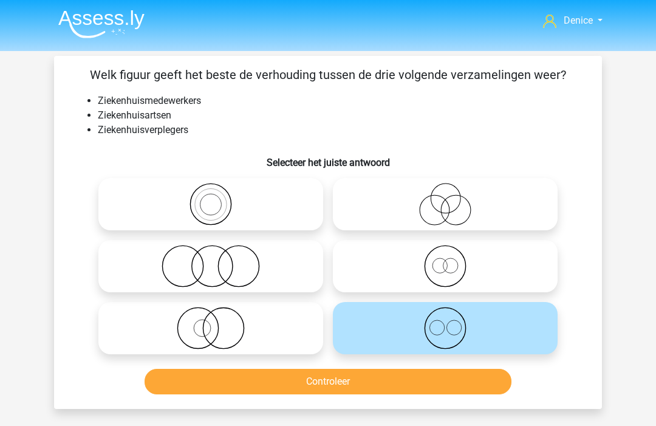
click at [395, 280] on icon at bounding box center [445, 266] width 215 height 43
click at [445, 260] on input "radio" at bounding box center [449, 256] width 8 height 8
radio input "true"
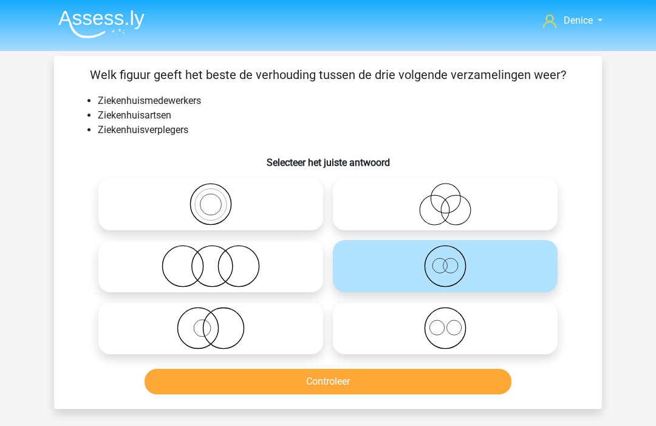
click at [389, 319] on icon at bounding box center [445, 328] width 215 height 43
click at [445, 319] on input "radio" at bounding box center [449, 318] width 8 height 8
radio input "true"
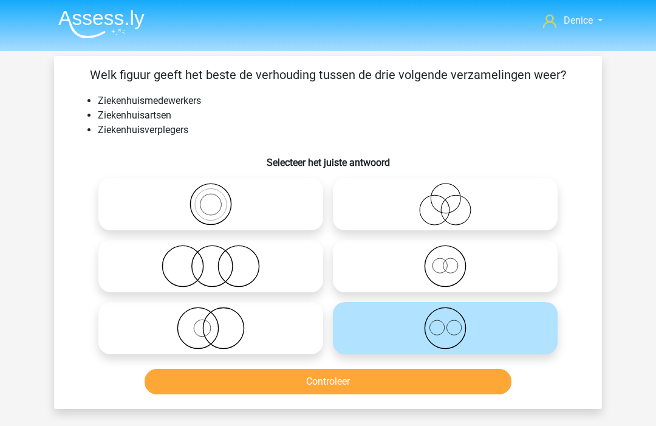
click at [430, 267] on icon at bounding box center [445, 266] width 215 height 43
click at [445, 260] on input "radio" at bounding box center [449, 256] width 8 height 8
radio input "true"
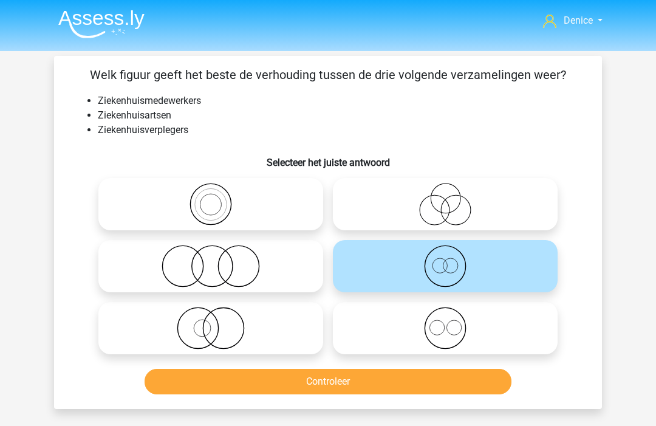
click at [411, 319] on icon at bounding box center [445, 328] width 215 height 43
click at [445, 319] on input "radio" at bounding box center [449, 318] width 8 height 8
radio input "true"
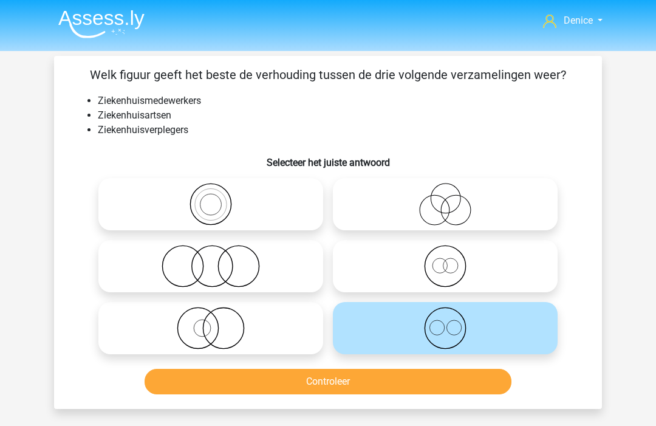
click at [423, 271] on icon at bounding box center [445, 266] width 215 height 43
click at [445, 260] on input "radio" at bounding box center [449, 256] width 8 height 8
radio input "true"
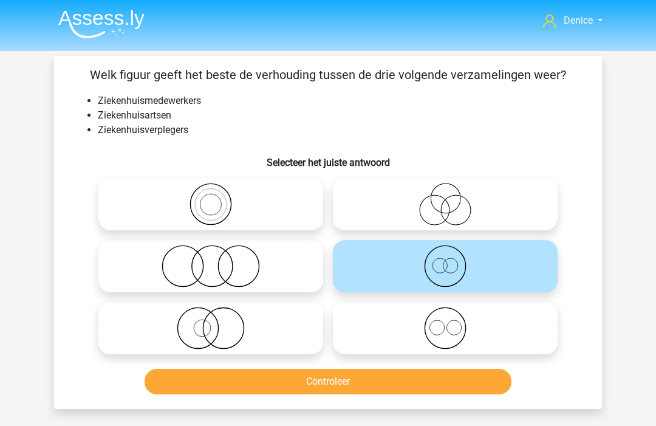
click at [416, 313] on icon at bounding box center [445, 328] width 215 height 43
click at [445, 314] on input "radio" at bounding box center [449, 318] width 8 height 8
radio input "true"
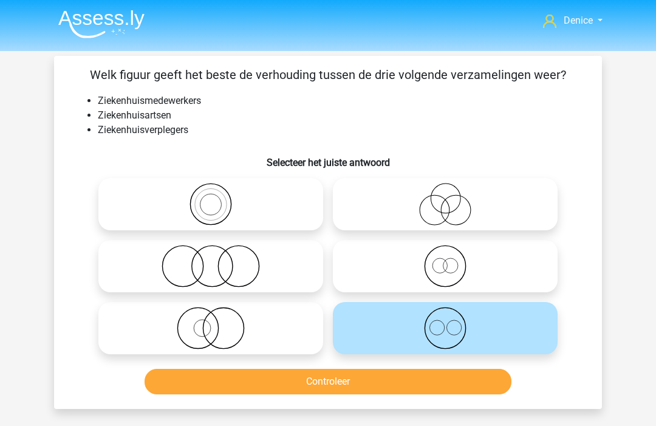
click at [455, 272] on icon at bounding box center [445, 266] width 215 height 43
click at [453, 260] on input "radio" at bounding box center [449, 256] width 8 height 8
radio input "true"
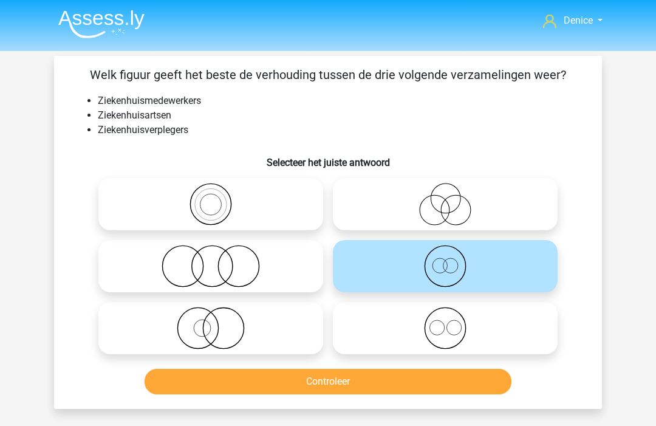
click at [430, 326] on icon at bounding box center [445, 328] width 215 height 43
click at [445, 322] on input "radio" at bounding box center [449, 318] width 8 height 8
radio input "true"
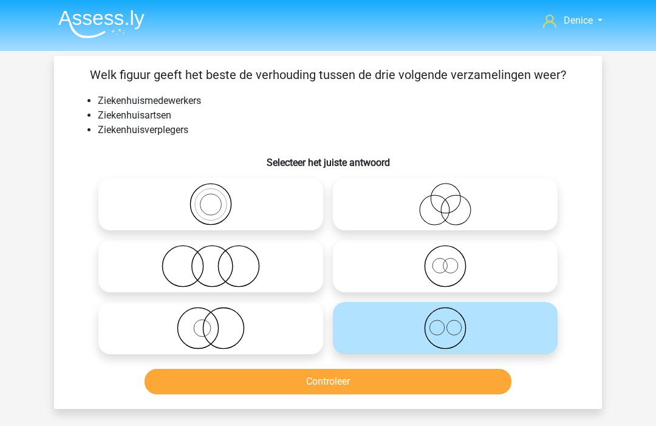
click at [435, 276] on icon at bounding box center [445, 266] width 215 height 43
click at [445, 260] on input "radio" at bounding box center [449, 256] width 8 height 8
radio input "true"
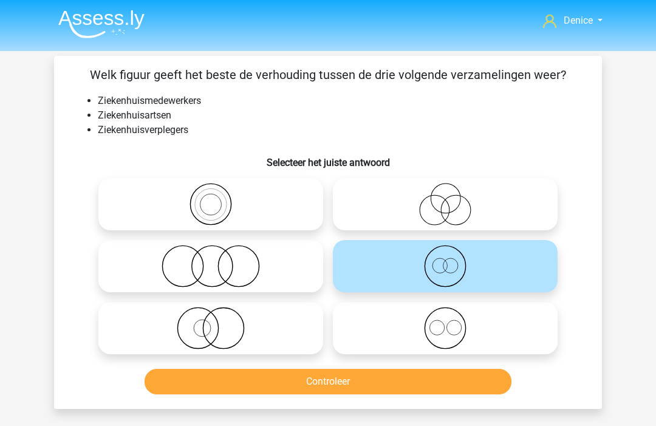
click at [424, 307] on icon at bounding box center [445, 328] width 215 height 43
click at [445, 314] on input "radio" at bounding box center [449, 318] width 8 height 8
radio input "true"
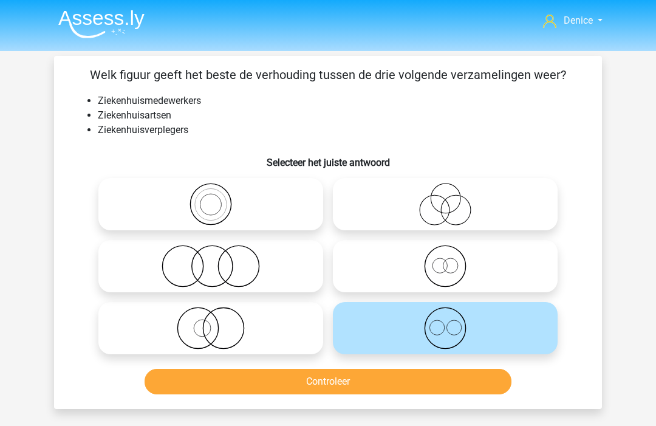
click at [432, 285] on icon at bounding box center [445, 266] width 215 height 43
click at [445, 260] on input "radio" at bounding box center [449, 256] width 8 height 8
radio input "true"
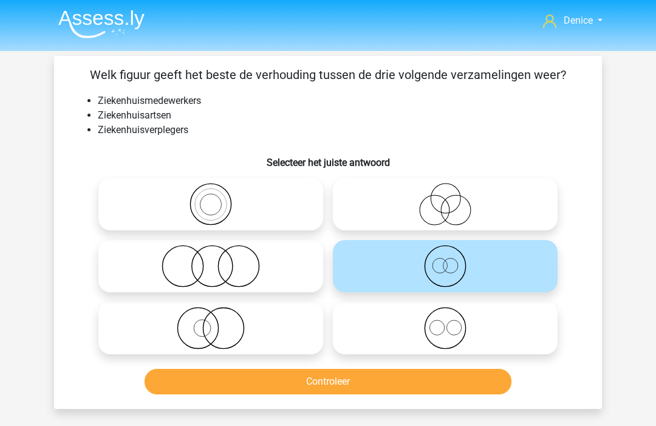
click at [430, 313] on icon at bounding box center [445, 328] width 215 height 43
click at [445, 314] on input "radio" at bounding box center [449, 318] width 8 height 8
radio input "true"
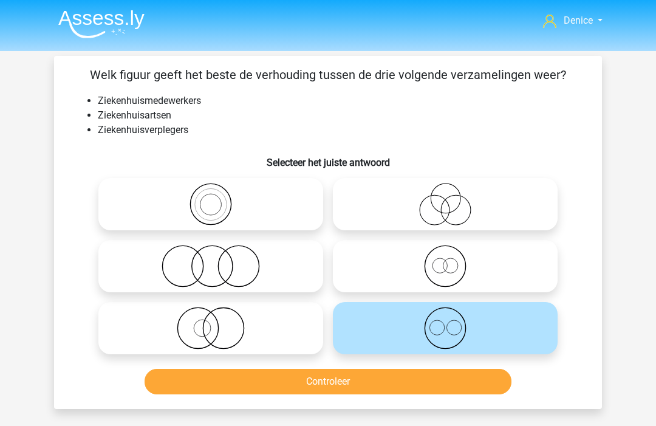
click at [421, 389] on button "Controleer" at bounding box center [328, 382] width 367 height 26
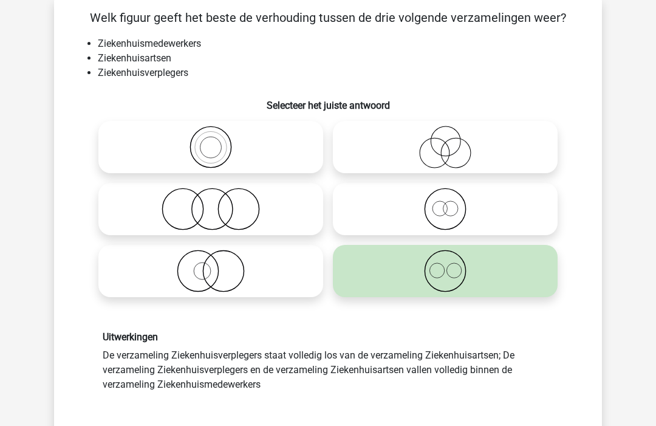
scroll to position [57, 0]
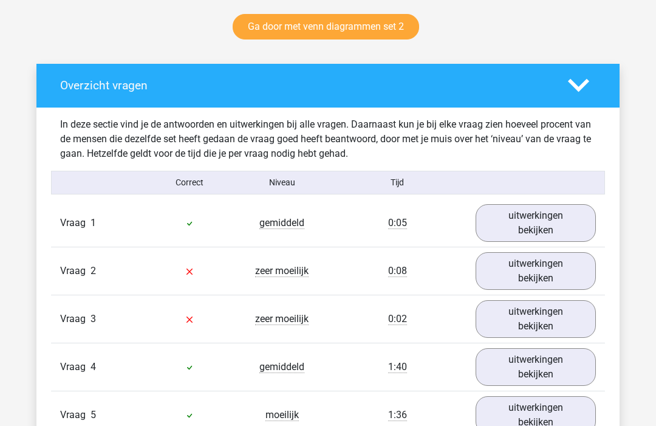
scroll to position [410, 0]
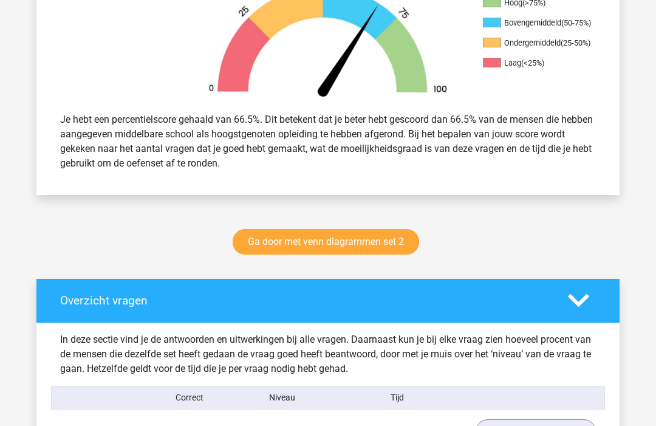
click at [383, 242] on link "Ga door met venn diagrammen set 2" at bounding box center [326, 242] width 186 height 26
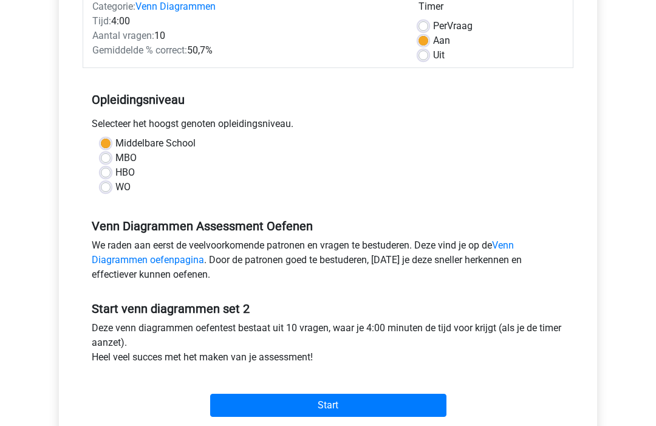
scroll to position [161, 0]
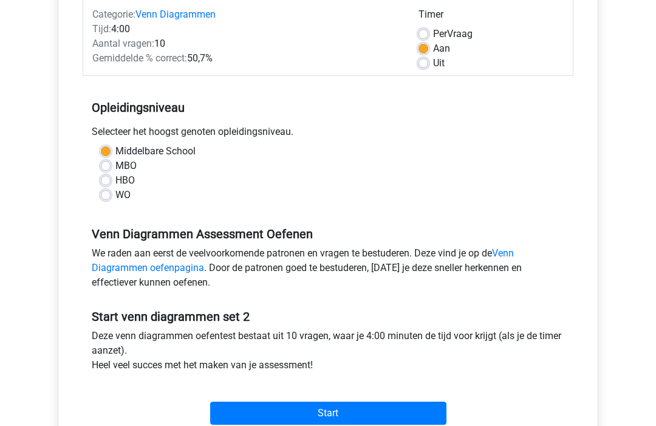
click at [434, 67] on label "Uit" at bounding box center [439, 63] width 12 height 15
click at [428, 67] on input "Uit" at bounding box center [423, 62] width 10 height 12
radio input "true"
click at [395, 417] on input "Start" at bounding box center [328, 412] width 236 height 23
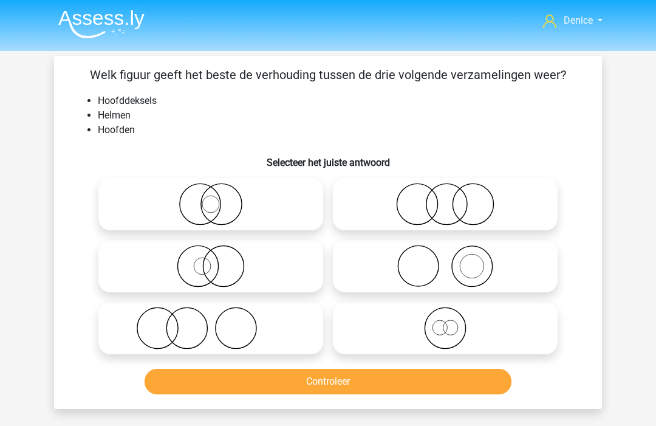
click at [264, 336] on icon at bounding box center [210, 328] width 215 height 43
click at [219, 322] on input "radio" at bounding box center [215, 318] width 8 height 8
radio input "true"
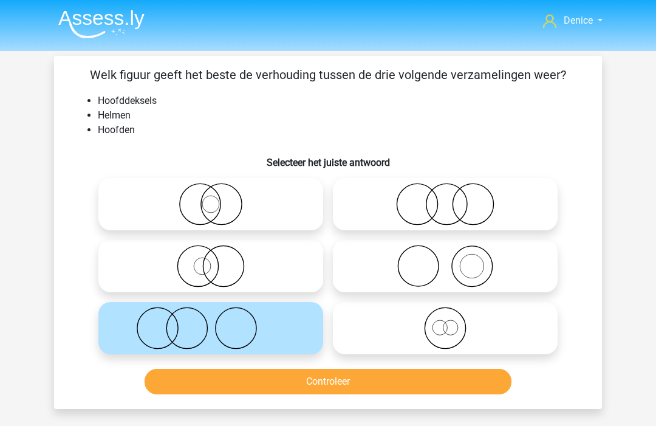
click at [505, 271] on icon at bounding box center [445, 266] width 215 height 43
click at [453, 260] on input "radio" at bounding box center [449, 256] width 8 height 8
radio input "true"
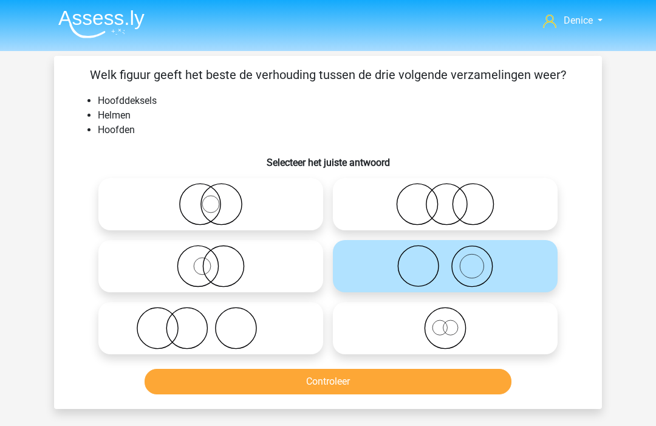
click at [352, 383] on button "Controleer" at bounding box center [328, 382] width 367 height 26
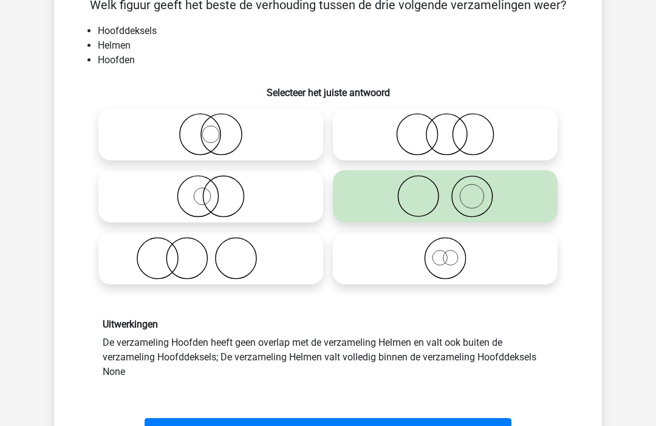
click at [307, 425] on button "Volgende vraag" at bounding box center [328, 431] width 367 height 26
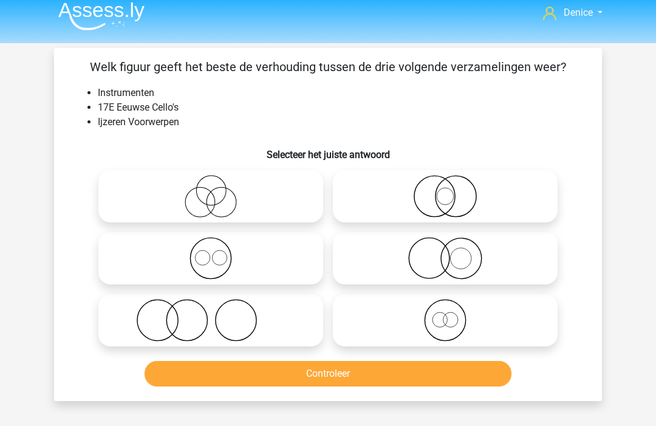
scroll to position [7, 0]
click at [503, 264] on icon at bounding box center [445, 258] width 215 height 43
click at [453, 253] on input "radio" at bounding box center [449, 249] width 8 height 8
radio input "true"
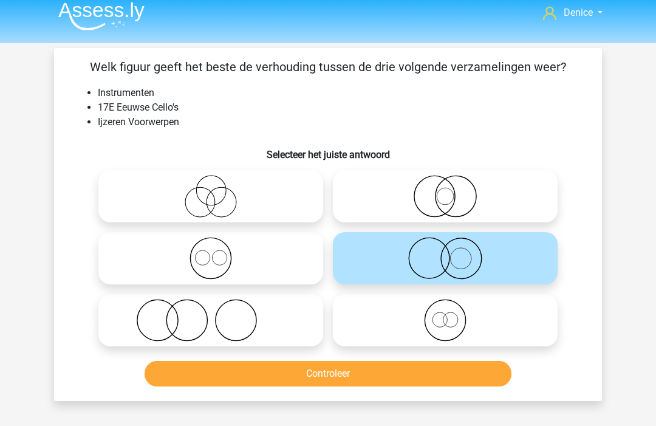
scroll to position [8, 0]
click at [443, 370] on button "Controleer" at bounding box center [328, 374] width 367 height 26
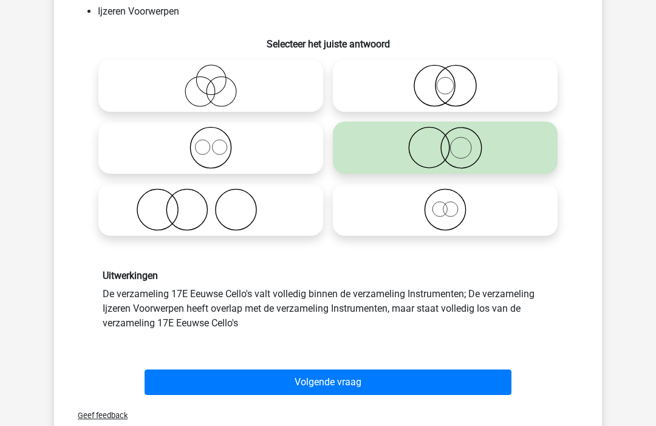
click at [429, 376] on button "Volgende vraag" at bounding box center [328, 382] width 367 height 26
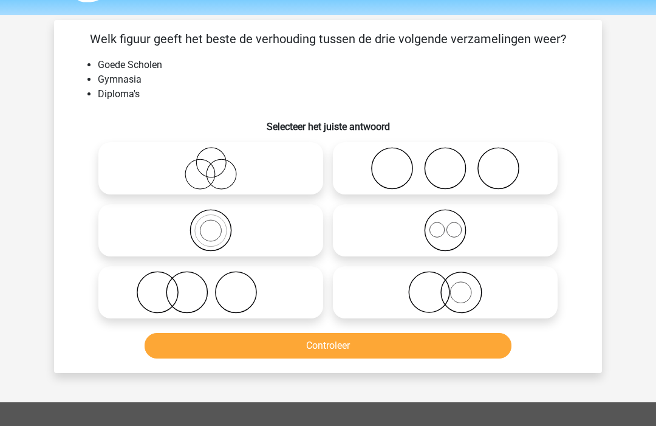
scroll to position [38, 0]
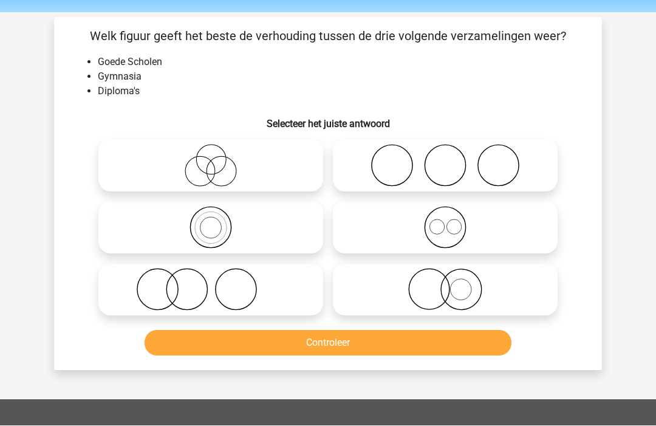
click at [234, 301] on icon at bounding box center [210, 289] width 215 height 43
click at [219, 284] on input "radio" at bounding box center [215, 280] width 8 height 8
radio input "true"
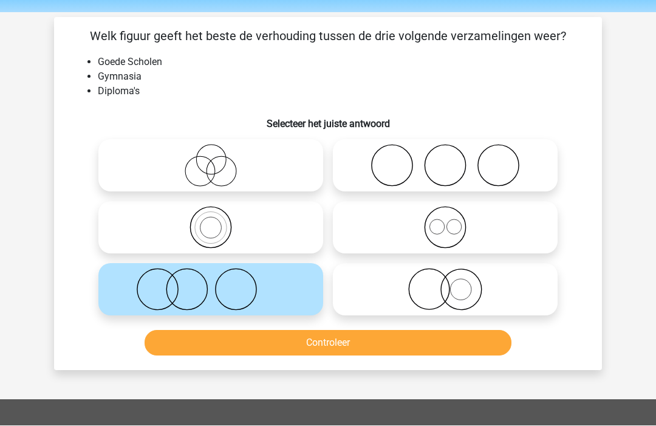
scroll to position [39, 0]
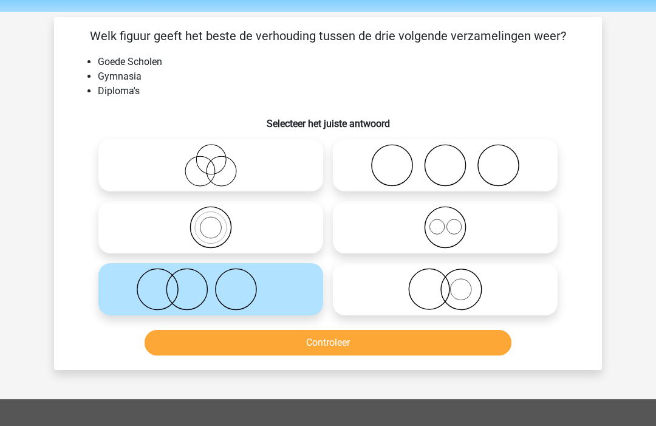
click at [226, 340] on button "Controleer" at bounding box center [328, 343] width 367 height 26
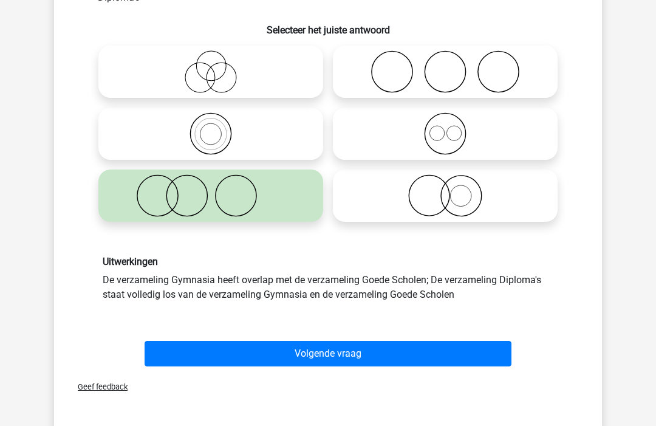
click at [271, 353] on button "Volgende vraag" at bounding box center [328, 354] width 367 height 26
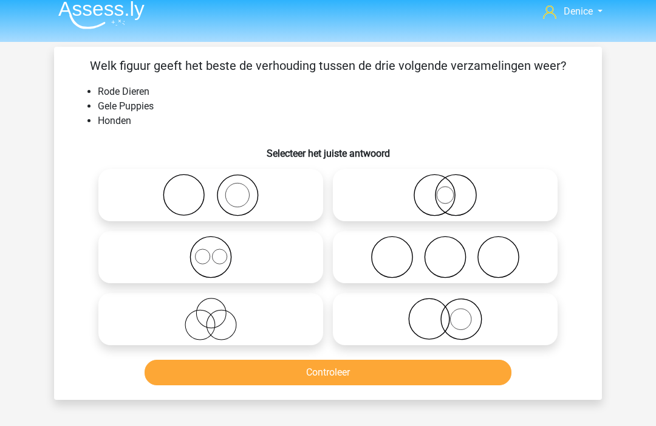
scroll to position [7, 0]
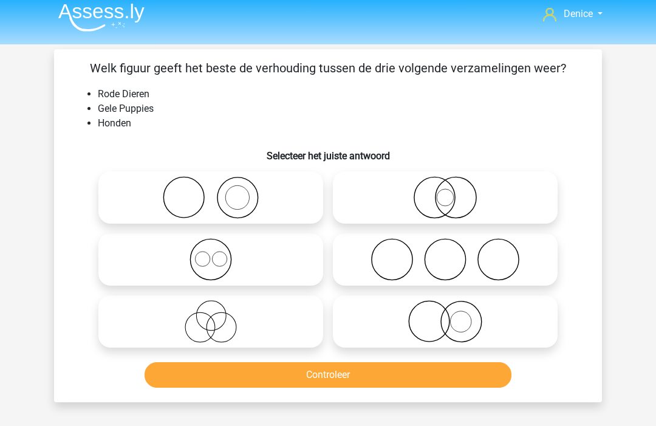
click at [197, 214] on icon at bounding box center [210, 197] width 215 height 43
click at [211, 191] on input "radio" at bounding box center [215, 187] width 8 height 8
radio input "true"
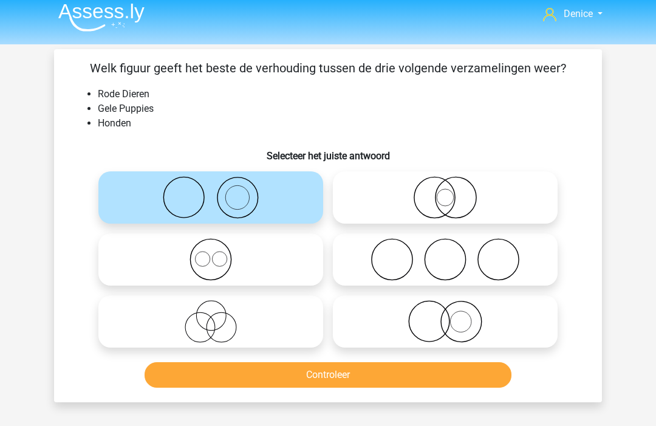
click at [429, 343] on label at bounding box center [445, 321] width 225 height 52
click at [445, 315] on input "radio" at bounding box center [449, 311] width 8 height 8
radio input "true"
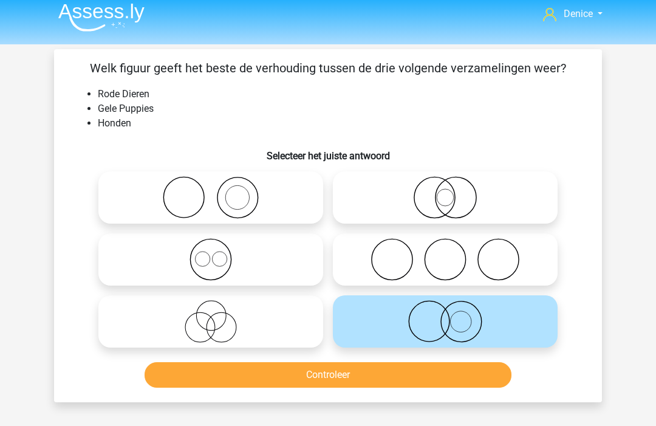
click at [373, 376] on button "Controleer" at bounding box center [328, 375] width 367 height 26
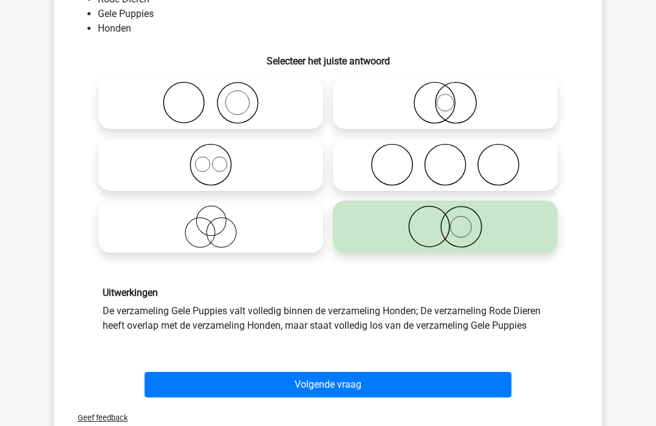
click at [434, 397] on button "Volgende vraag" at bounding box center [328, 385] width 367 height 26
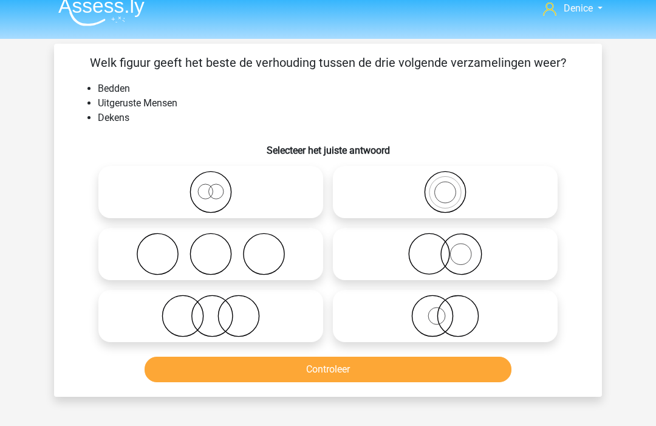
scroll to position [11, 0]
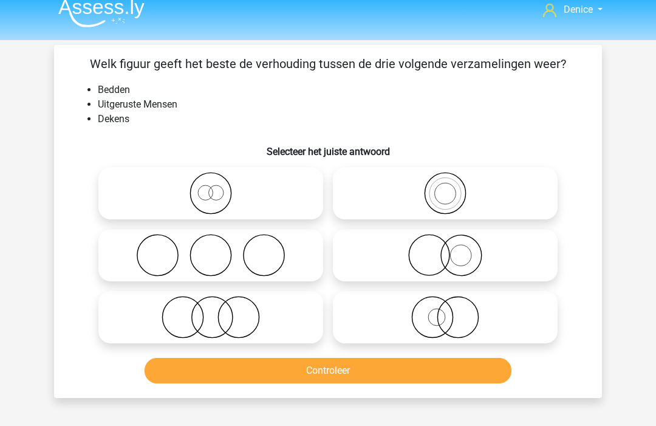
click at [267, 192] on icon at bounding box center [210, 193] width 215 height 43
click at [219, 187] on input "radio" at bounding box center [215, 183] width 8 height 8
radio input "true"
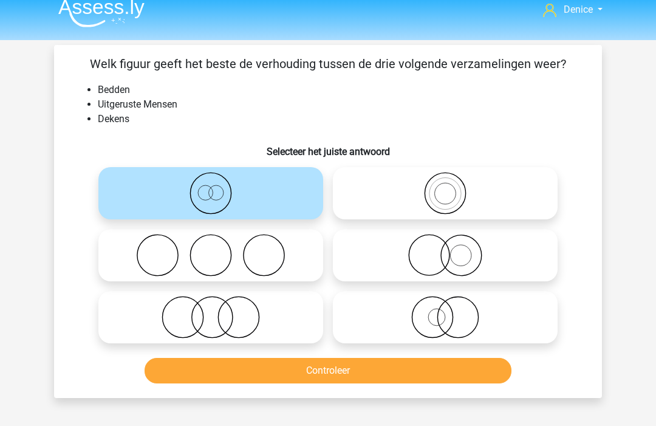
click at [416, 240] on circle at bounding box center [429, 255] width 41 height 41
click at [445, 241] on input "radio" at bounding box center [449, 245] width 8 height 8
radio input "true"
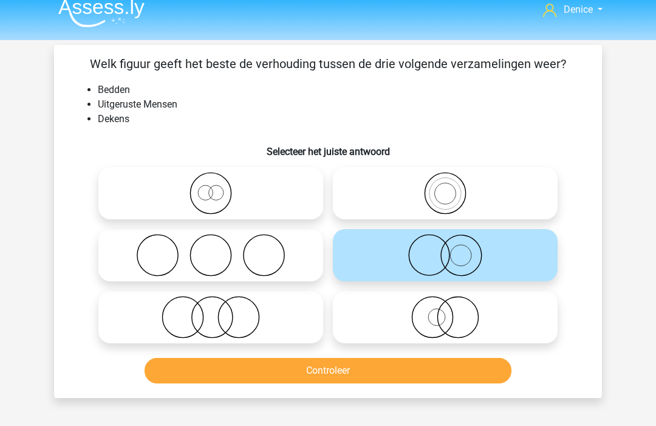
click at [392, 304] on icon at bounding box center [445, 317] width 215 height 43
click at [445, 304] on input "radio" at bounding box center [449, 307] width 8 height 8
radio input "true"
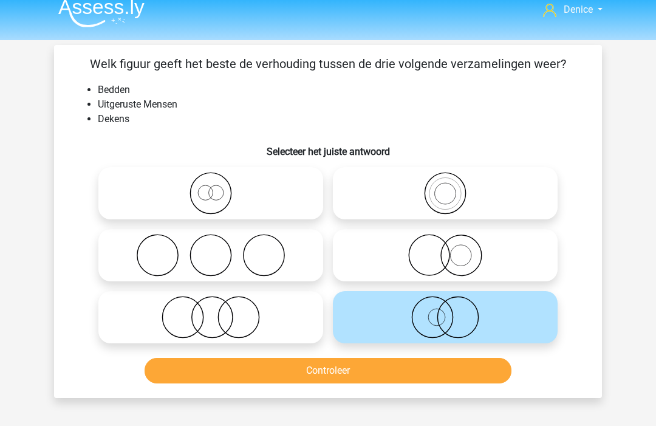
click at [284, 203] on icon at bounding box center [210, 193] width 215 height 43
click at [219, 187] on input "radio" at bounding box center [215, 183] width 8 height 8
radio input "true"
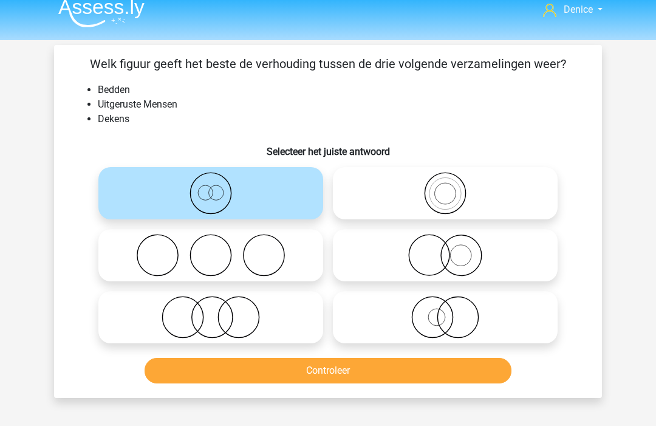
click at [499, 256] on icon at bounding box center [445, 255] width 215 height 43
click at [453, 249] on input "radio" at bounding box center [449, 245] width 8 height 8
radio input "true"
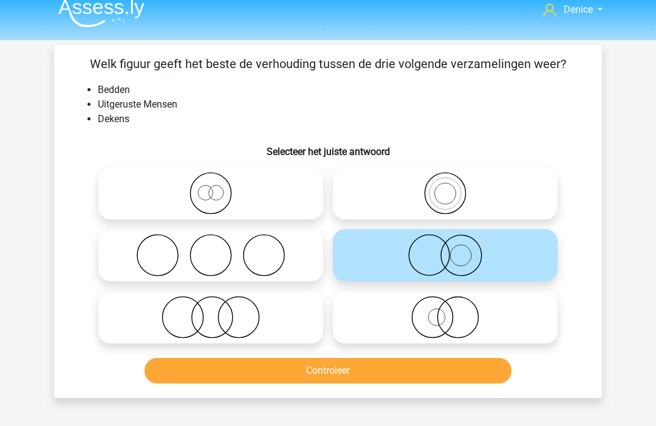
click at [287, 206] on icon at bounding box center [210, 193] width 215 height 43
click at [219, 187] on input "radio" at bounding box center [215, 183] width 8 height 8
radio input "true"
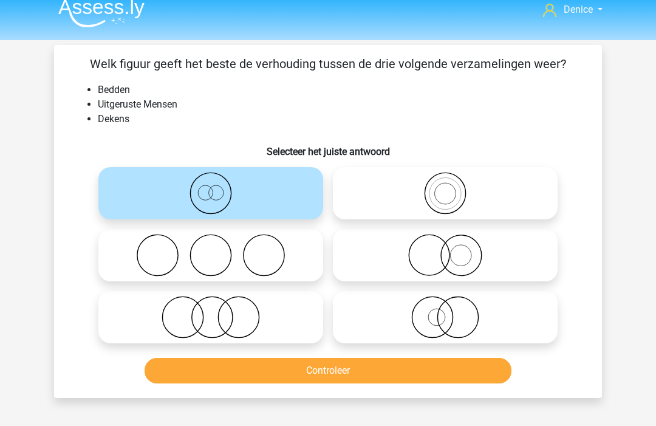
click at [291, 376] on button "Controleer" at bounding box center [328, 371] width 367 height 26
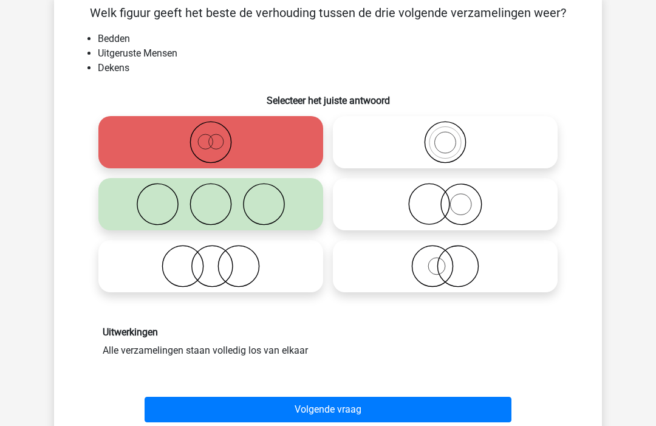
scroll to position [61, 0]
click at [177, 414] on button "Volgende vraag" at bounding box center [328, 410] width 367 height 26
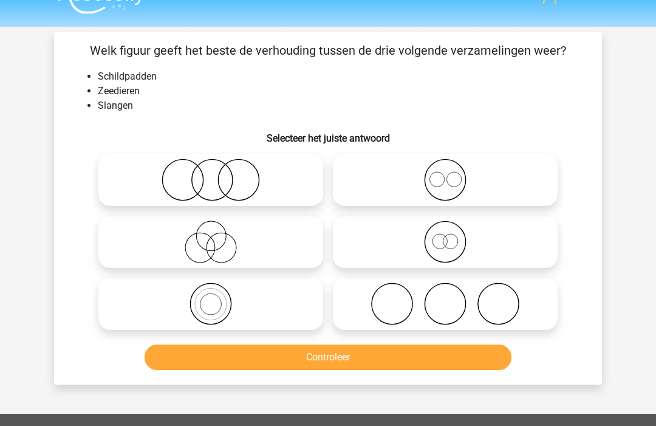
scroll to position [24, 0]
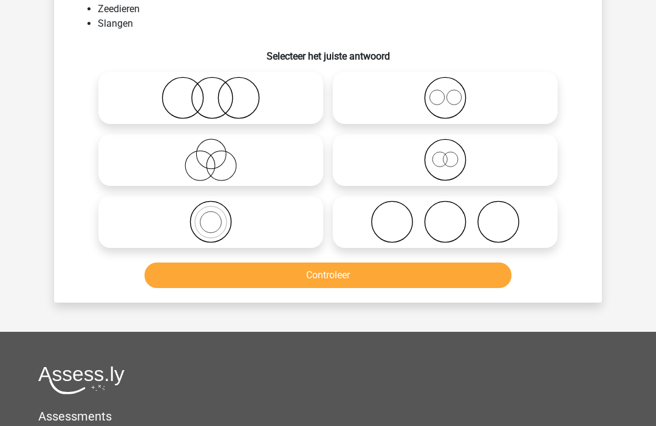
click at [304, 95] on icon at bounding box center [210, 98] width 215 height 43
click at [219, 92] on input "radio" at bounding box center [215, 88] width 8 height 8
radio input "true"
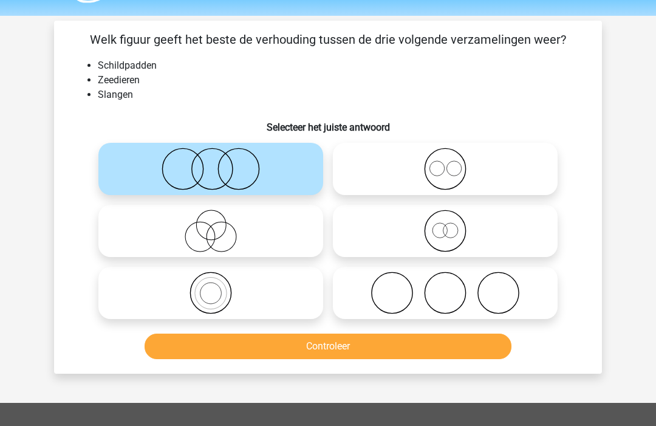
scroll to position [35, 0]
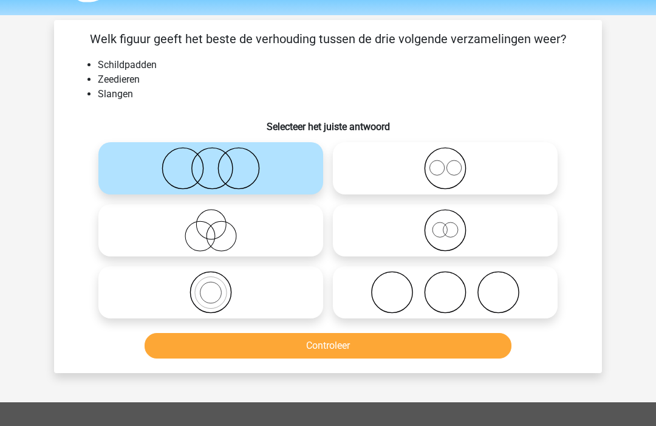
click at [245, 329] on div "Controleer" at bounding box center [327, 344] width 509 height 40
click at [268, 352] on button "Controleer" at bounding box center [328, 346] width 367 height 26
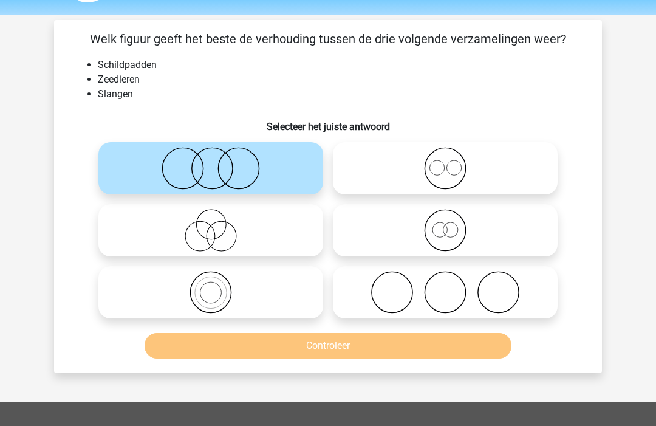
scroll to position [36, 0]
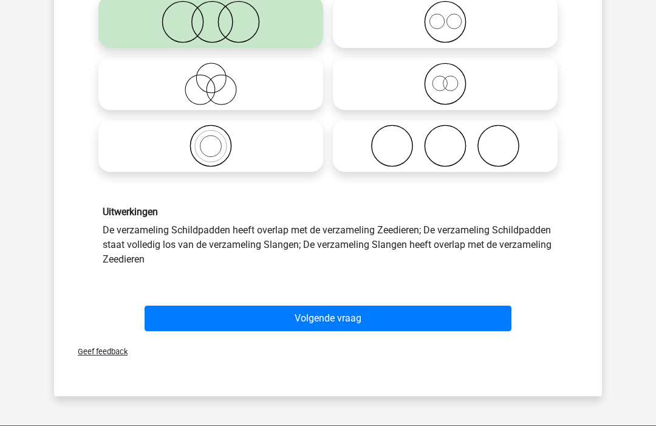
click at [302, 318] on button "Volgende vraag" at bounding box center [328, 319] width 367 height 26
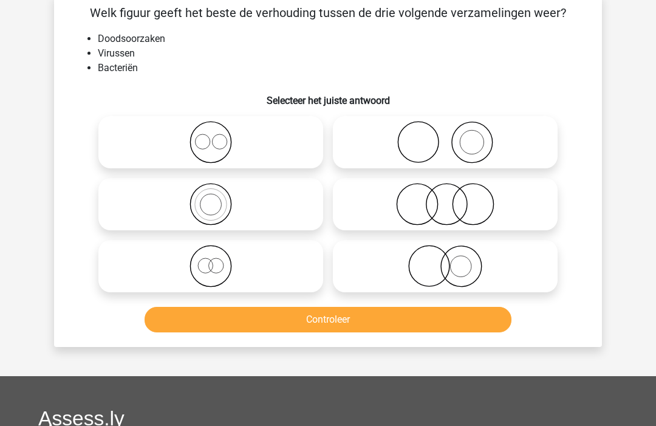
scroll to position [56, 0]
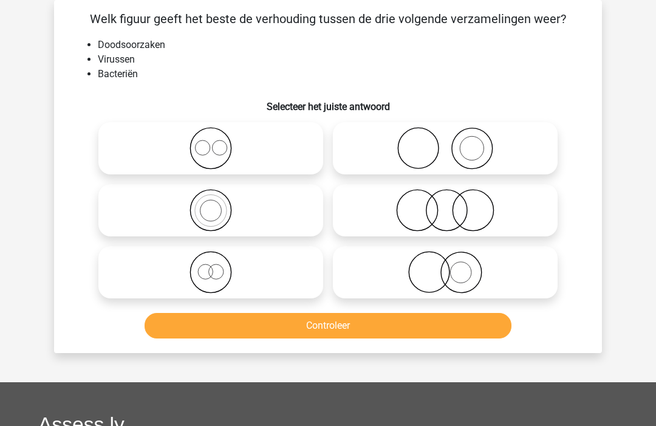
click at [295, 167] on icon at bounding box center [210, 148] width 215 height 43
click at [219, 142] on input "radio" at bounding box center [215, 138] width 8 height 8
radio input "true"
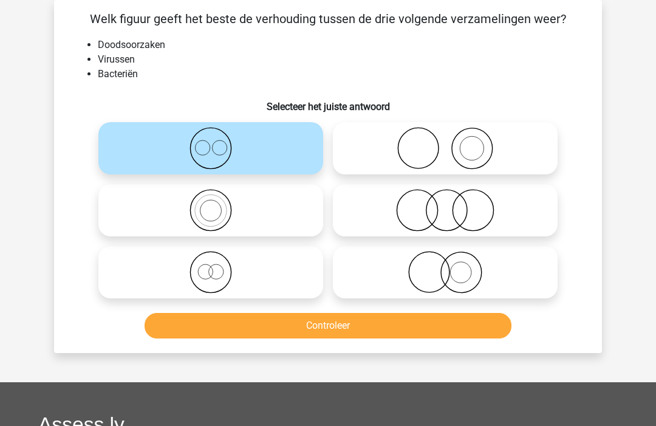
click at [202, 267] on icon at bounding box center [210, 272] width 215 height 43
click at [211, 266] on input "radio" at bounding box center [215, 262] width 8 height 8
radio input "true"
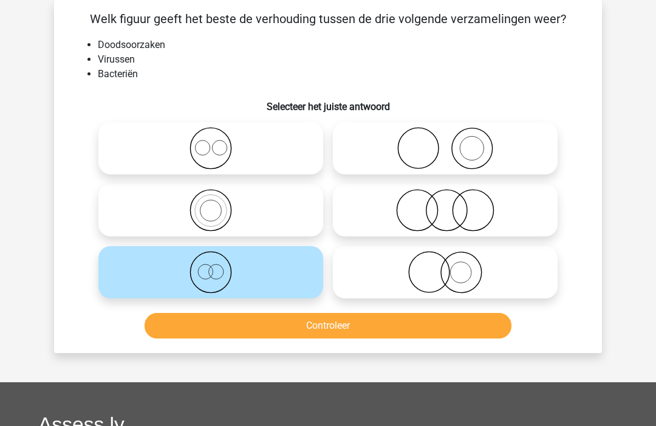
click at [301, 148] on icon at bounding box center [210, 148] width 215 height 43
click at [219, 142] on input "radio" at bounding box center [215, 138] width 8 height 8
radio input "true"
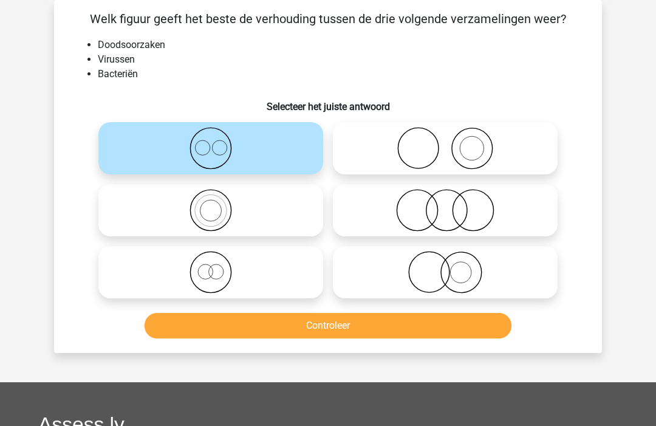
click at [209, 277] on icon at bounding box center [210, 272] width 215 height 43
click at [211, 266] on input "radio" at bounding box center [215, 262] width 8 height 8
radio input "true"
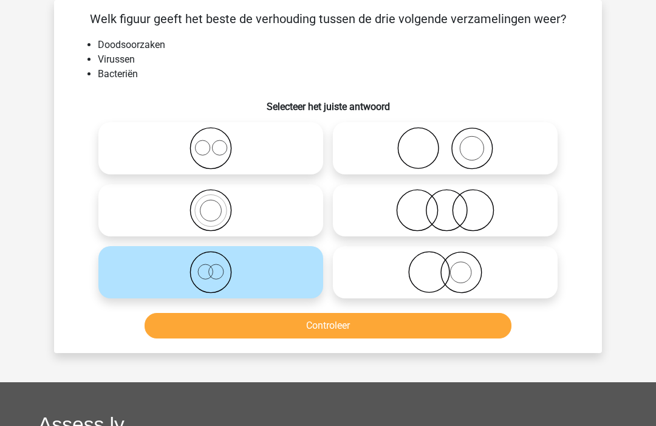
click at [275, 149] on icon at bounding box center [210, 148] width 215 height 43
click at [219, 142] on input "radio" at bounding box center [215, 138] width 8 height 8
radio input "true"
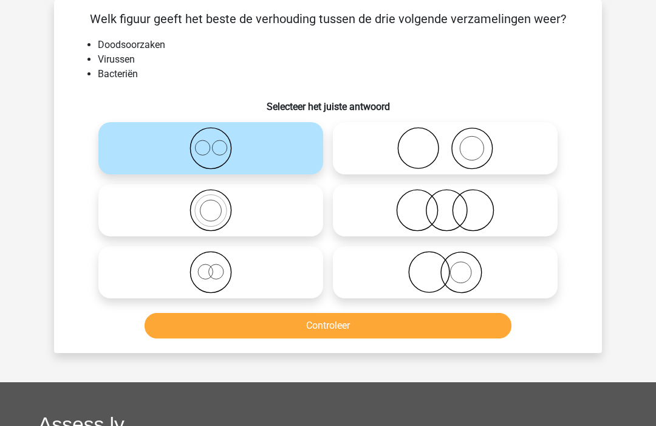
scroll to position [54, 0]
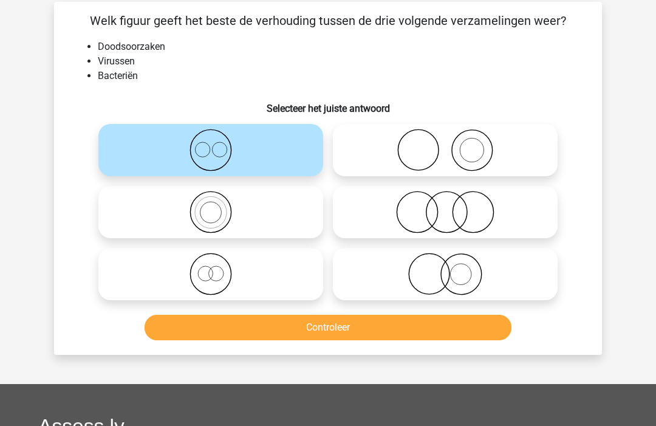
click at [230, 277] on icon at bounding box center [210, 274] width 215 height 43
click at [219, 268] on input "radio" at bounding box center [215, 264] width 8 height 8
radio input "true"
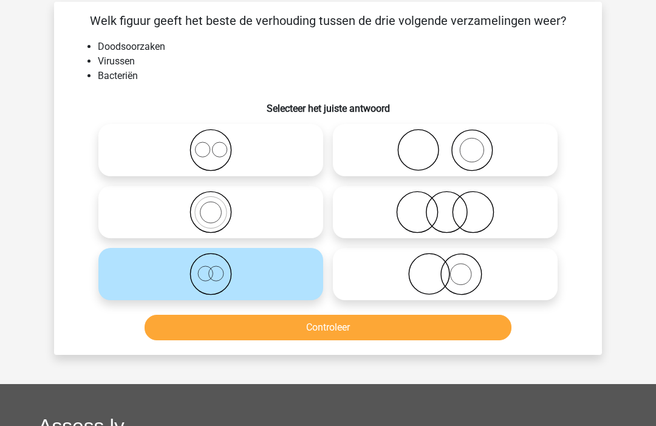
click at [293, 149] on icon at bounding box center [210, 150] width 215 height 43
click at [219, 144] on input "radio" at bounding box center [215, 140] width 8 height 8
radio input "true"
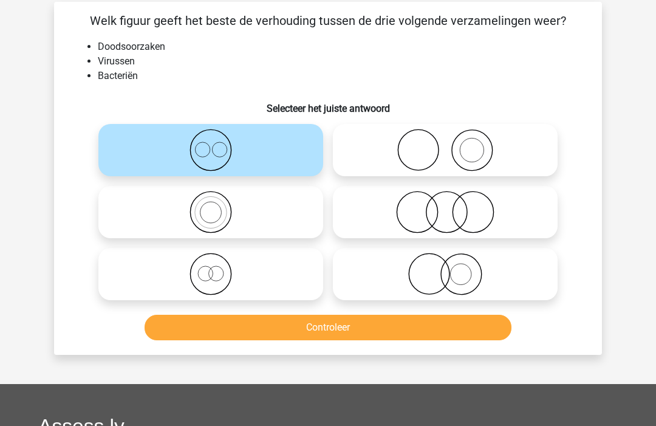
click at [242, 282] on icon at bounding box center [210, 274] width 215 height 43
click at [219, 268] on input "radio" at bounding box center [215, 264] width 8 height 8
radio input "true"
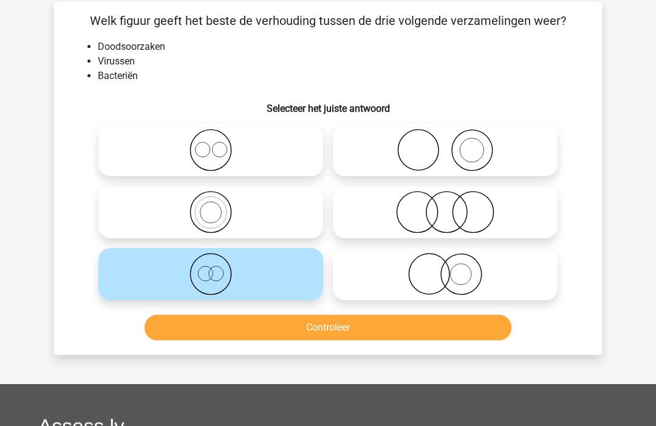
click at [265, 324] on button "Controleer" at bounding box center [328, 328] width 367 height 26
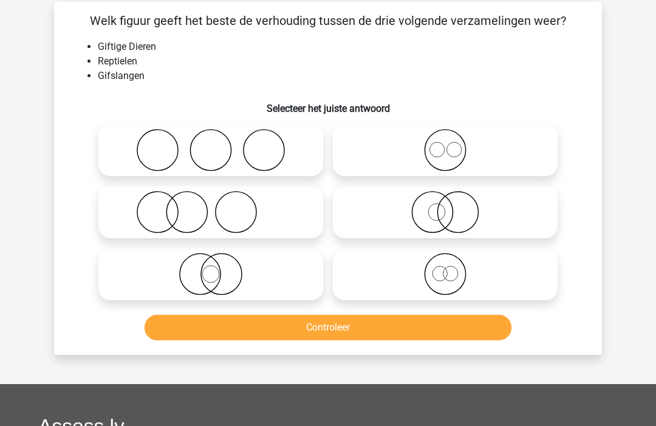
scroll to position [55, 0]
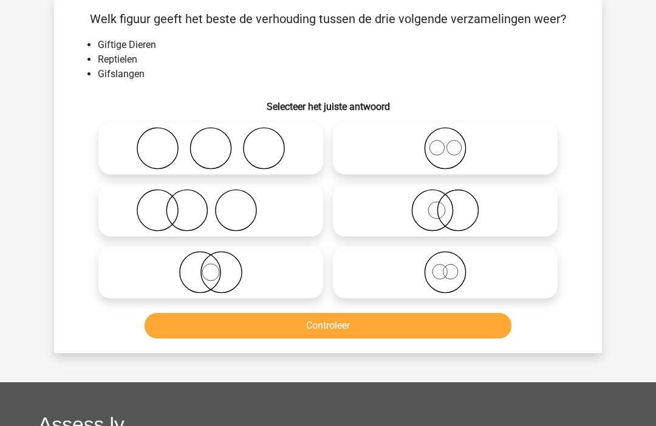
click at [387, 154] on icon at bounding box center [445, 149] width 215 height 43
click at [445, 143] on input "radio" at bounding box center [449, 139] width 8 height 8
radio input "true"
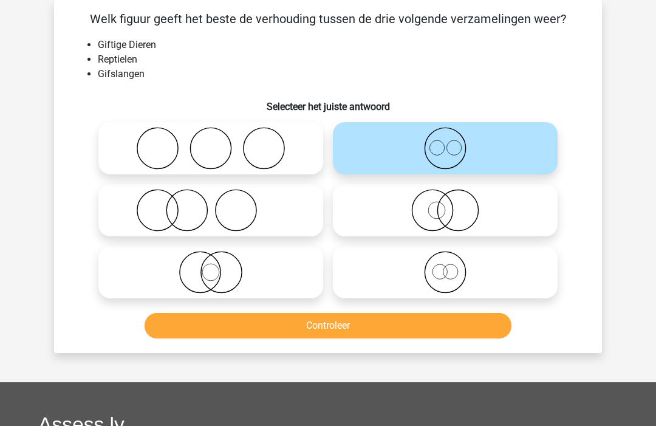
scroll to position [56, 0]
click at [231, 283] on icon at bounding box center [210, 272] width 215 height 43
click at [219, 266] on input "radio" at bounding box center [215, 262] width 8 height 8
radio input "true"
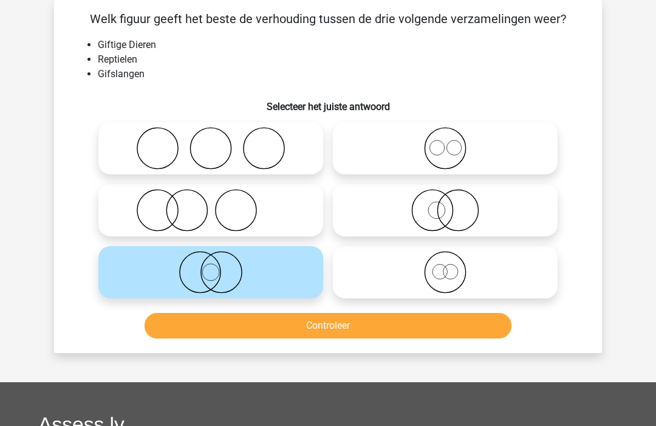
click at [384, 338] on button "Controleer" at bounding box center [328, 326] width 367 height 26
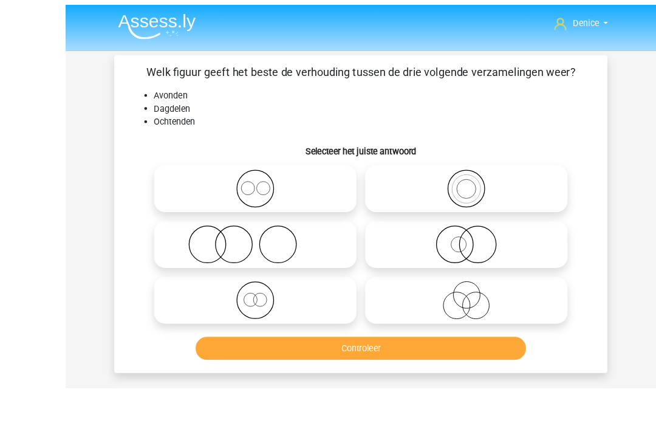
scroll to position [32, 0]
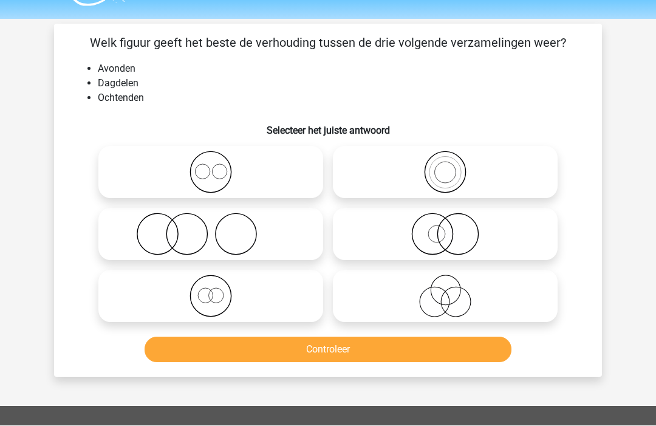
click at [283, 198] on label at bounding box center [210, 172] width 225 height 52
click at [219, 166] on input "radio" at bounding box center [215, 162] width 8 height 8
radio input "true"
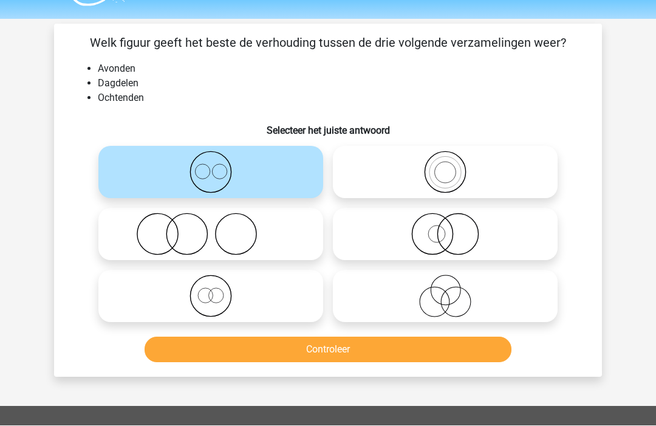
scroll to position [32, 0]
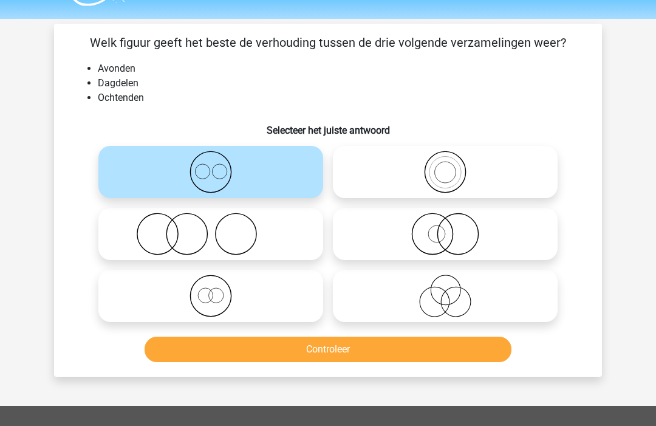
click at [274, 296] on icon at bounding box center [210, 295] width 215 height 43
click at [219, 290] on input "radio" at bounding box center [215, 286] width 8 height 8
radio input "true"
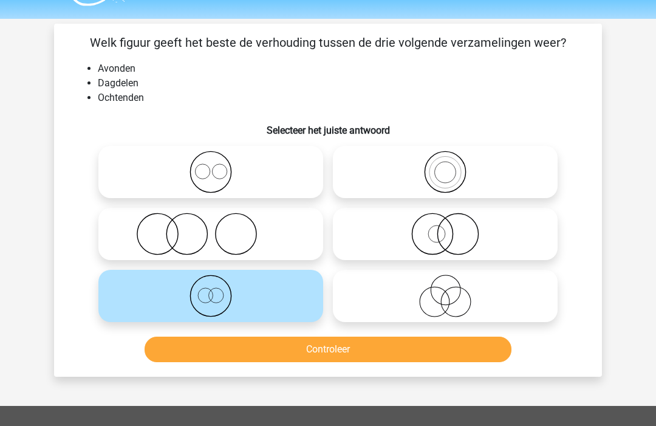
click at [297, 169] on icon at bounding box center [210, 172] width 215 height 43
click at [219, 166] on input "radio" at bounding box center [215, 162] width 8 height 8
radio input "true"
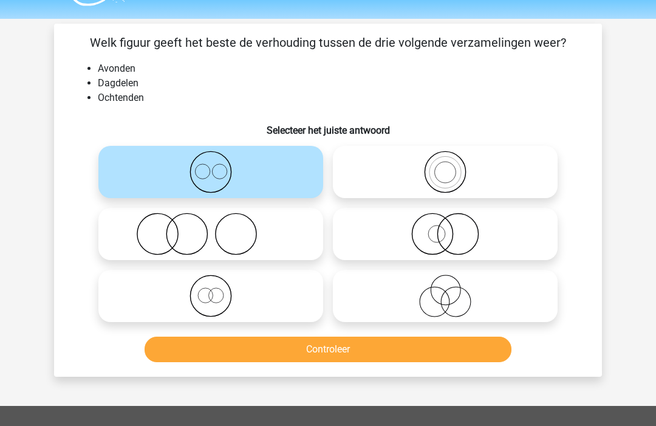
click at [332, 347] on button "Controleer" at bounding box center [328, 349] width 367 height 26
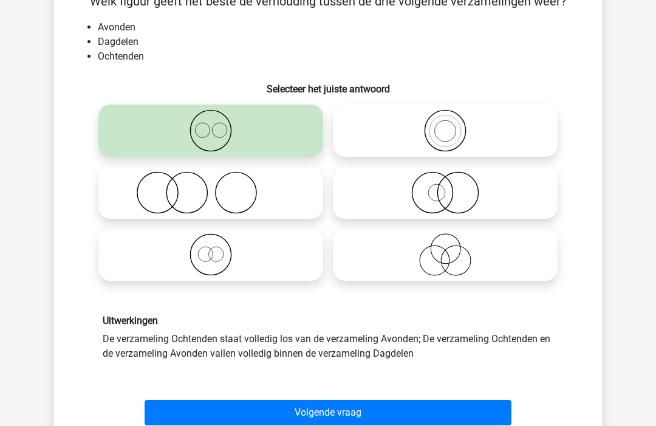
click at [316, 404] on button "Volgende vraag" at bounding box center [328, 413] width 367 height 26
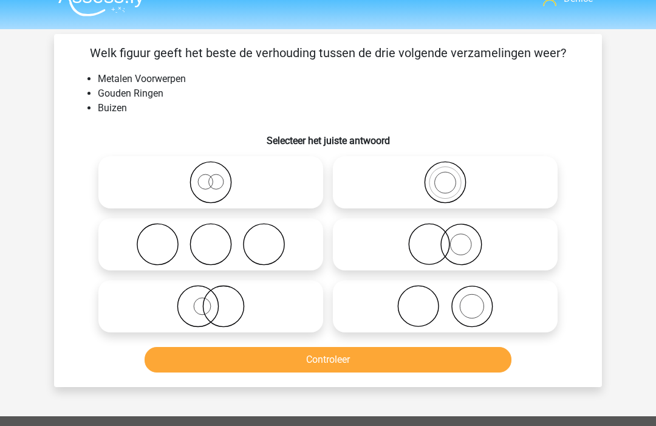
scroll to position [20, 0]
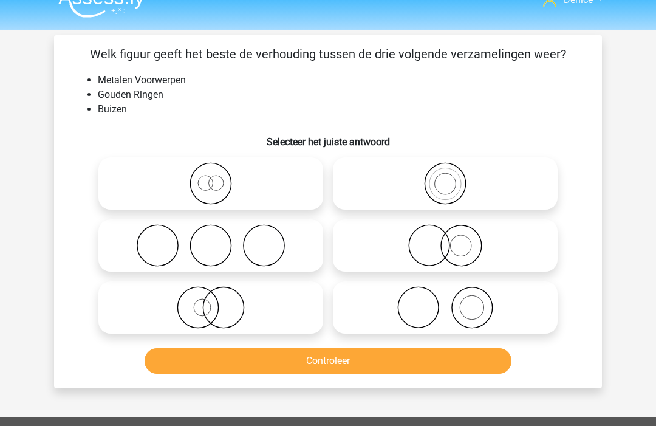
click at [498, 250] on icon at bounding box center [445, 246] width 215 height 43
click at [453, 240] on input "radio" at bounding box center [449, 236] width 8 height 8
radio input "true"
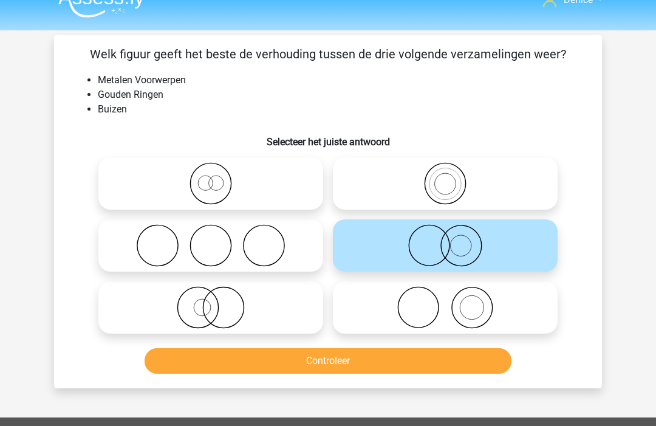
scroll to position [21, 0]
click at [336, 359] on button "Controleer" at bounding box center [328, 361] width 367 height 26
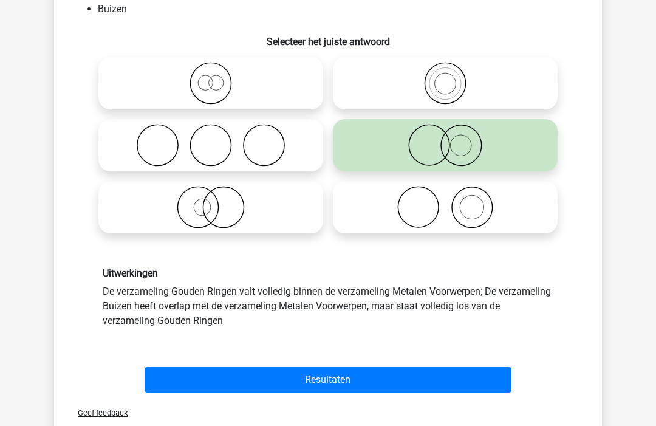
scroll to position [120, 0]
click at [331, 381] on button "Resultaten" at bounding box center [328, 380] width 367 height 26
click at [338, 379] on button "Resultaten" at bounding box center [328, 380] width 367 height 26
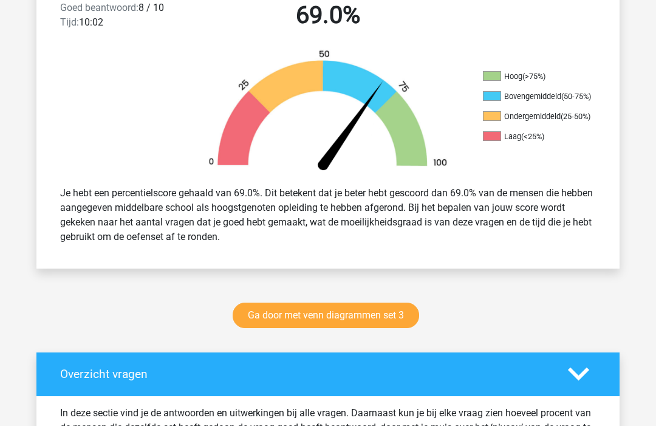
scroll to position [335, 0]
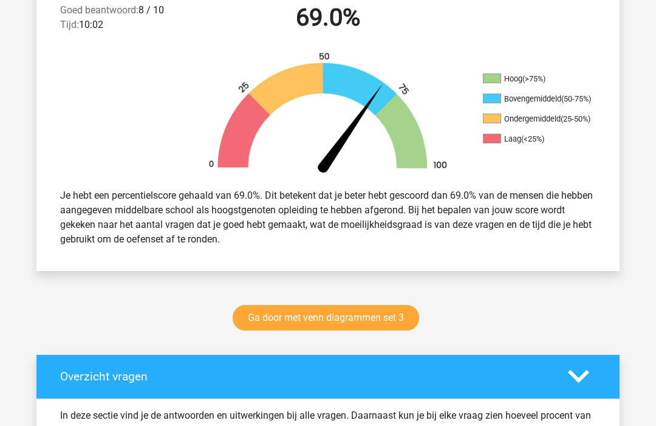
click at [400, 324] on link "Ga door met venn diagrammen set 3" at bounding box center [326, 318] width 186 height 26
